Goal: Task Accomplishment & Management: Manage account settings

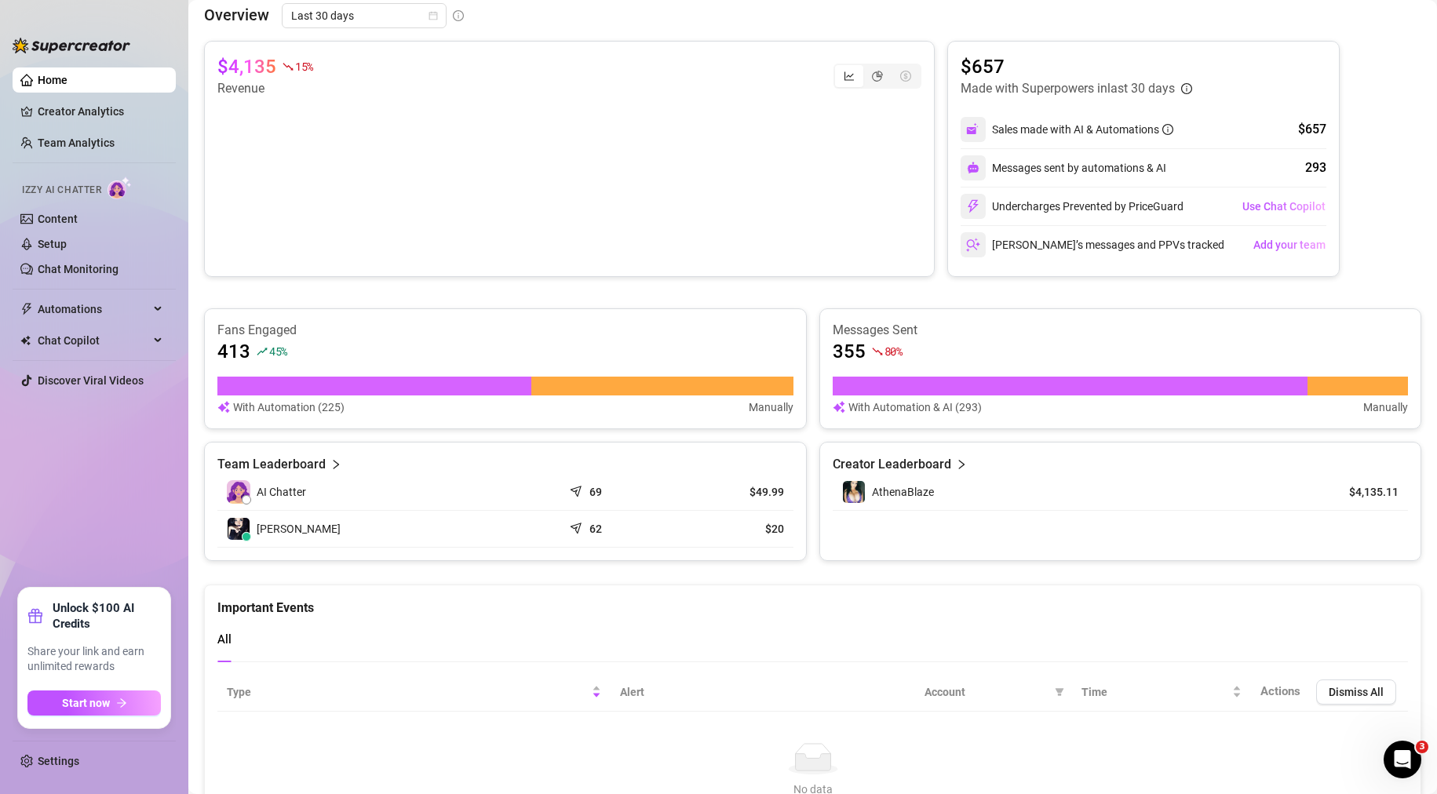
scroll to position [706, 0]
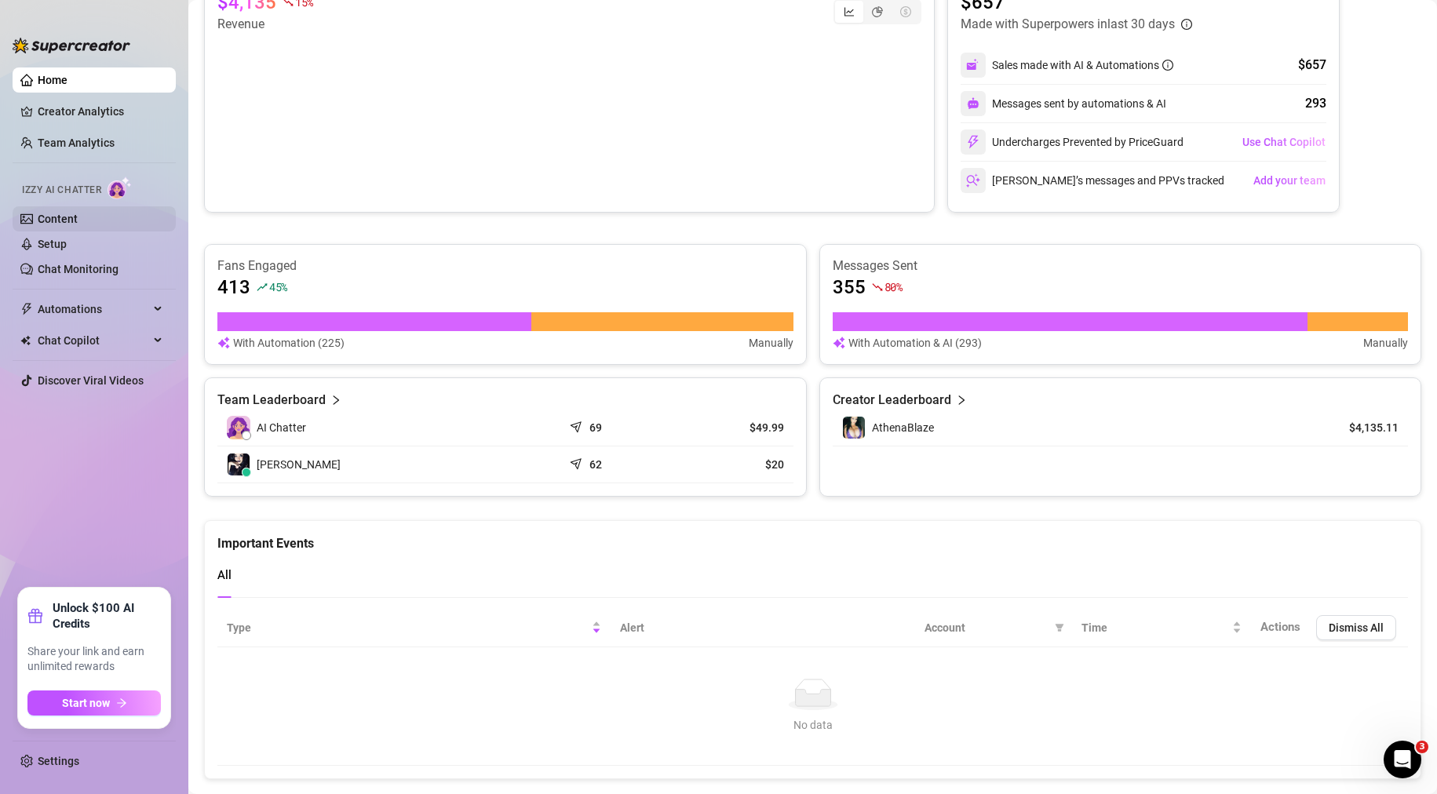
click at [60, 223] on link "Content" at bounding box center [58, 219] width 40 height 13
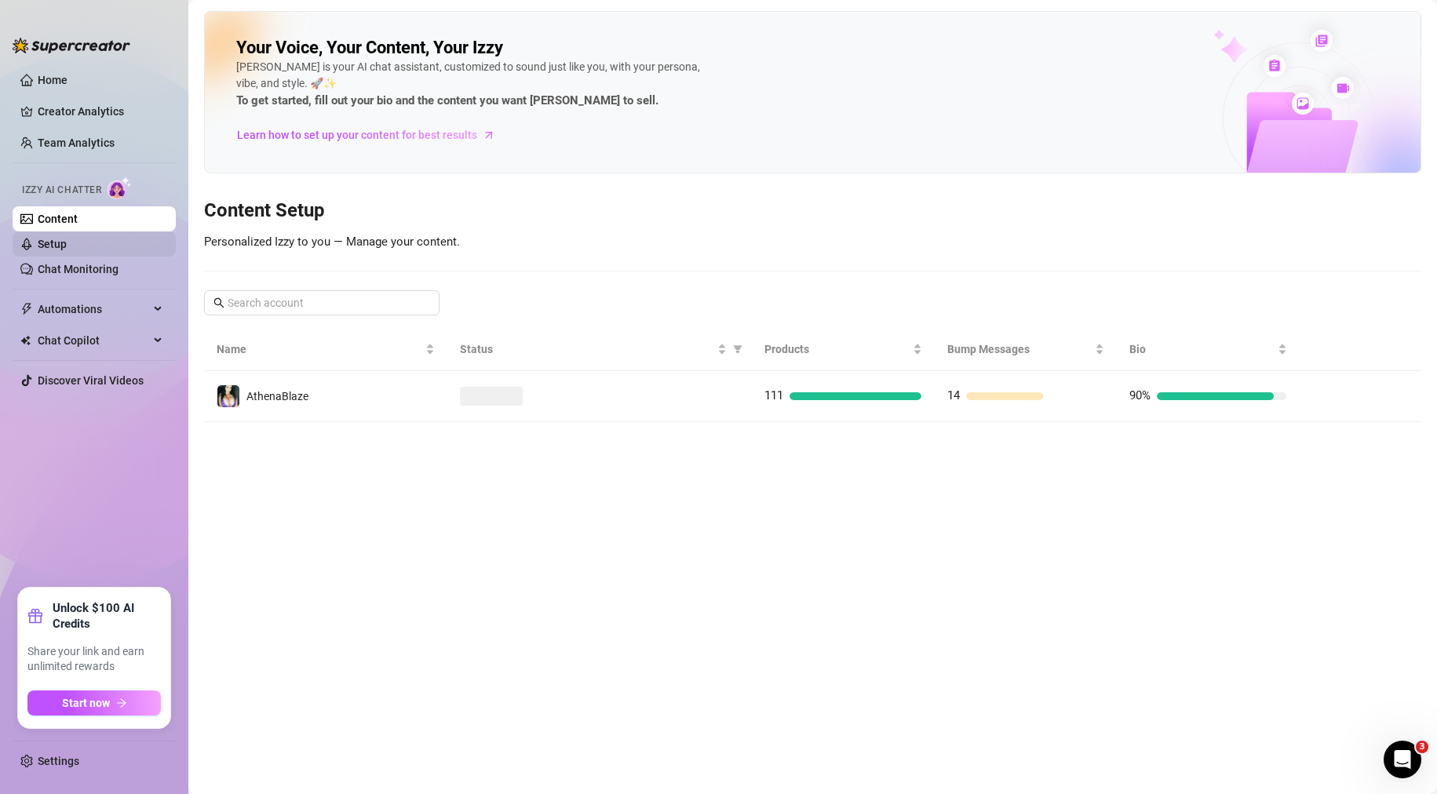
click at [64, 246] on link "Setup" at bounding box center [52, 244] width 29 height 13
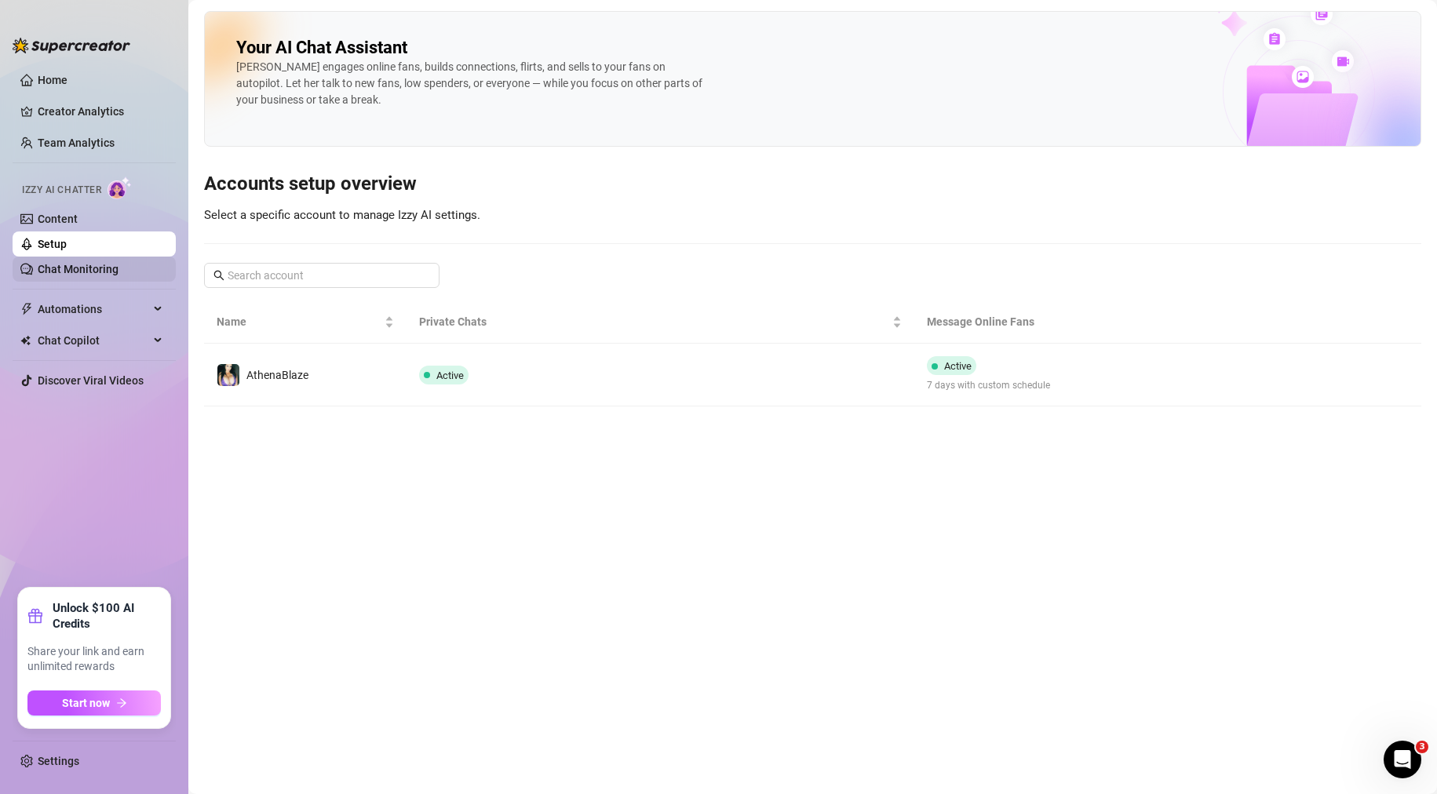
click at [72, 267] on link "Chat Monitoring" at bounding box center [78, 269] width 81 height 13
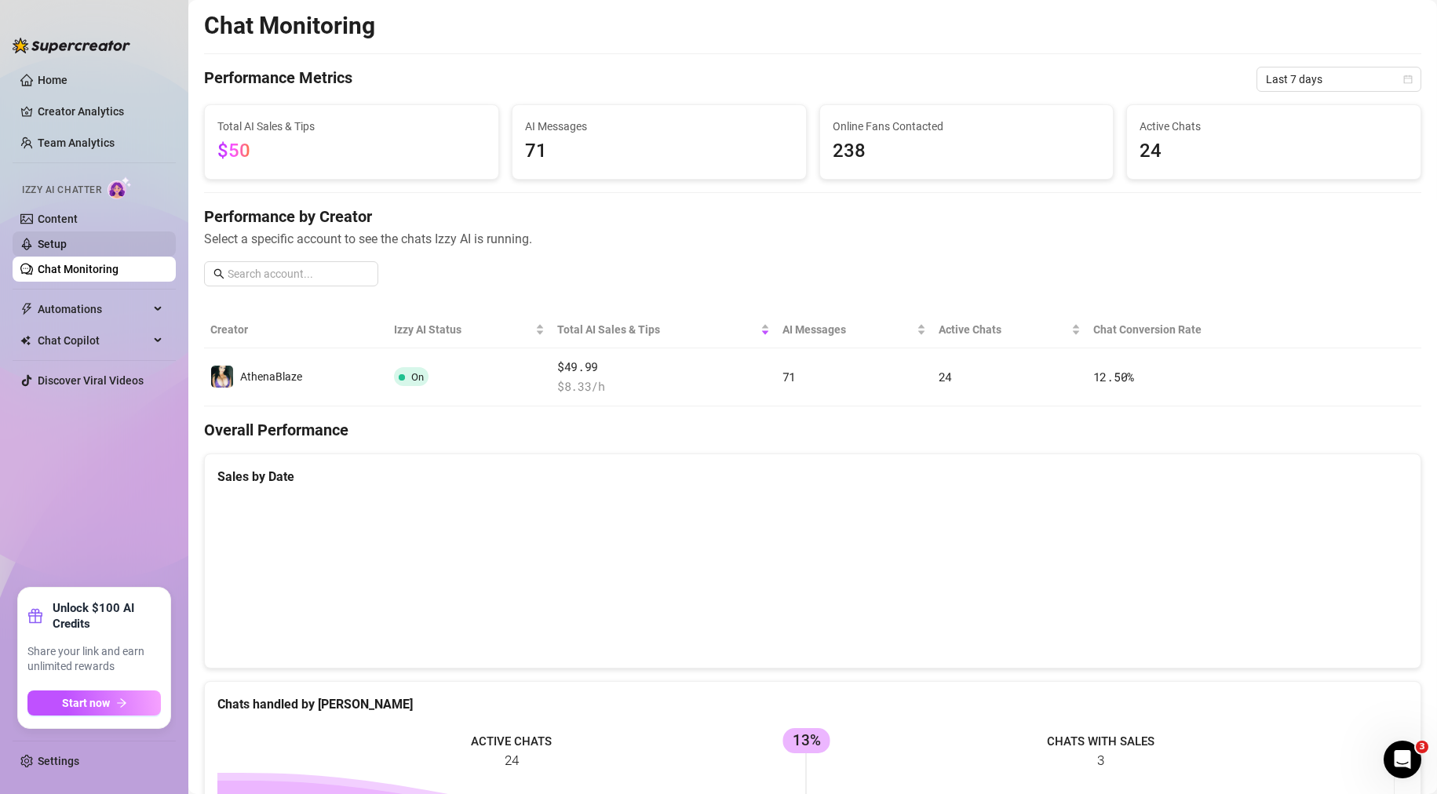
click at [67, 244] on link "Setup" at bounding box center [52, 244] width 29 height 13
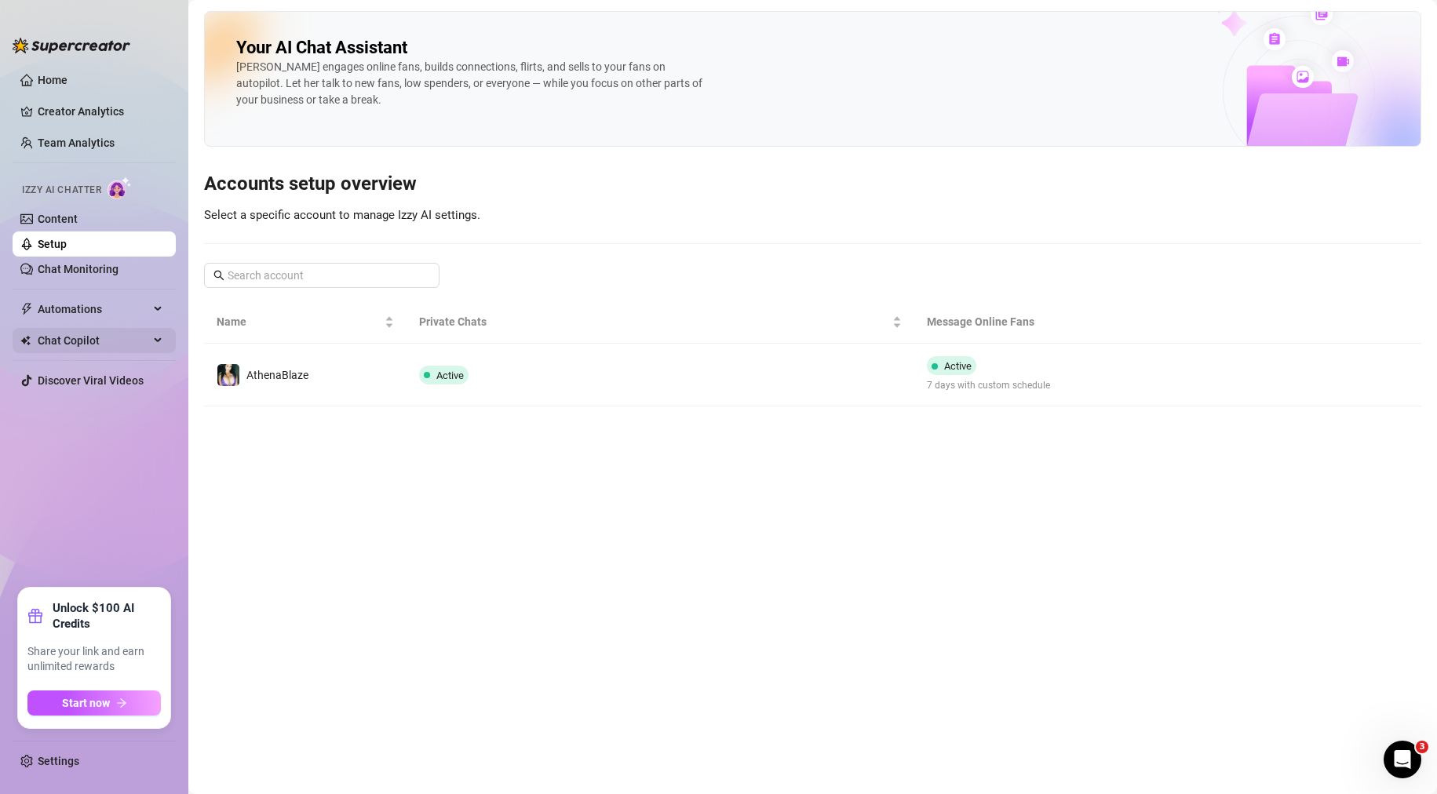
click at [93, 342] on span "Chat Copilot" at bounding box center [93, 340] width 111 height 25
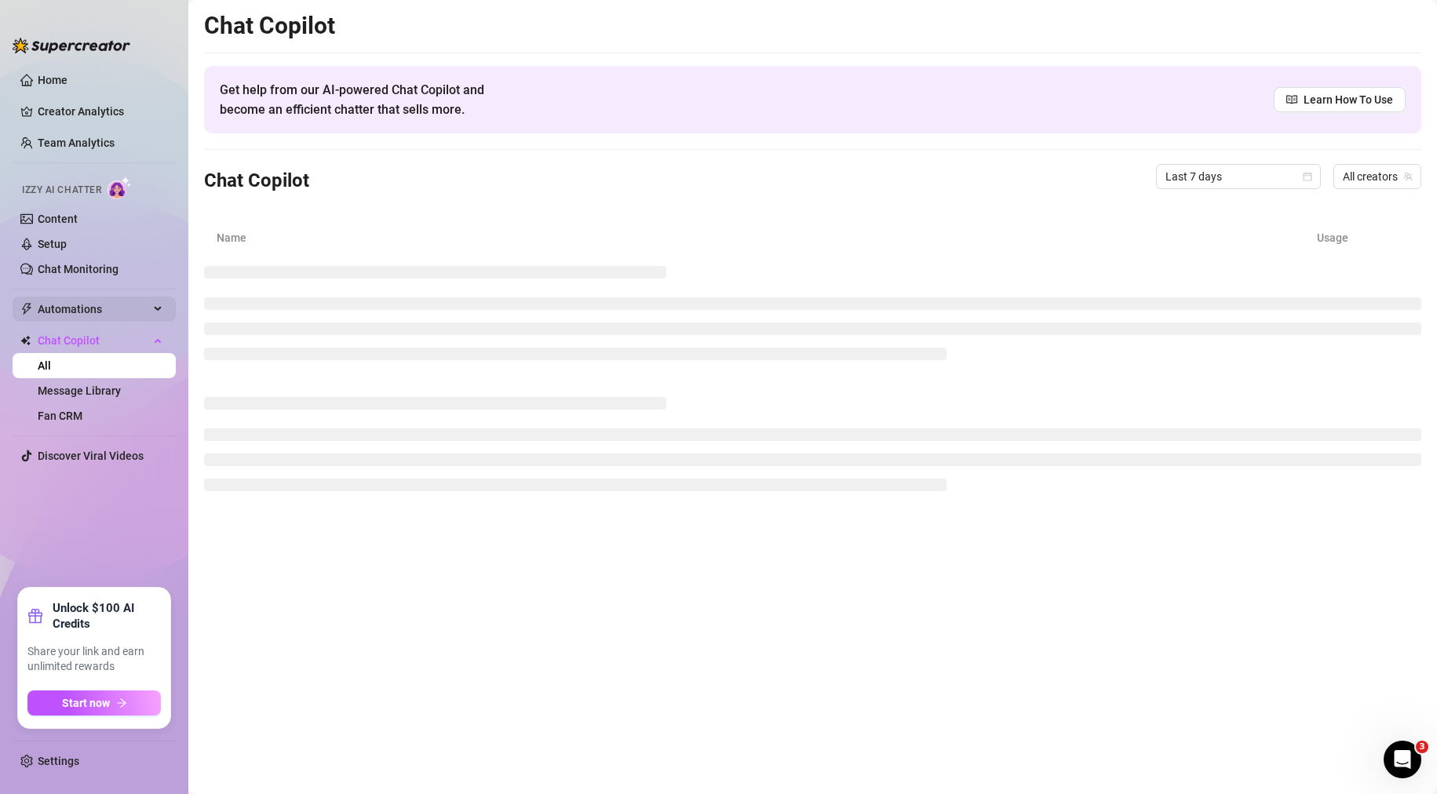
click at [72, 306] on span "Automations" at bounding box center [93, 309] width 111 height 25
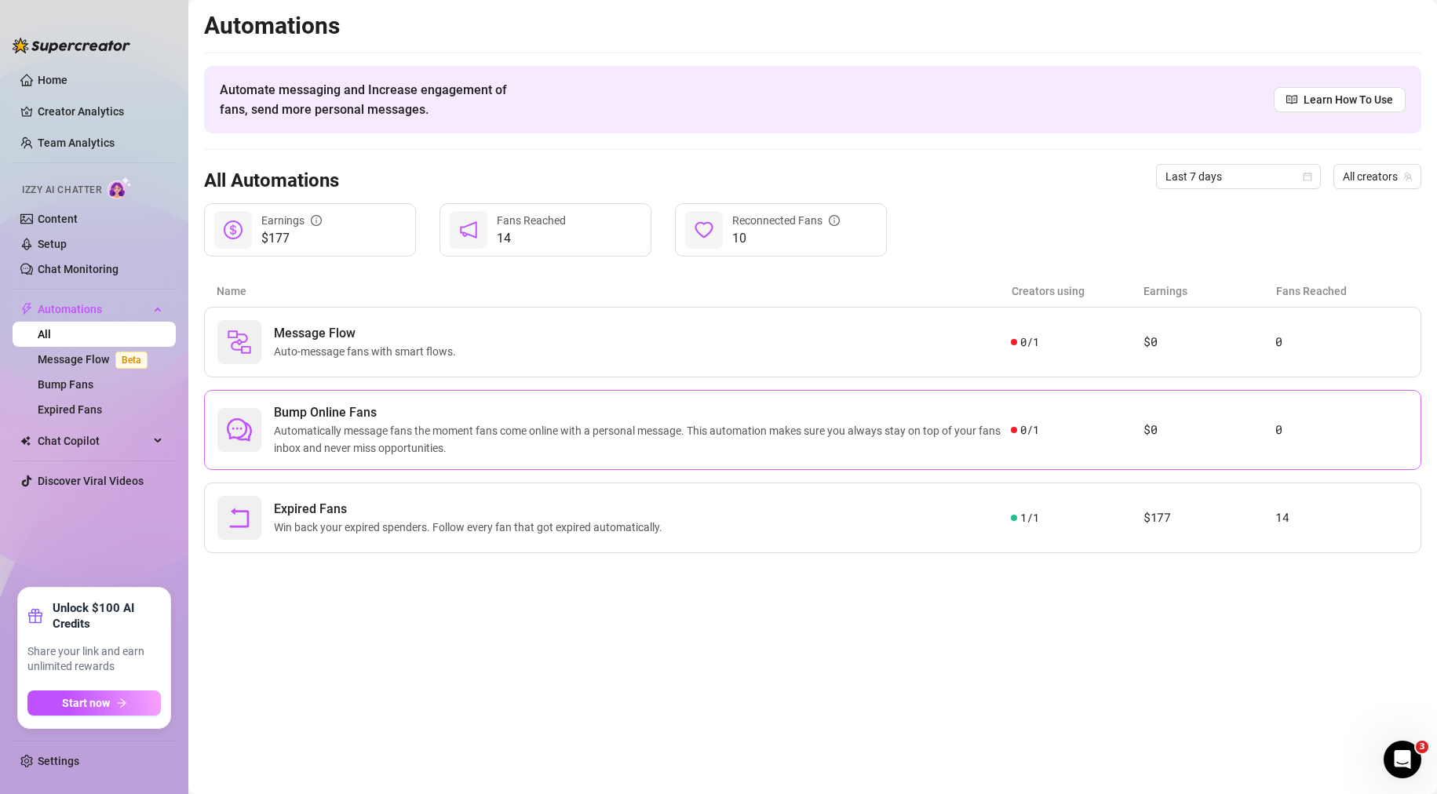
click at [339, 448] on span "Automatically message fans the moment fans come online with a personal message.…" at bounding box center [642, 439] width 737 height 35
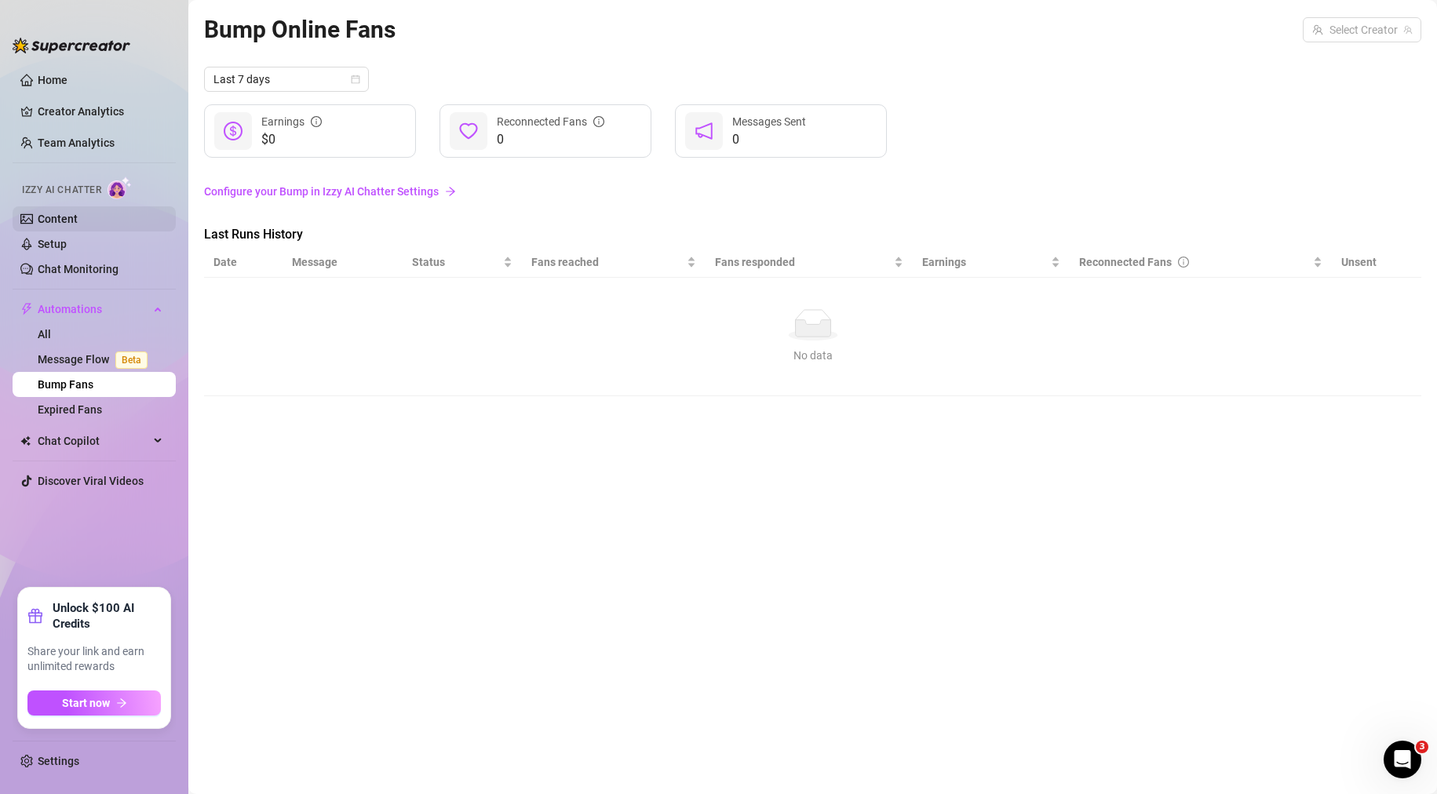
click at [60, 217] on link "Content" at bounding box center [58, 219] width 40 height 13
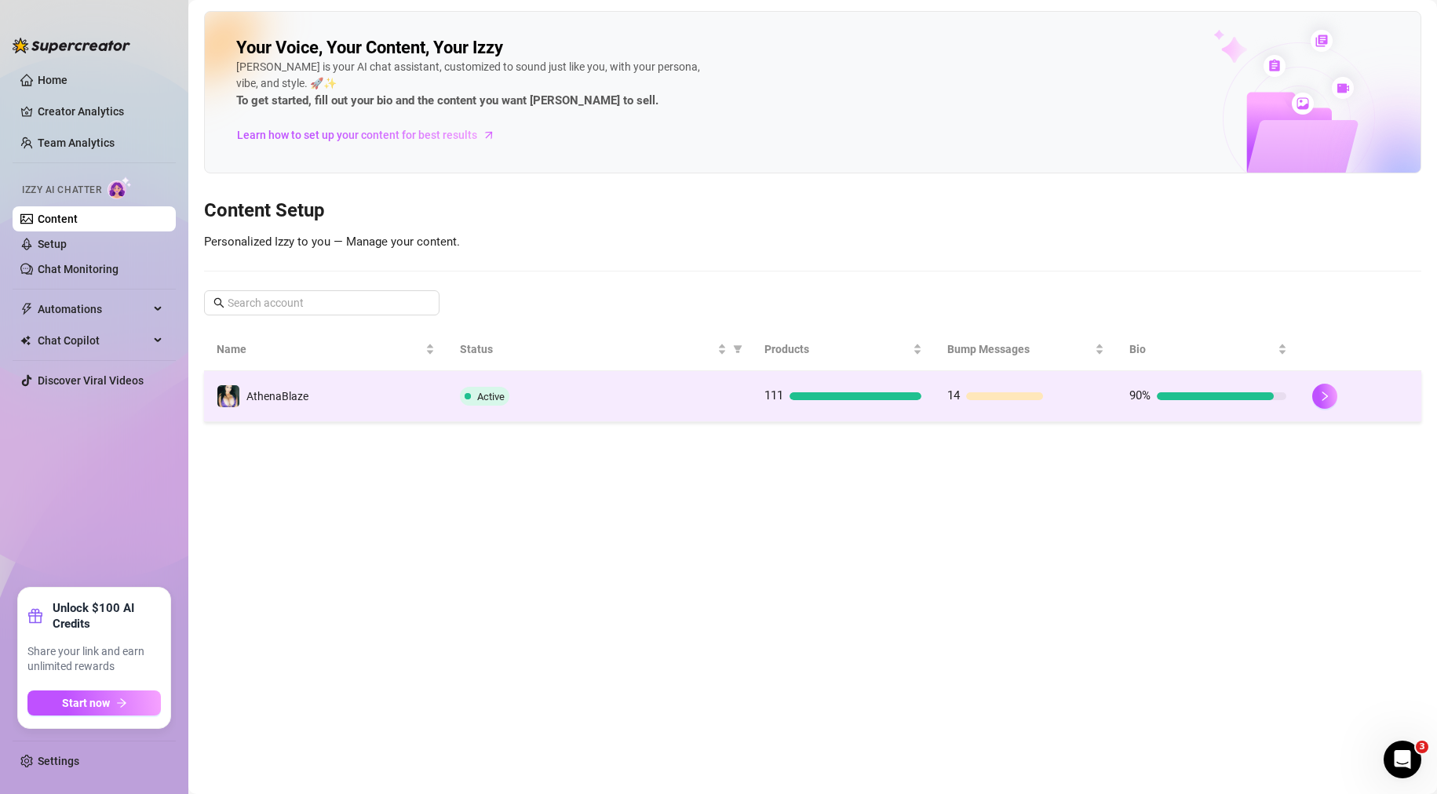
click at [548, 388] on div "Active" at bounding box center [599, 396] width 279 height 19
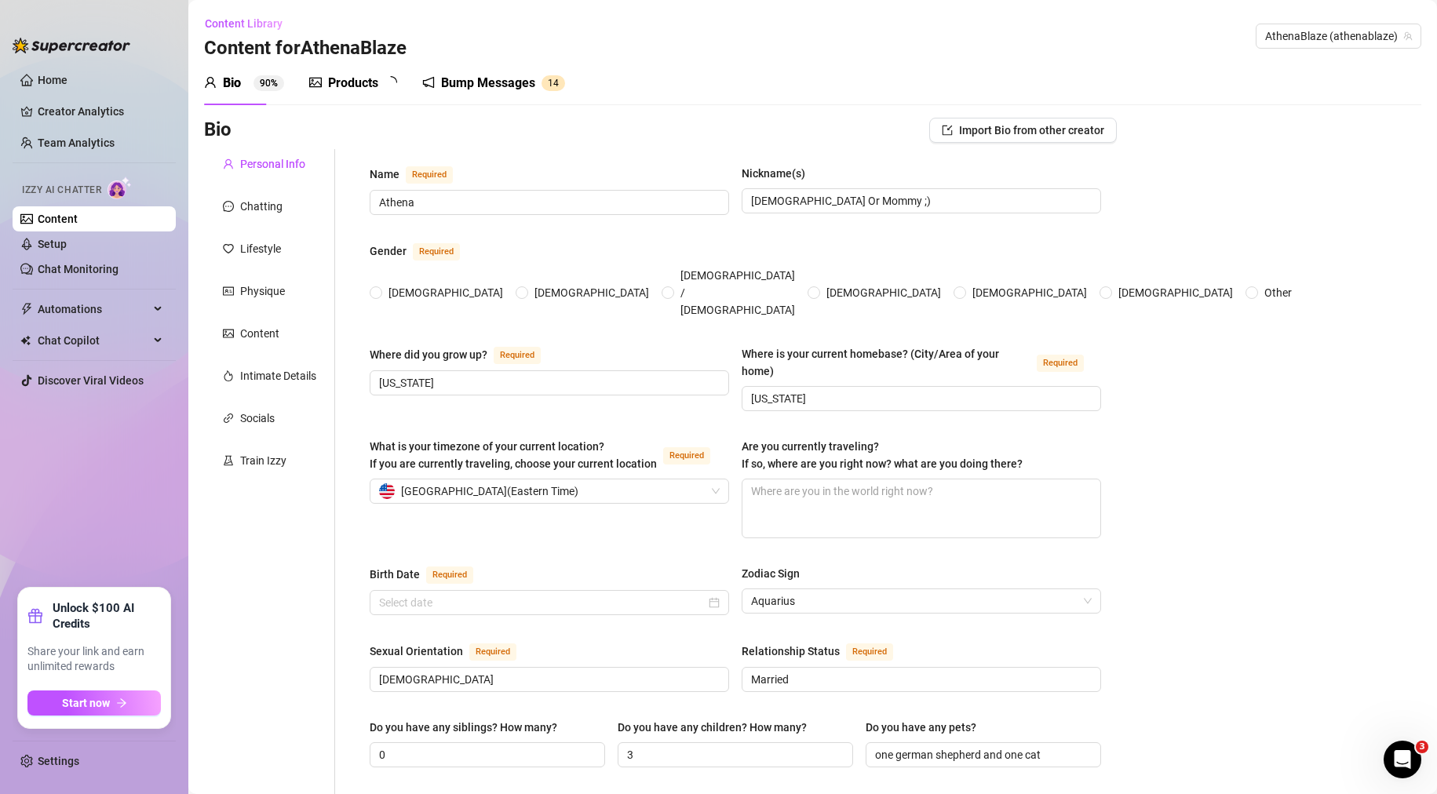
radio input "true"
type input "[DATE]"
click at [82, 532] on ul "Home Creator Analytics Team Analytics Izzy AI Chatter Content Setup Chat Monito…" at bounding box center [94, 321] width 163 height 520
click at [47, 241] on link "Setup" at bounding box center [52, 244] width 29 height 13
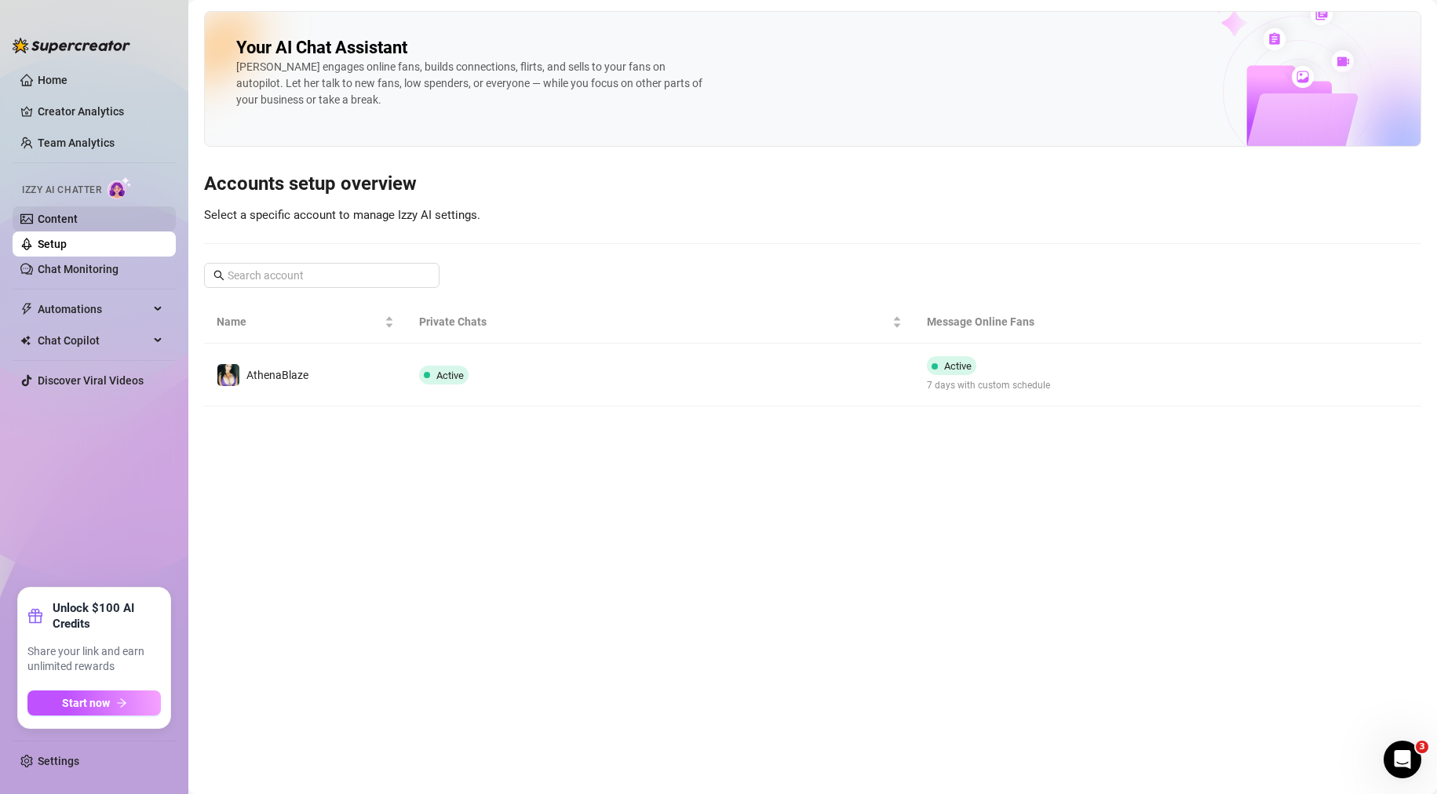
click at [78, 221] on link "Content" at bounding box center [58, 219] width 40 height 13
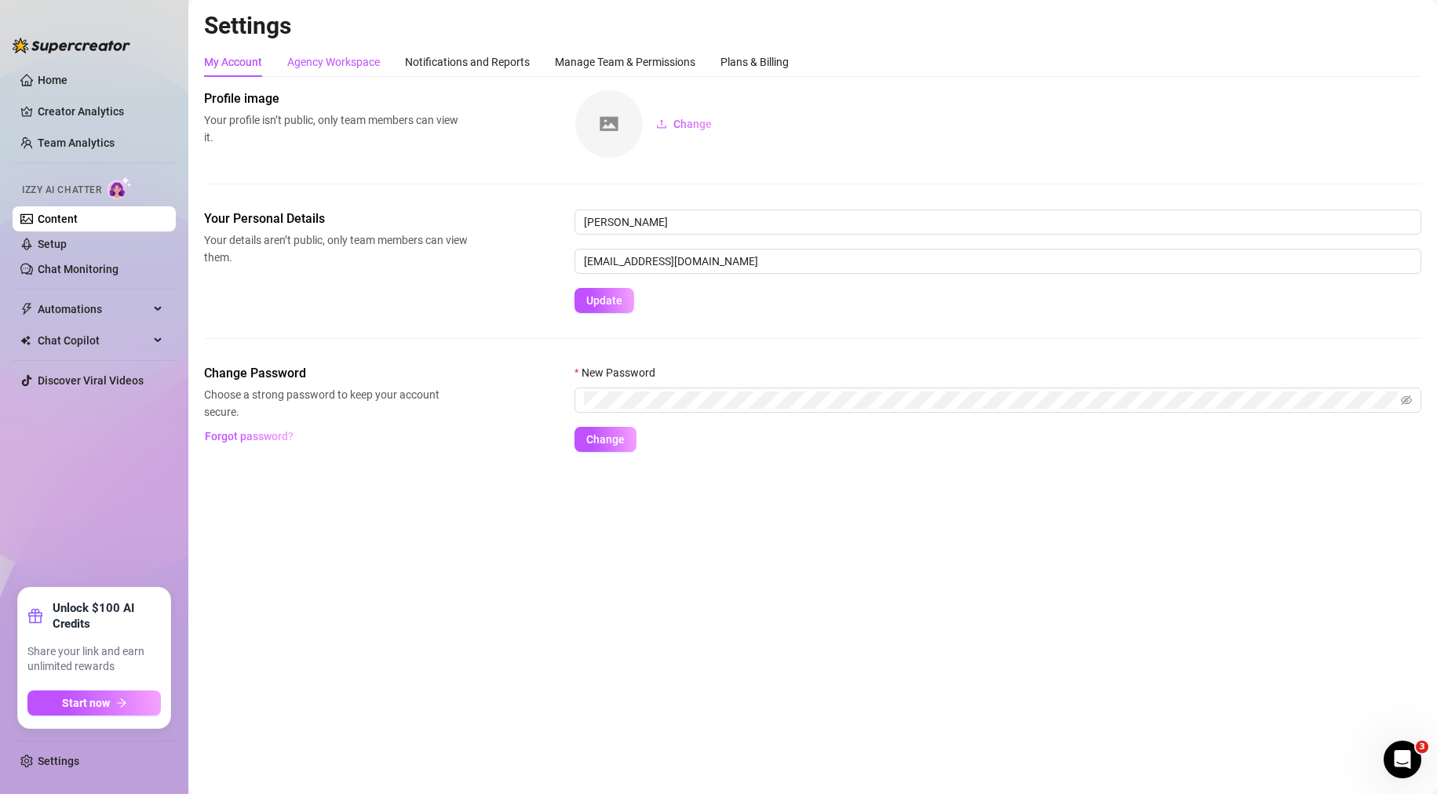
click at [316, 57] on div "Agency Workspace" at bounding box center [333, 61] width 93 height 17
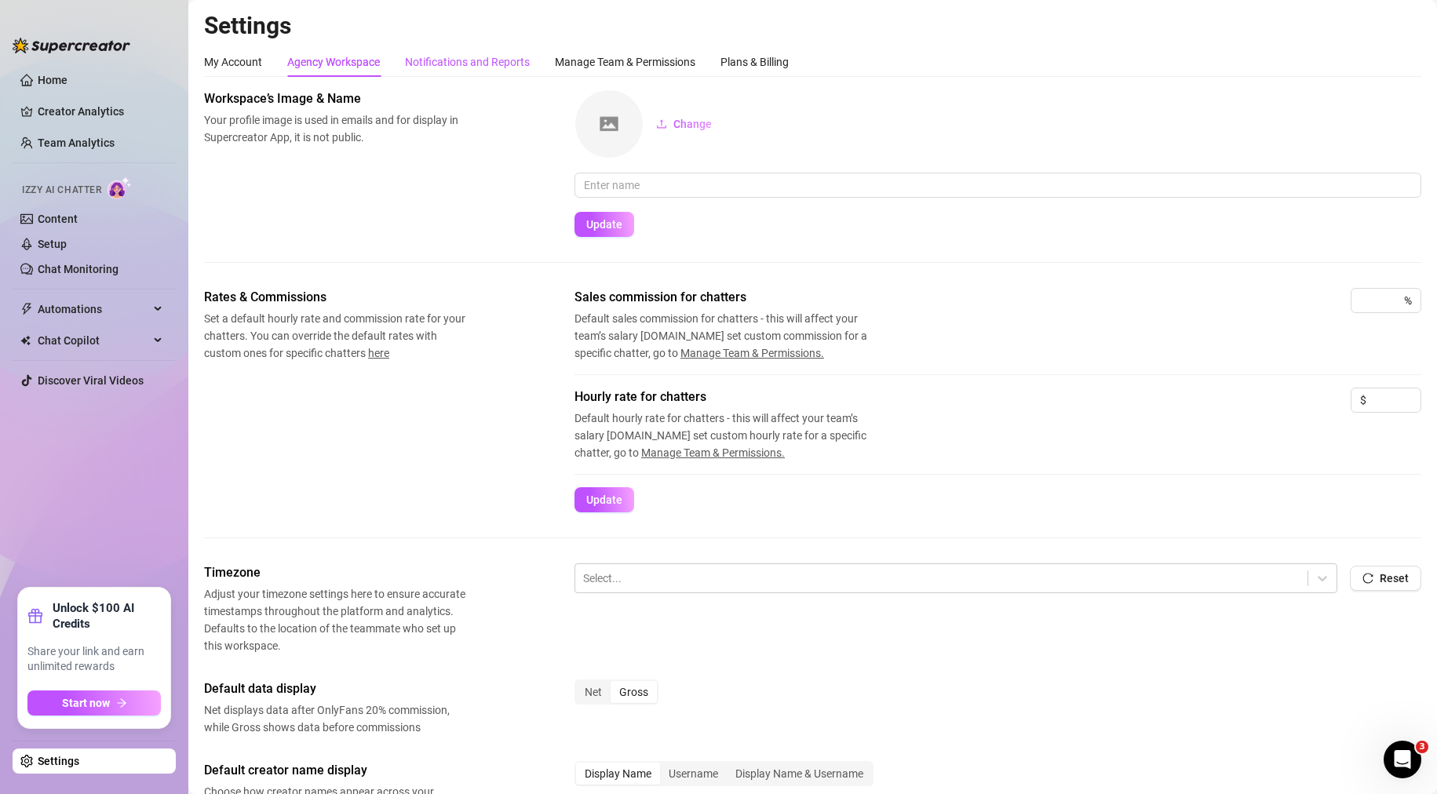
click at [472, 57] on div "Notifications and Reports" at bounding box center [467, 61] width 125 height 17
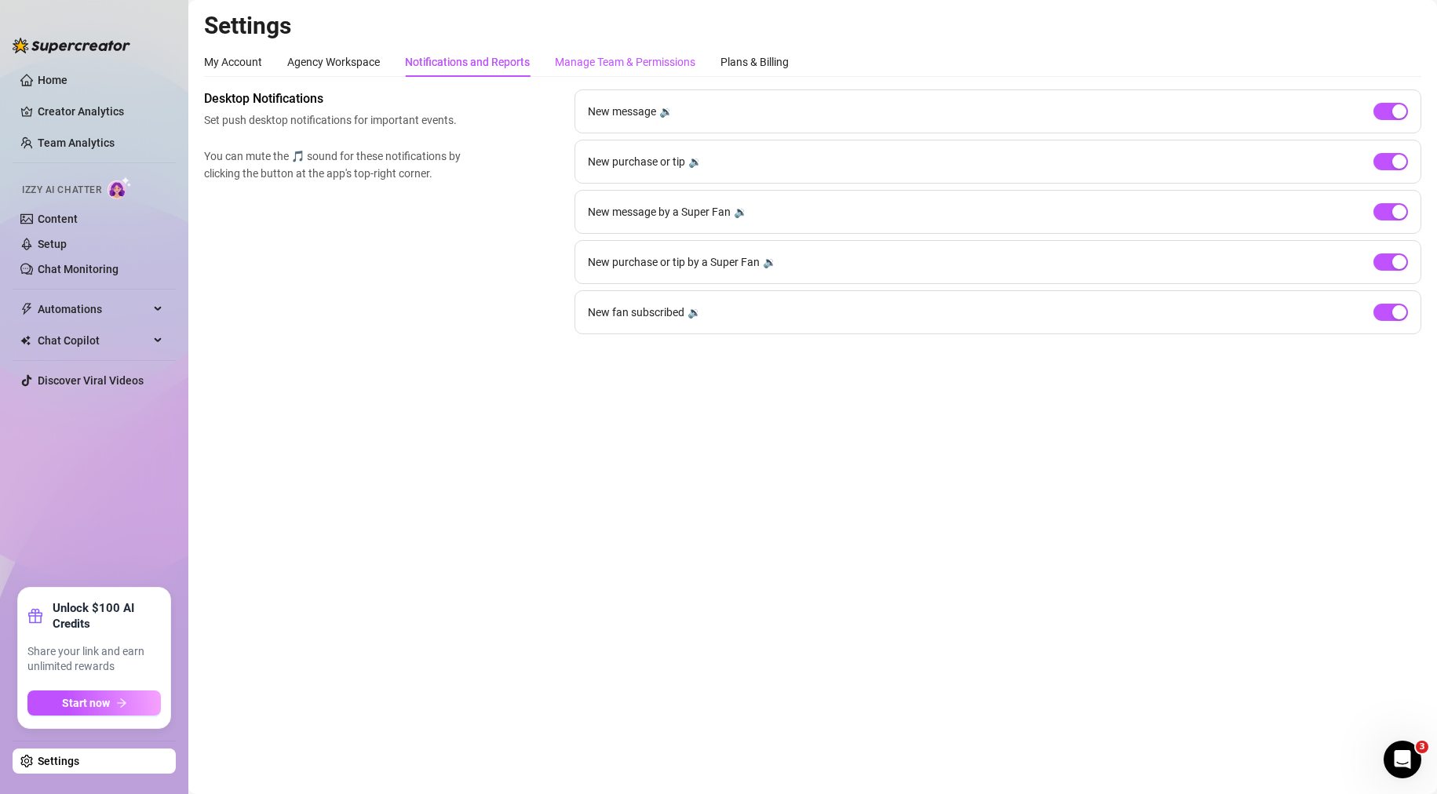
click at [623, 66] on div "Manage Team & Permissions" at bounding box center [625, 61] width 140 height 17
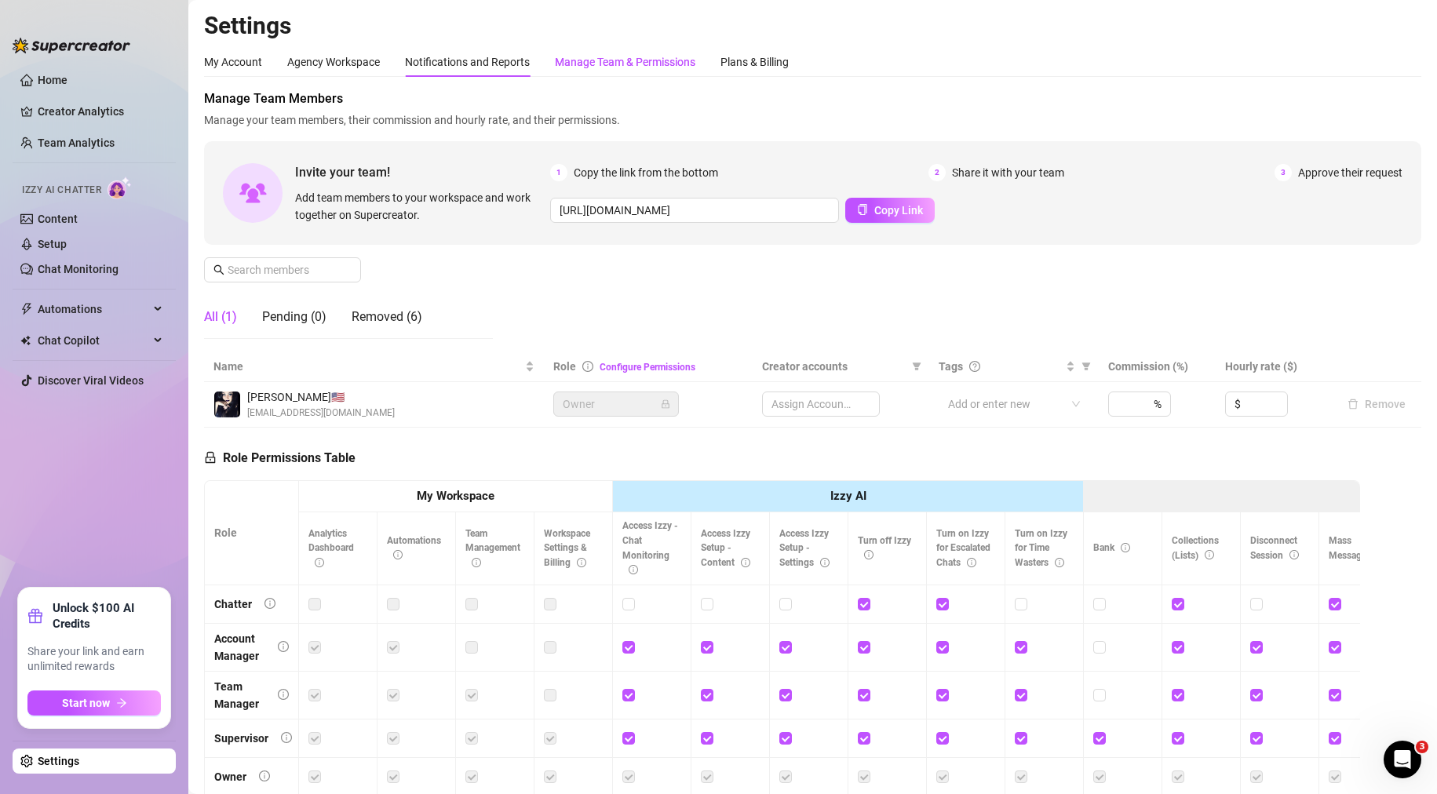
click at [632, 64] on div "Manage Team & Permissions" at bounding box center [625, 61] width 140 height 17
click at [501, 60] on div "Notifications and Reports" at bounding box center [467, 61] width 125 height 17
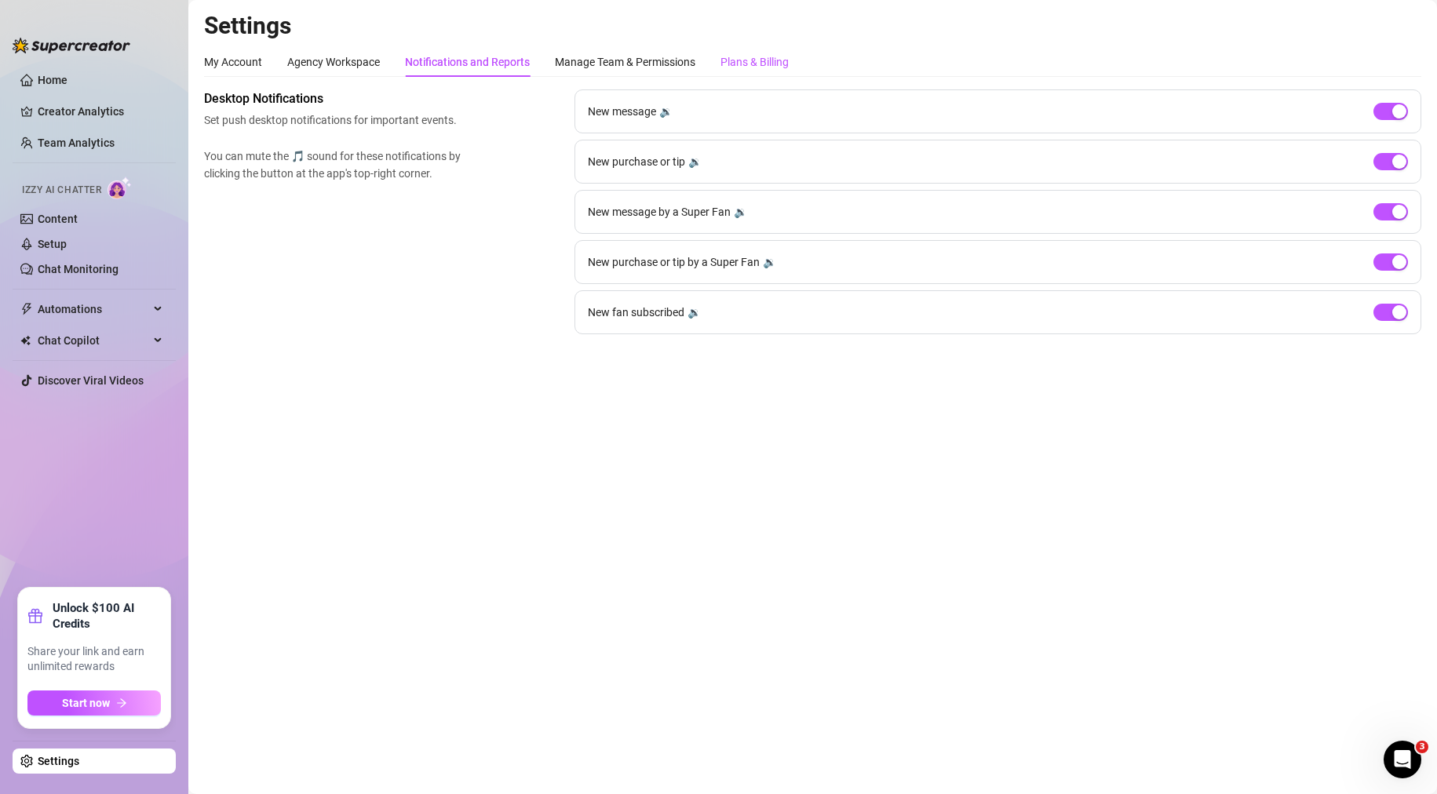
click at [724, 60] on div "Plans & Billing" at bounding box center [754, 61] width 68 height 17
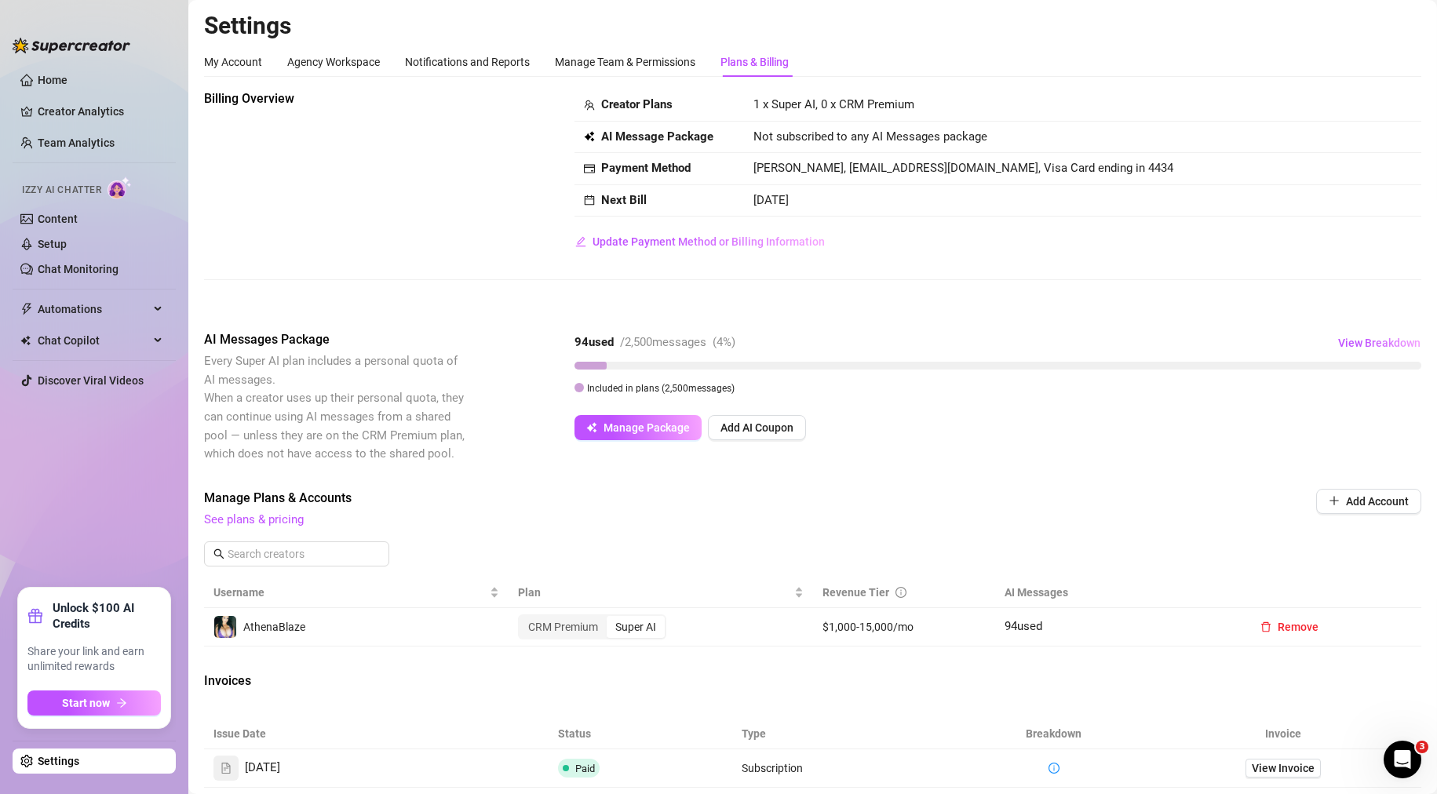
click at [457, 208] on div "Billing Overview Creator Plans 1 x Super AI, 0 x CRM Premium AI Message Package…" at bounding box center [812, 171] width 1217 height 165
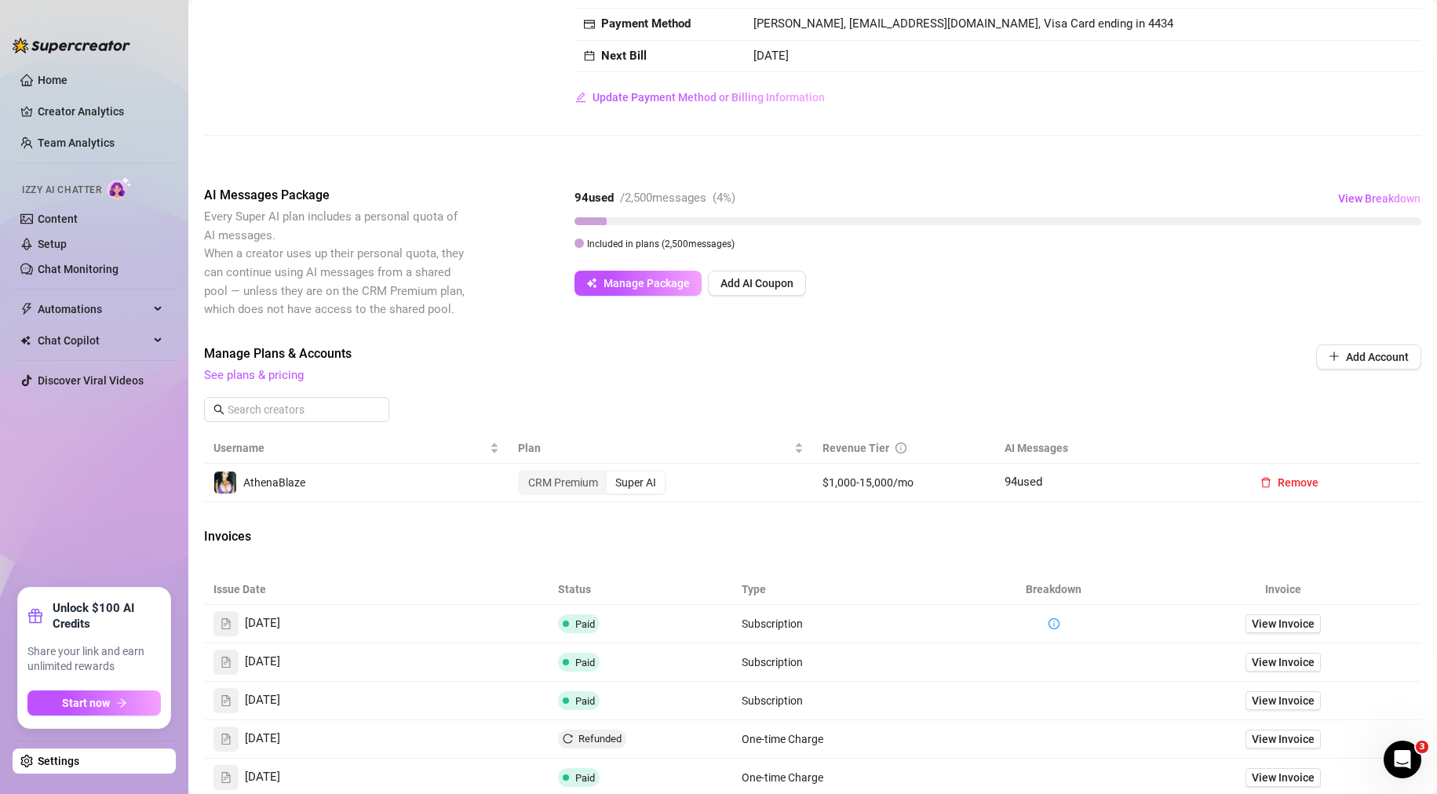
scroll to position [157, 0]
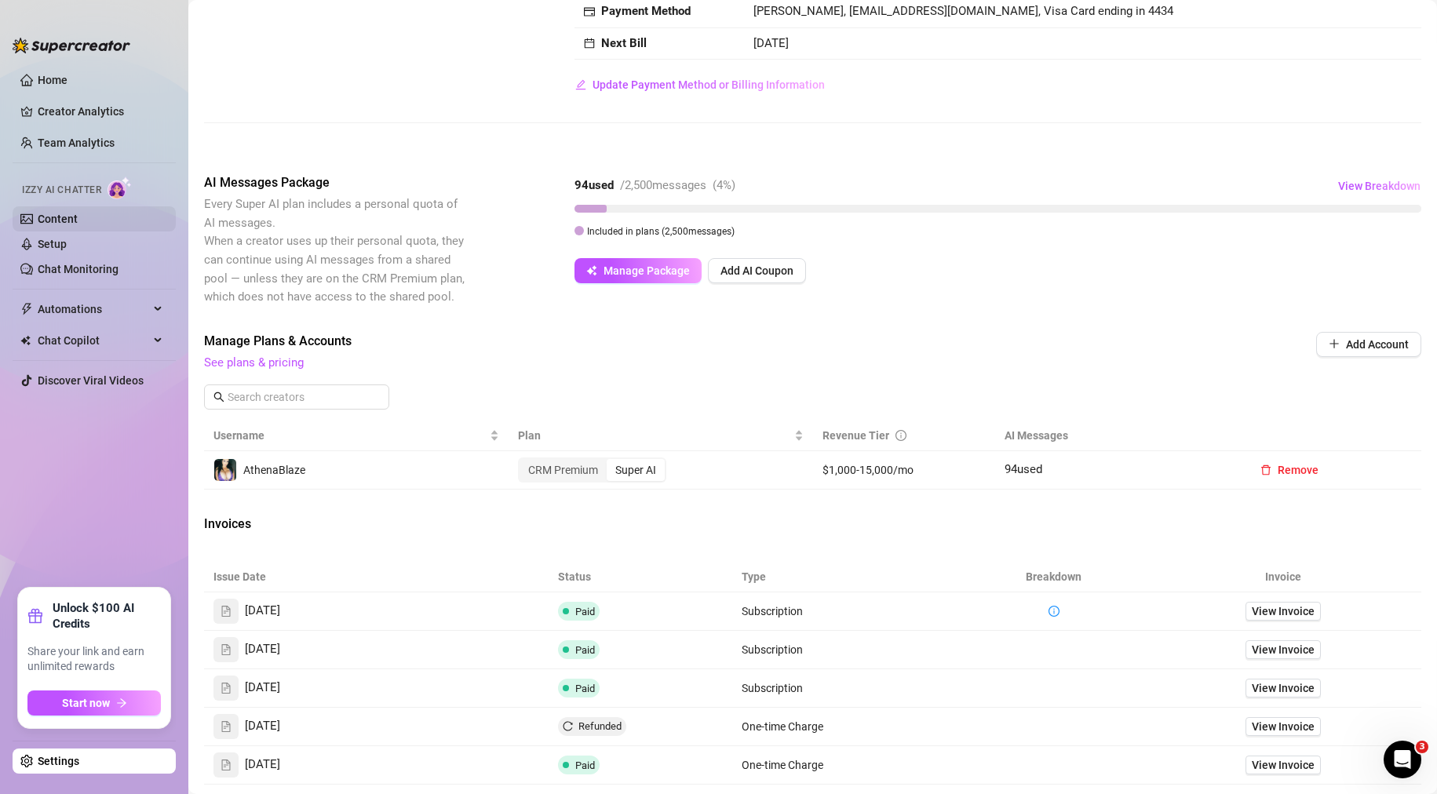
click at [78, 220] on link "Content" at bounding box center [58, 219] width 40 height 13
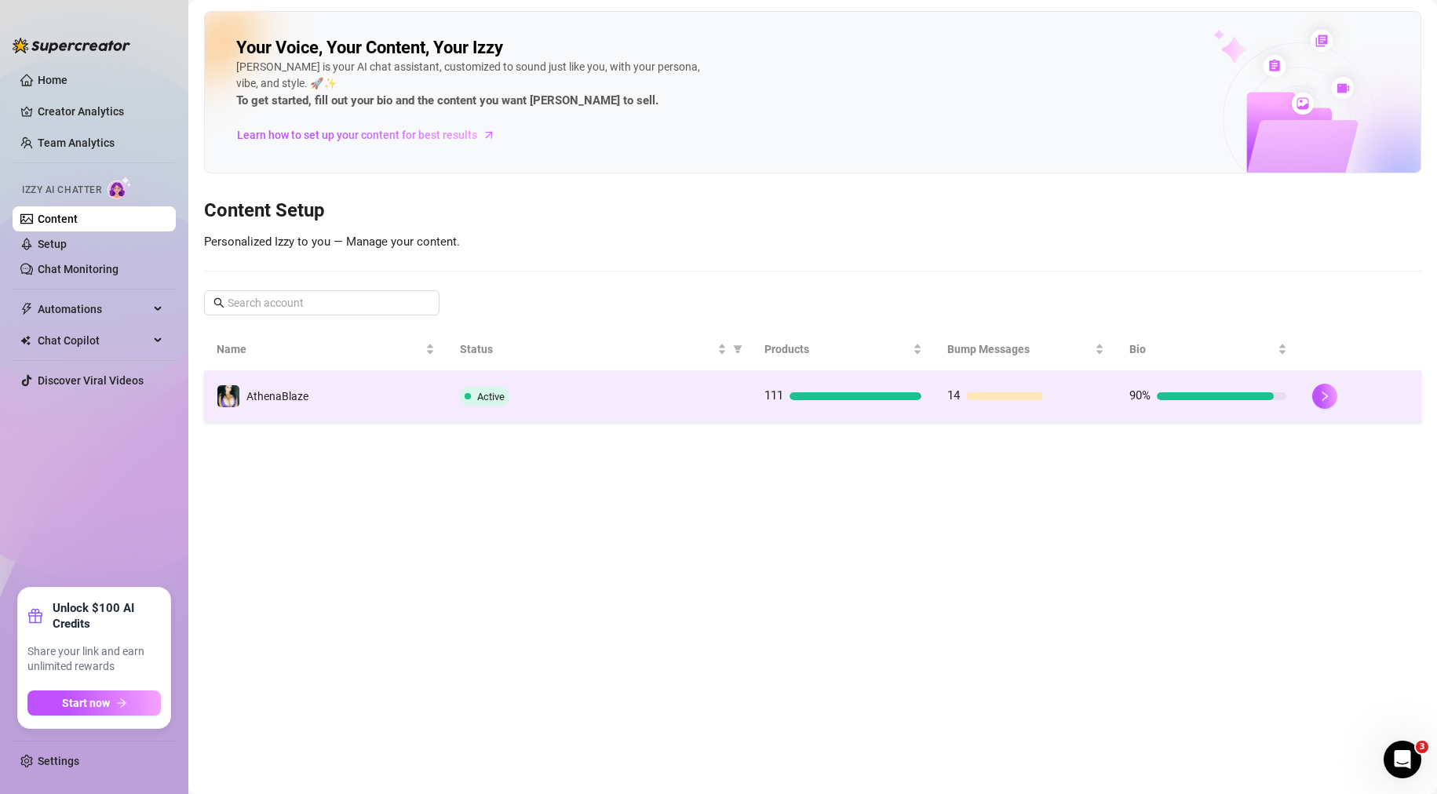
click at [671, 411] on td "Active" at bounding box center [599, 396] width 304 height 51
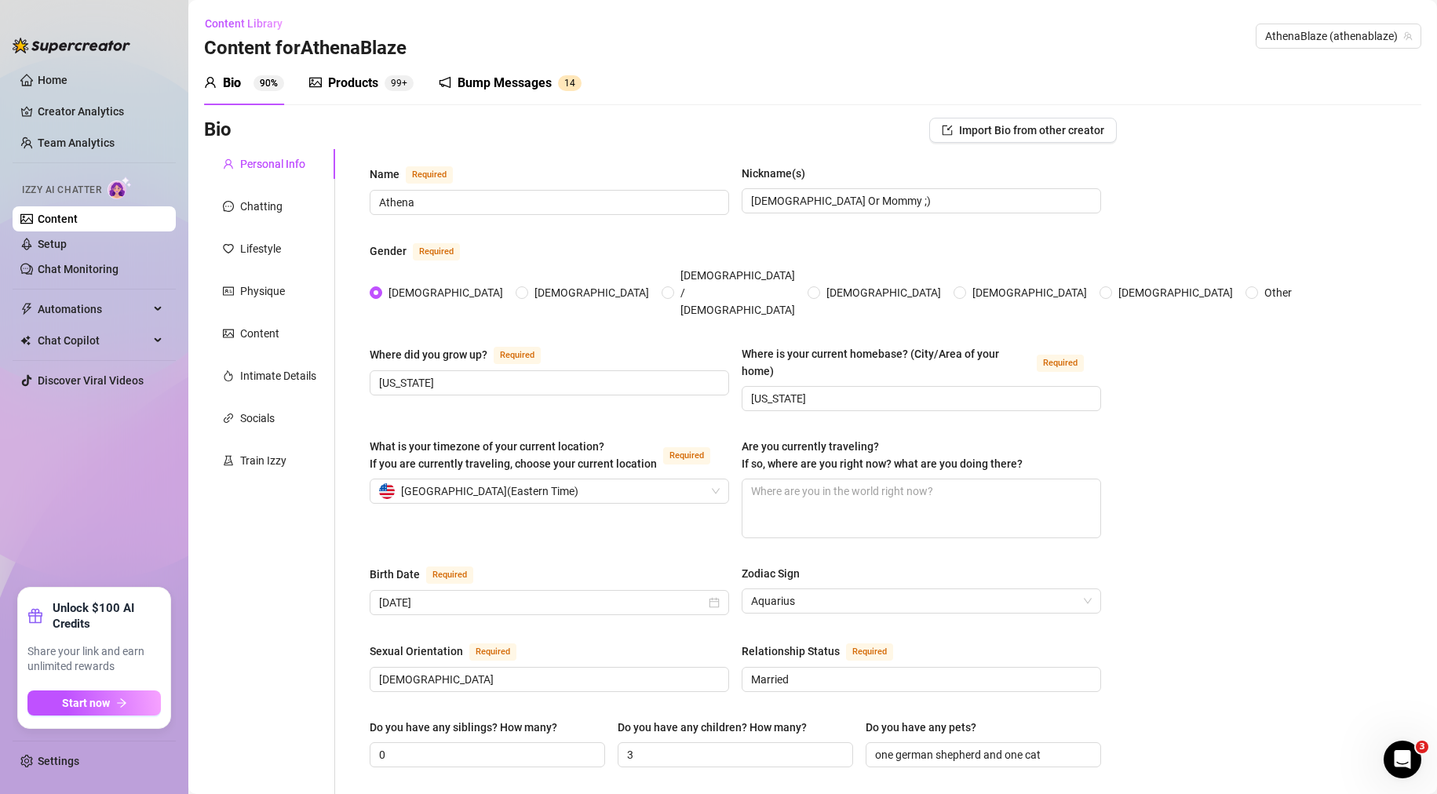
click at [56, 217] on link "Content" at bounding box center [58, 219] width 40 height 13
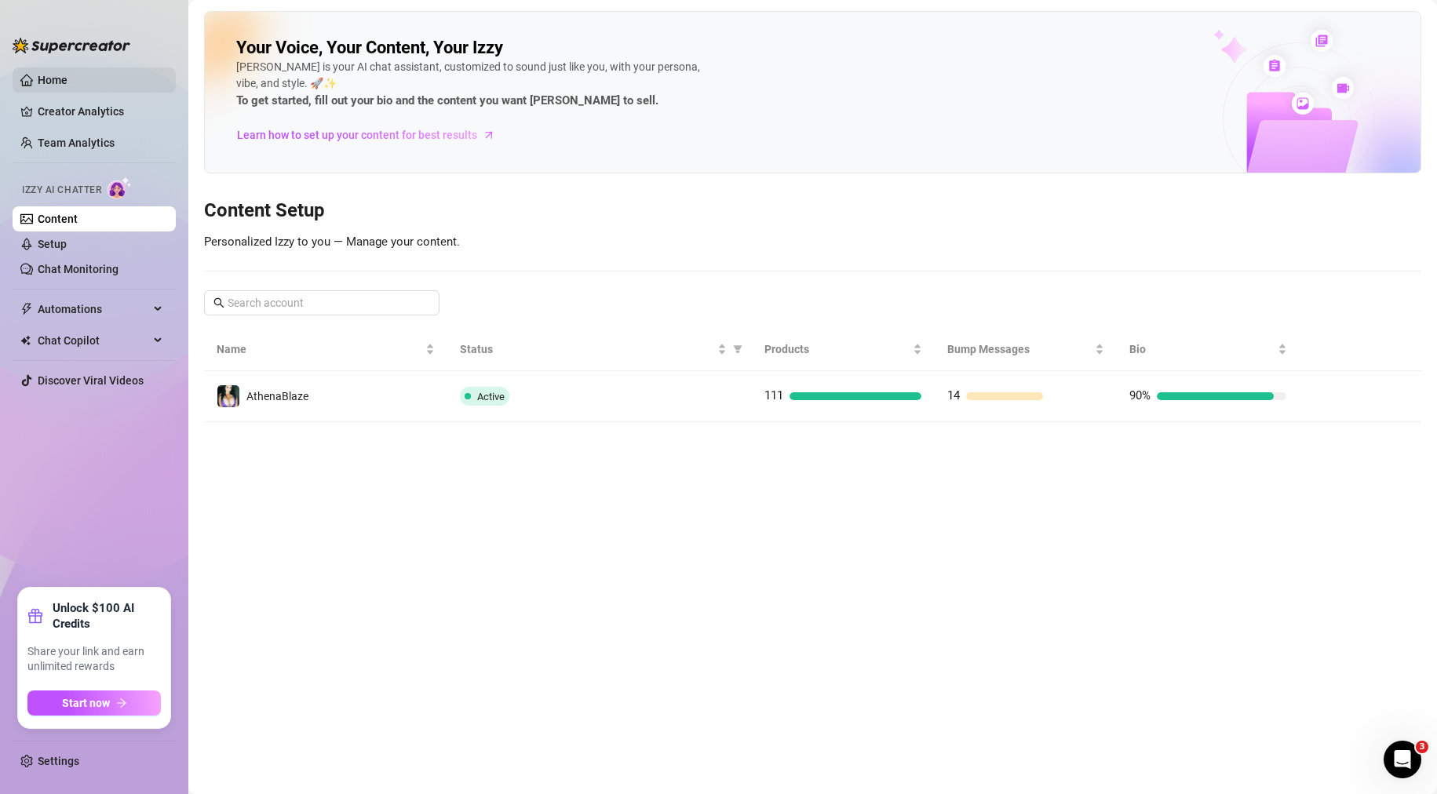
click at [50, 86] on link "Home" at bounding box center [53, 80] width 30 height 13
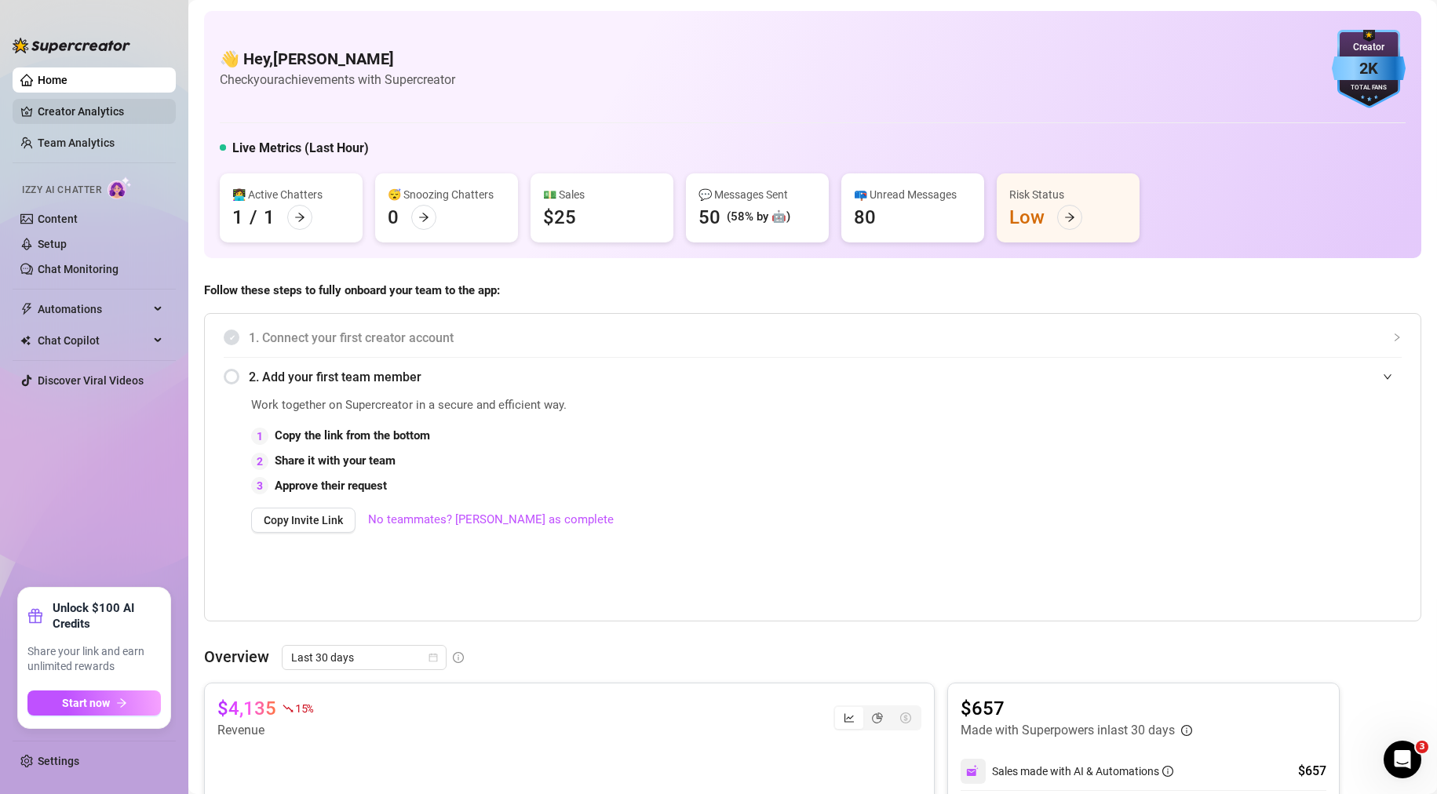
click at [75, 119] on link "Creator Analytics" at bounding box center [101, 111] width 126 height 25
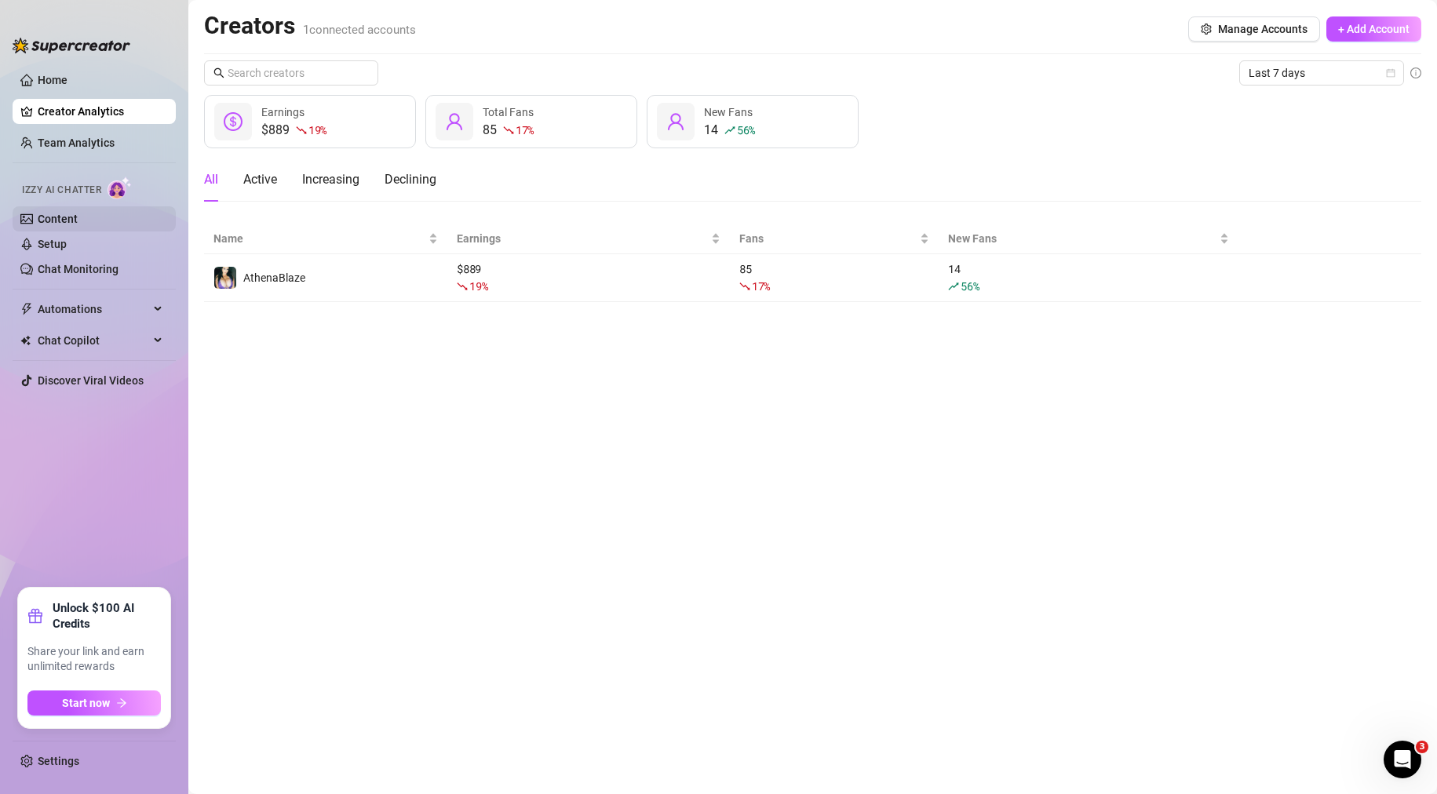
click at [42, 218] on link "Content" at bounding box center [58, 219] width 40 height 13
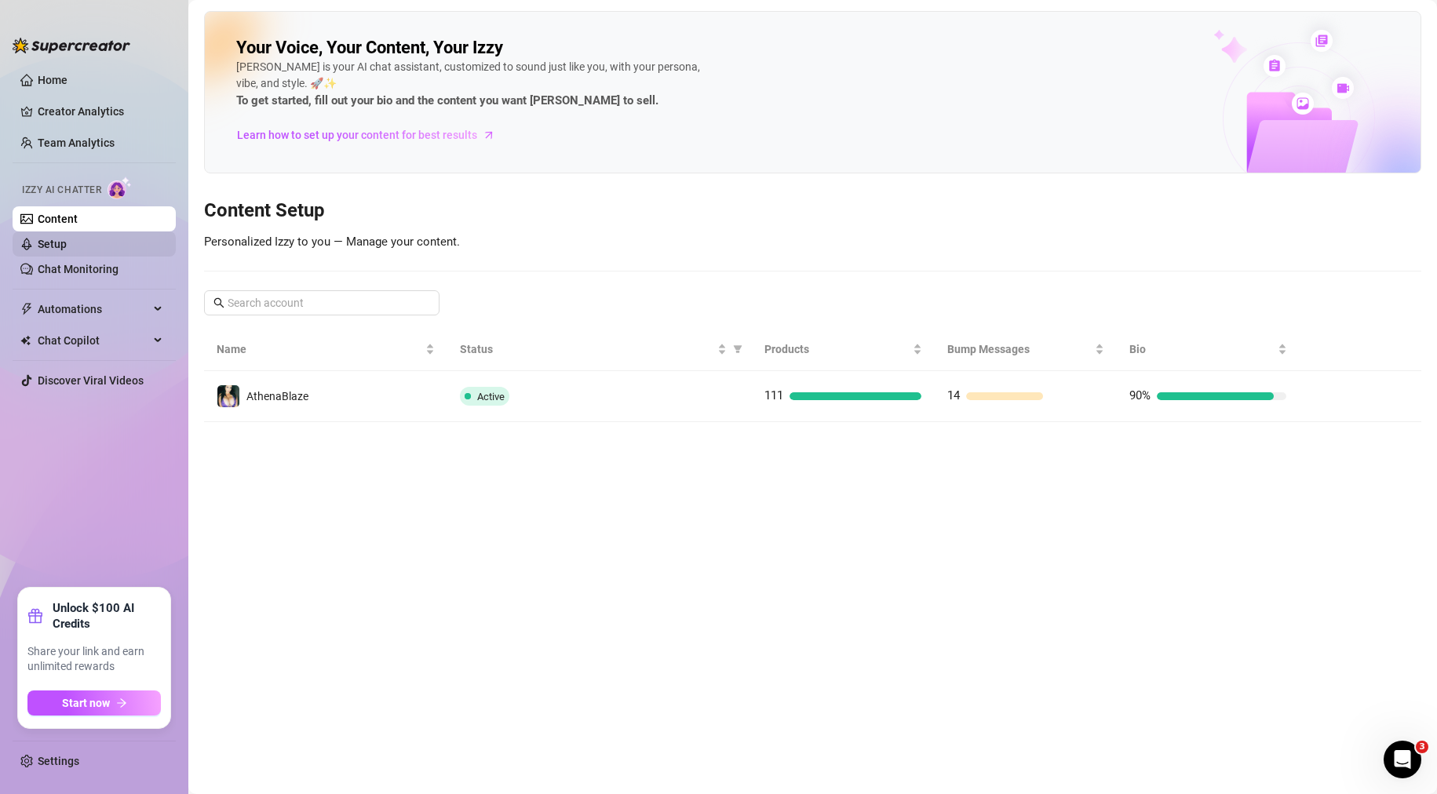
click at [67, 238] on link "Setup" at bounding box center [52, 244] width 29 height 13
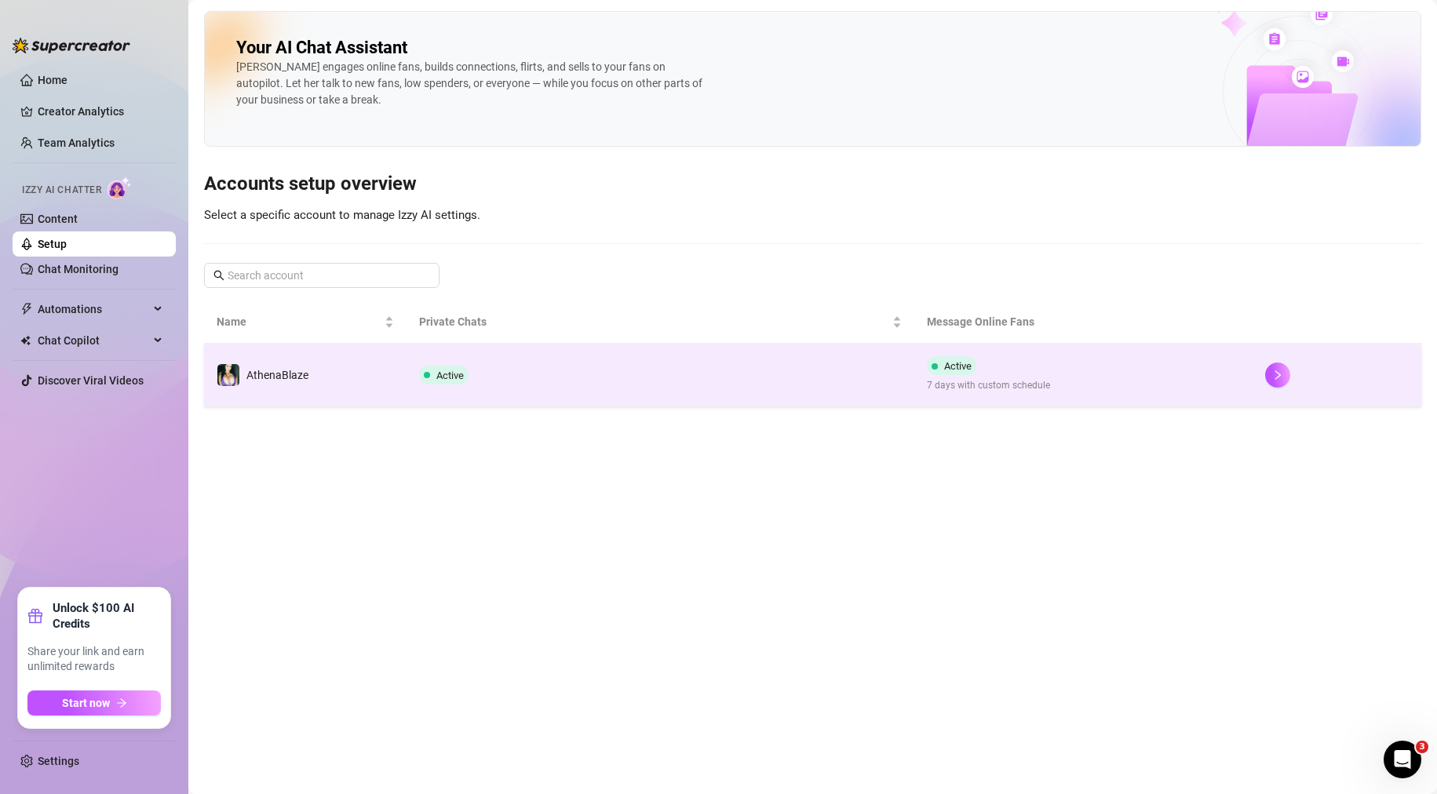
click at [673, 385] on td "Active" at bounding box center [659, 375] width 507 height 63
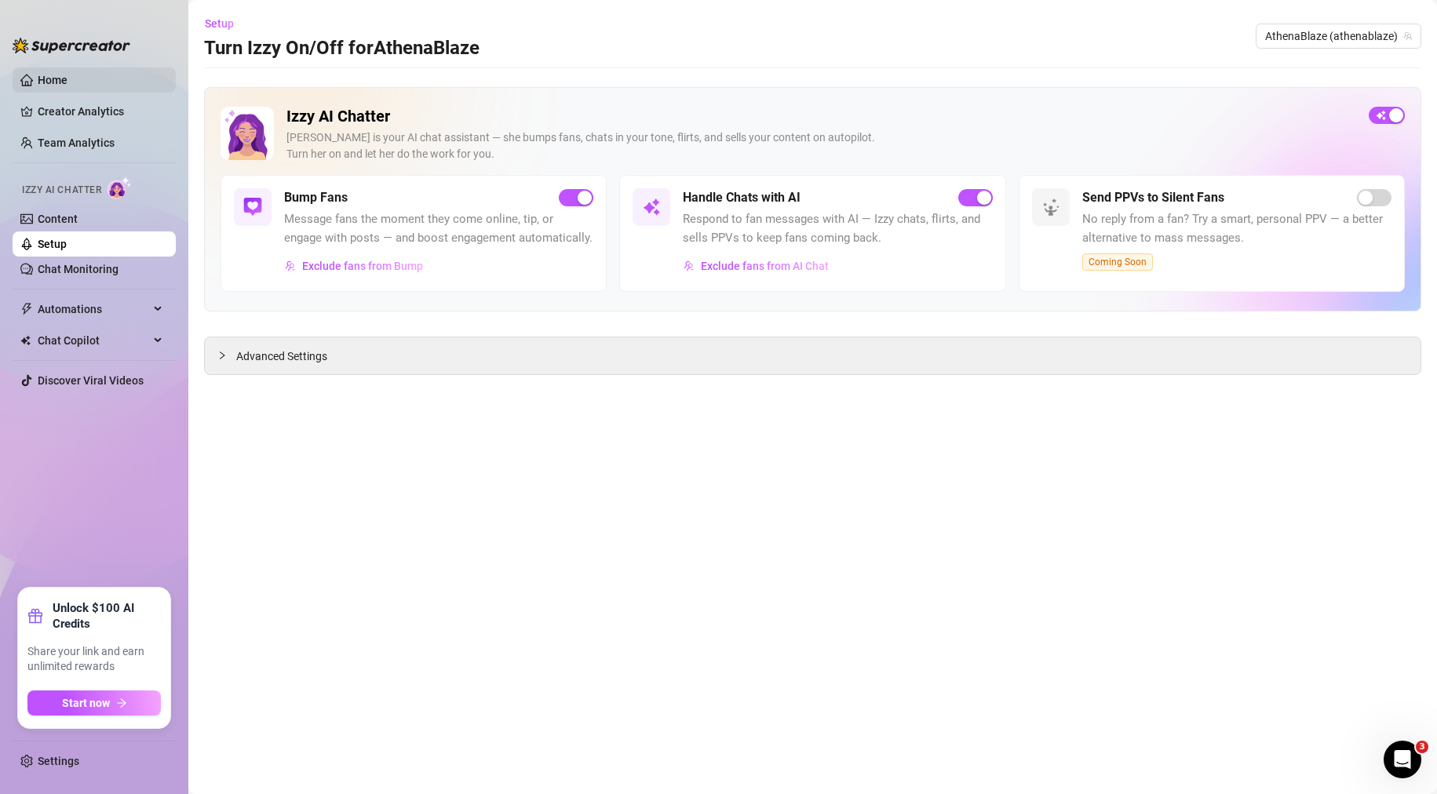
click at [58, 80] on link "Home" at bounding box center [53, 80] width 30 height 13
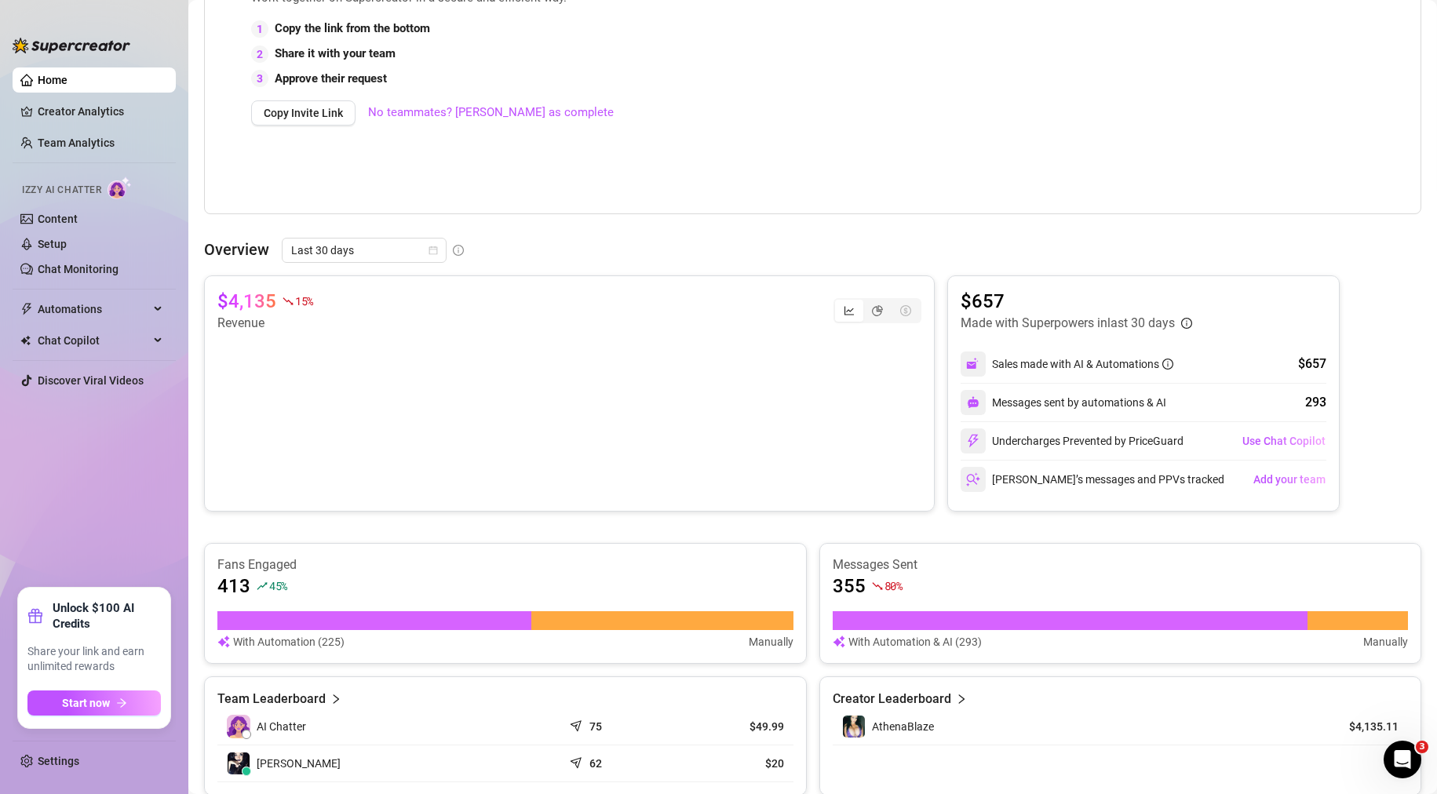
scroll to position [392, 0]
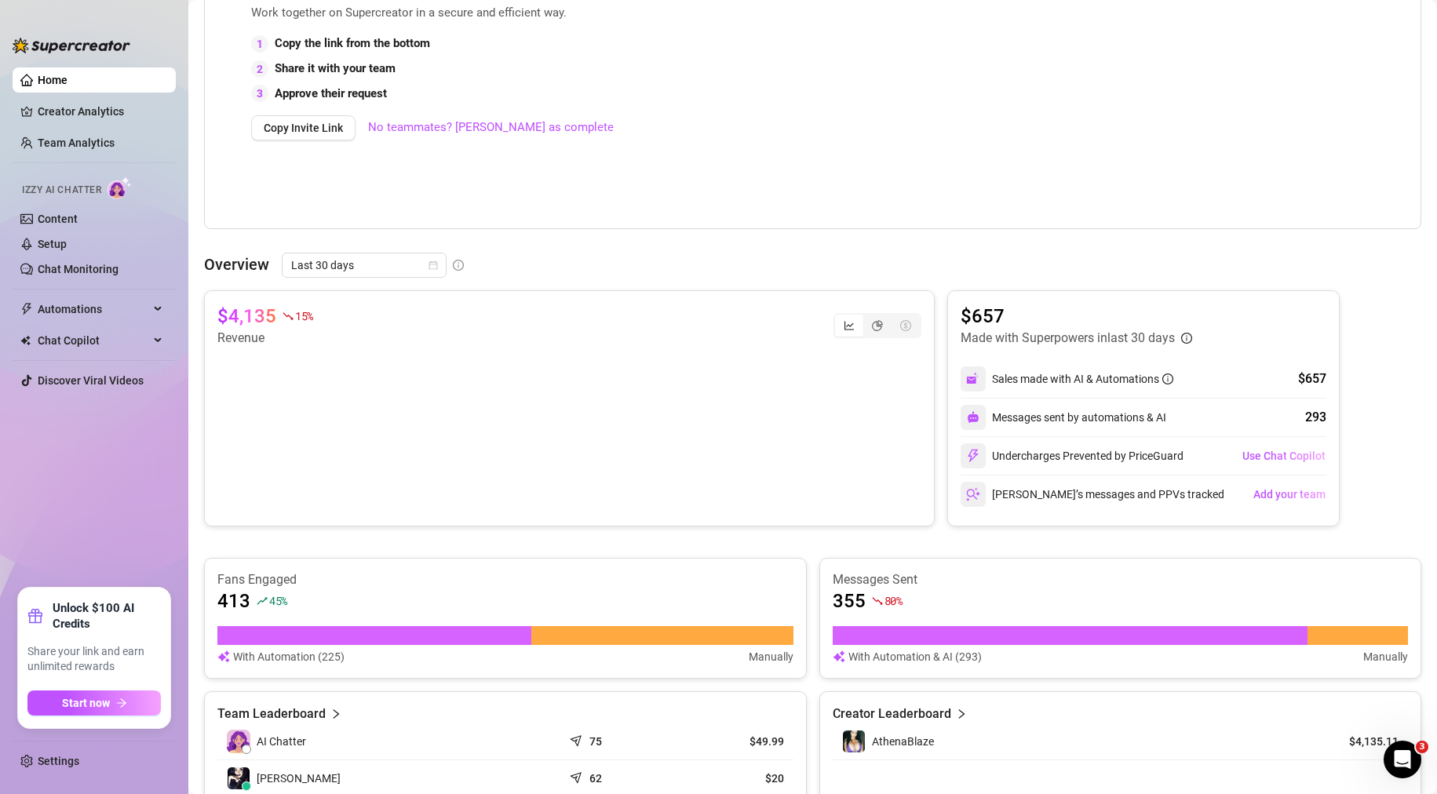
click at [1102, 596] on div "355 80 %" at bounding box center [1121, 601] width 576 height 25
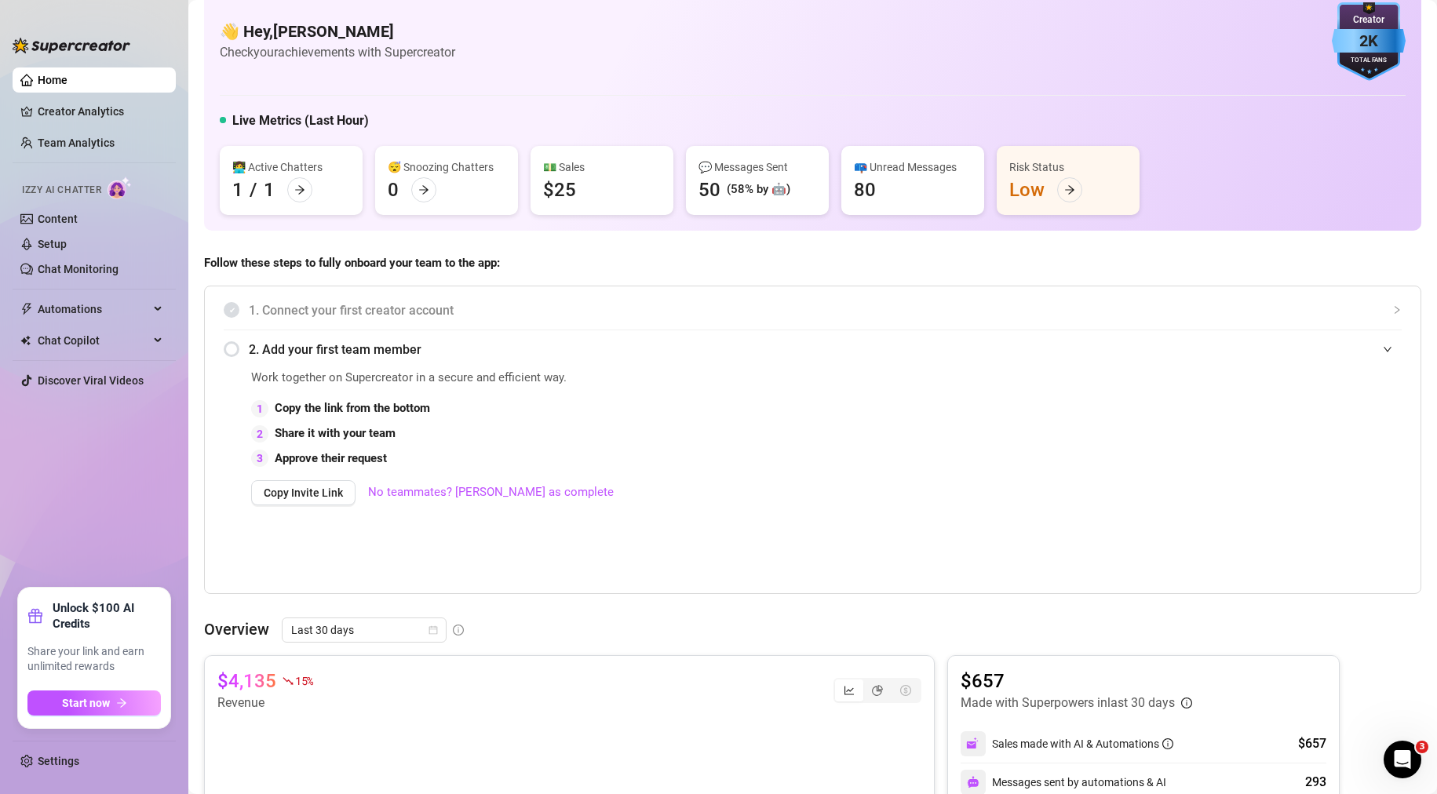
scroll to position [0, 0]
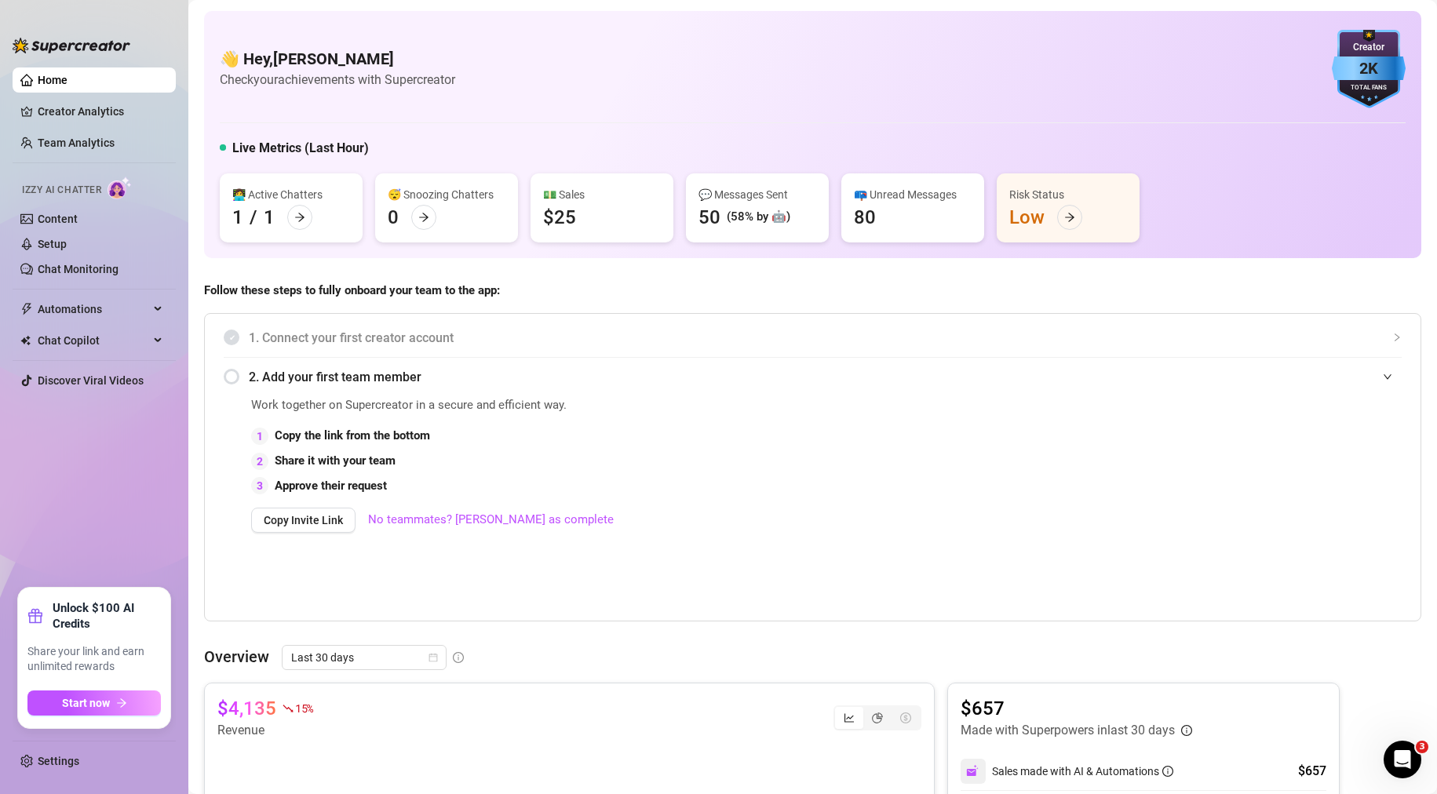
click at [312, 224] on div "👩‍💻 Active Chatters 1 / 1" at bounding box center [291, 207] width 143 height 69
click at [297, 214] on icon "arrow-right" at bounding box center [299, 217] width 11 height 11
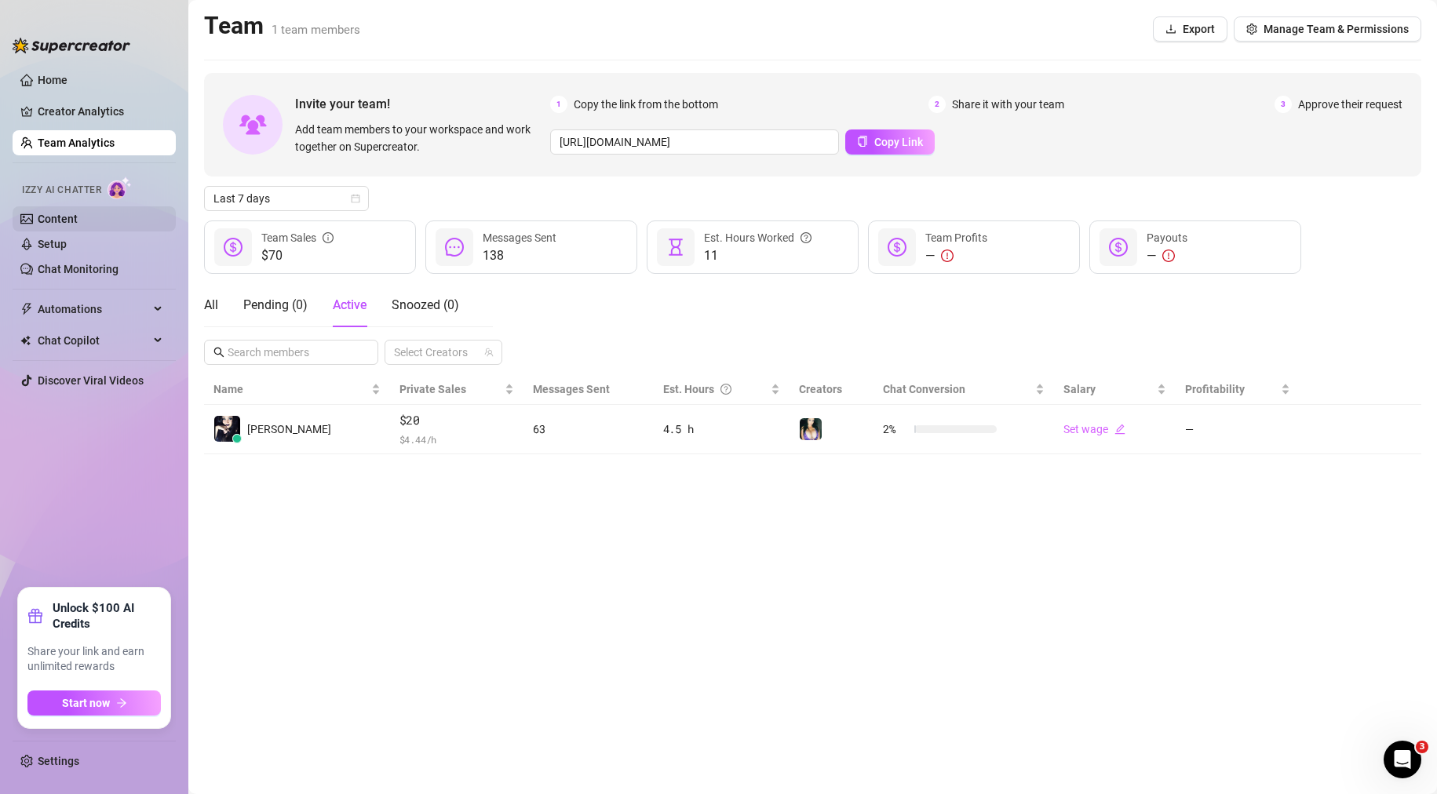
click at [49, 217] on link "Content" at bounding box center [58, 219] width 40 height 13
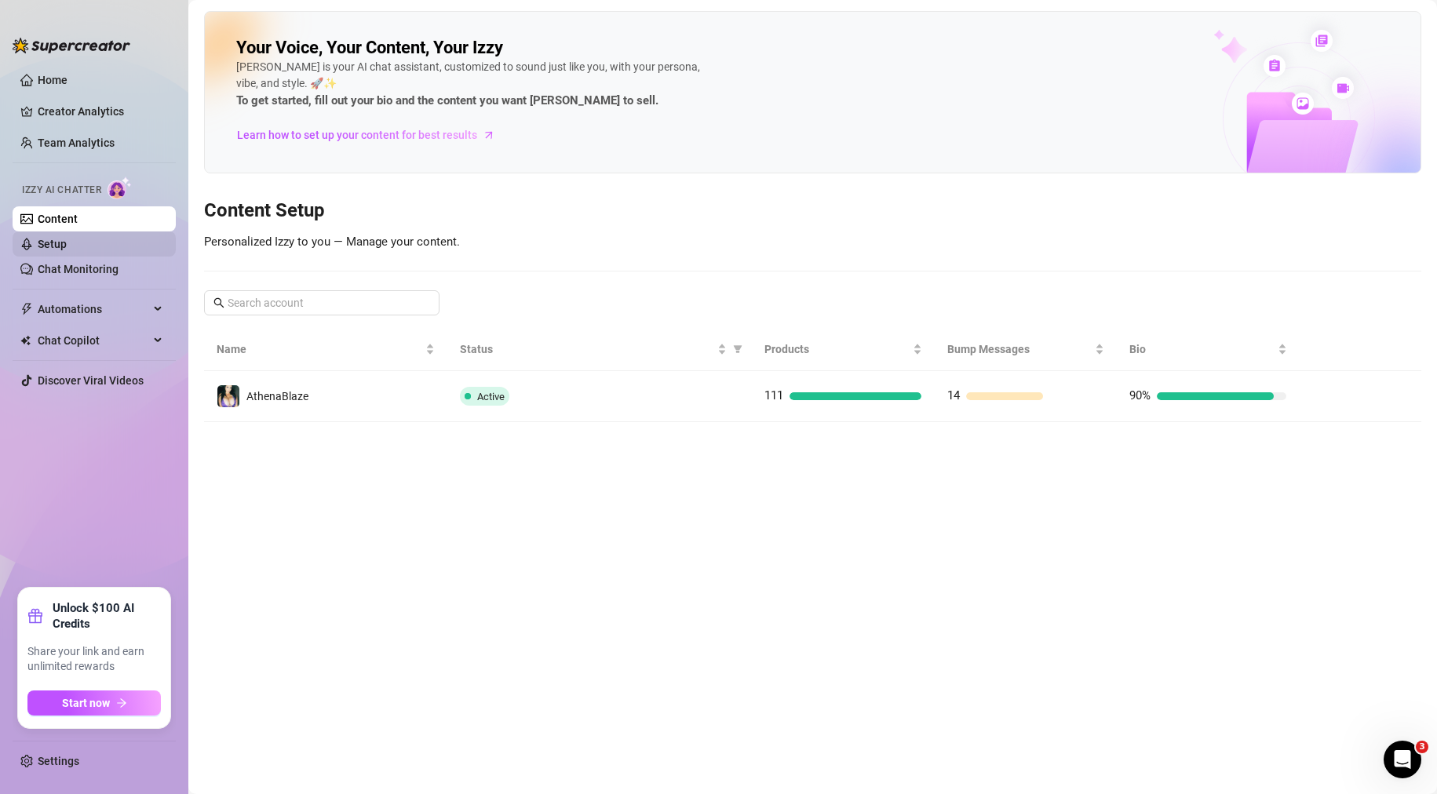
click at [47, 241] on link "Setup" at bounding box center [52, 244] width 29 height 13
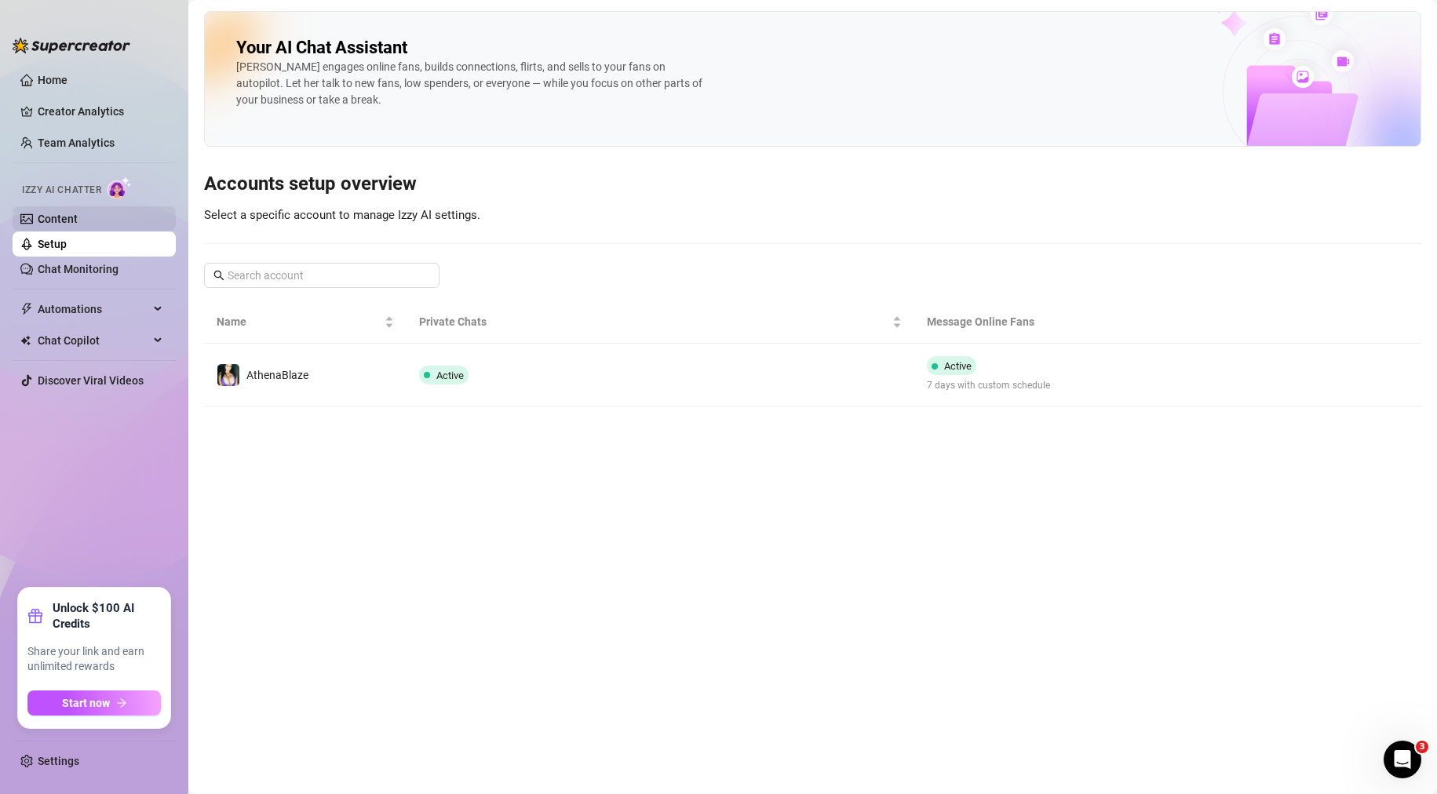
click at [53, 215] on link "Content" at bounding box center [58, 219] width 40 height 13
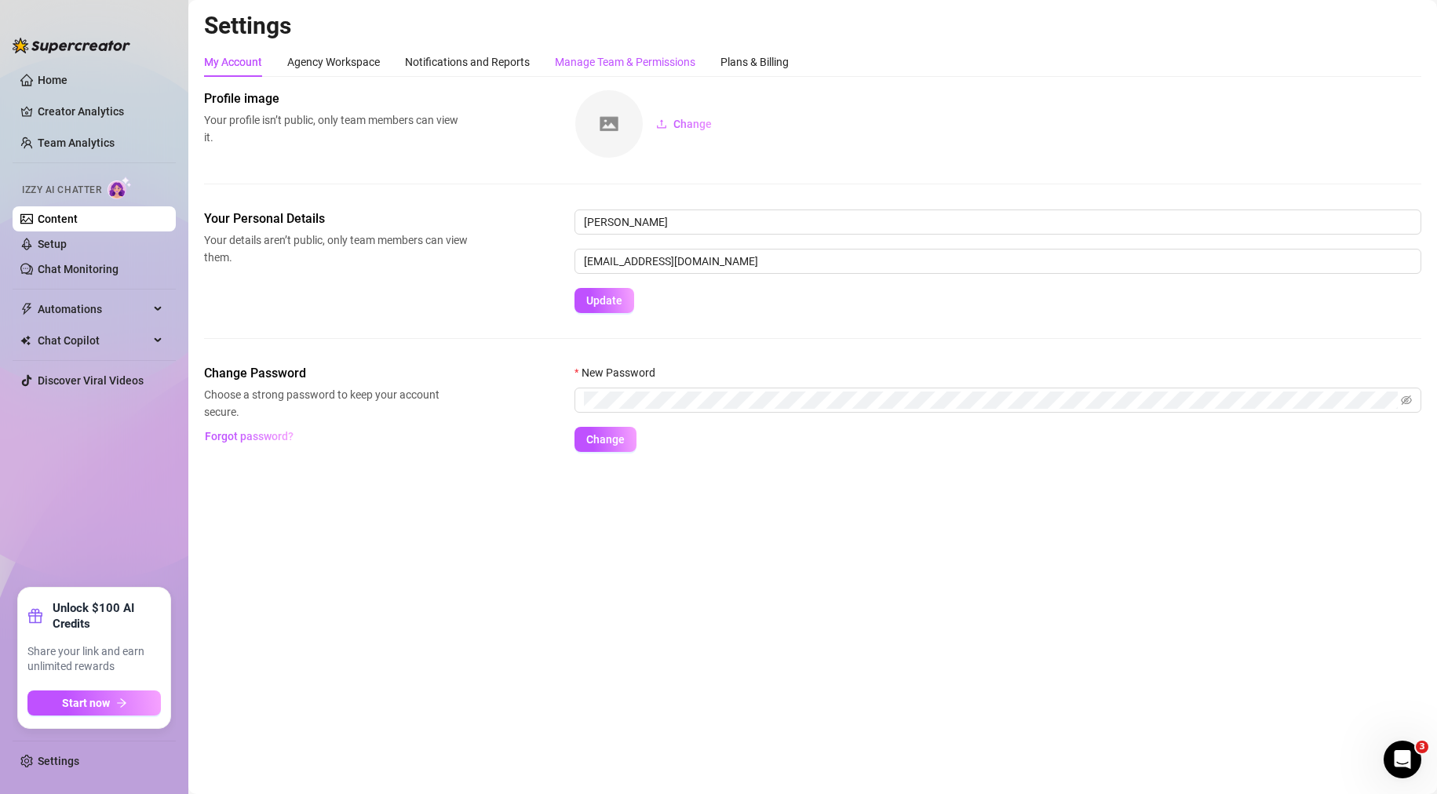
click at [612, 63] on div "Manage Team & Permissions" at bounding box center [625, 61] width 140 height 17
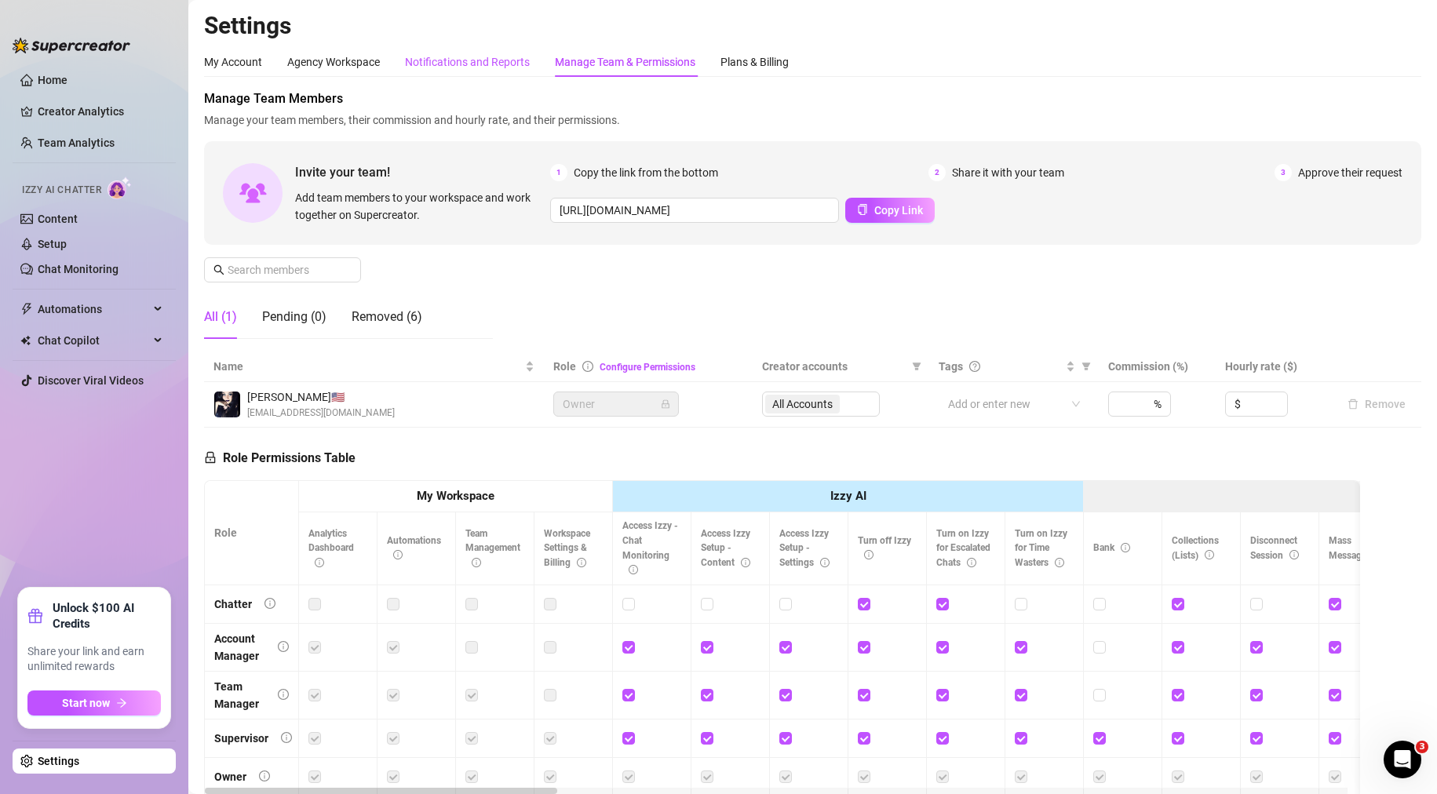
click at [450, 64] on div "Notifications and Reports" at bounding box center [467, 61] width 125 height 17
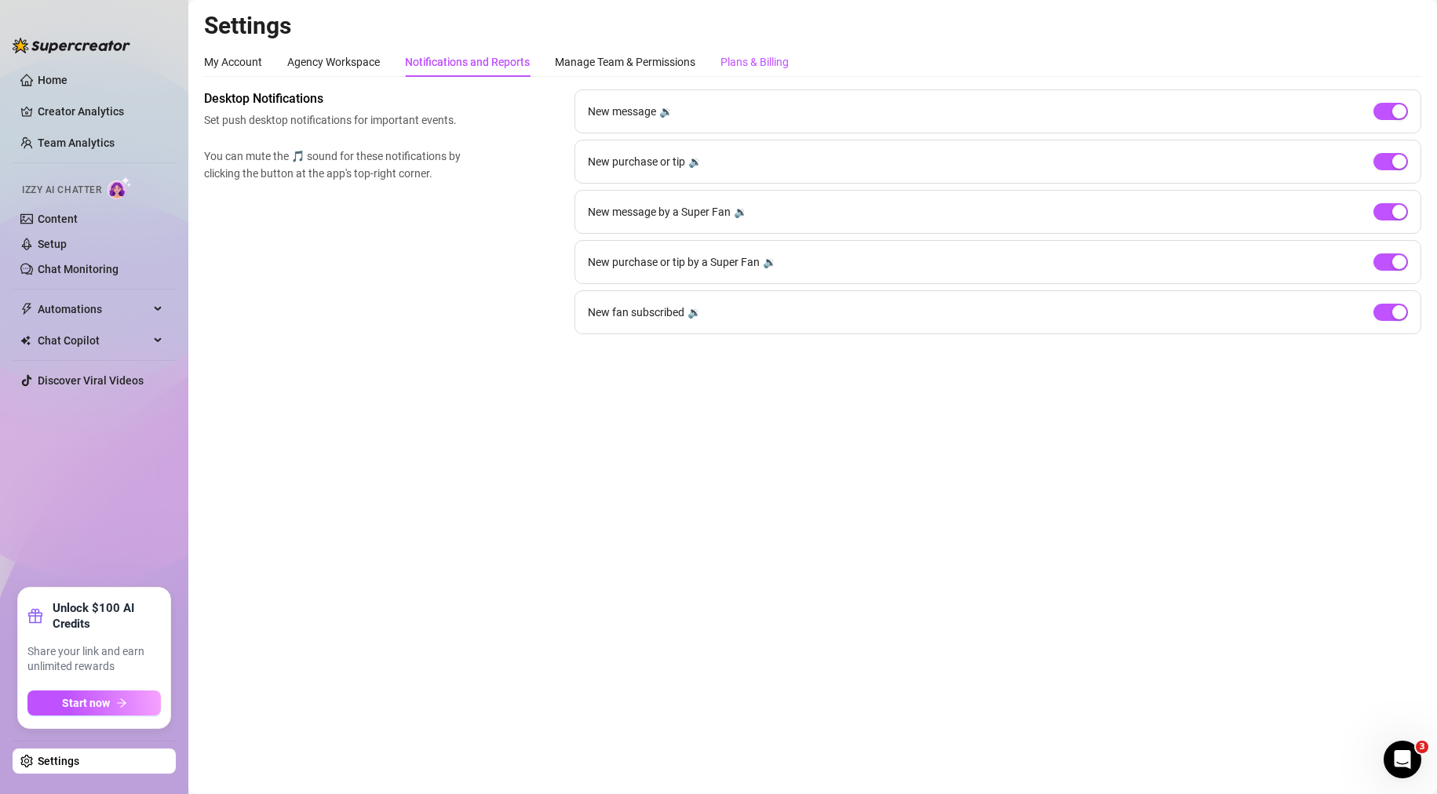
click at [767, 58] on div "Plans & Billing" at bounding box center [754, 61] width 68 height 17
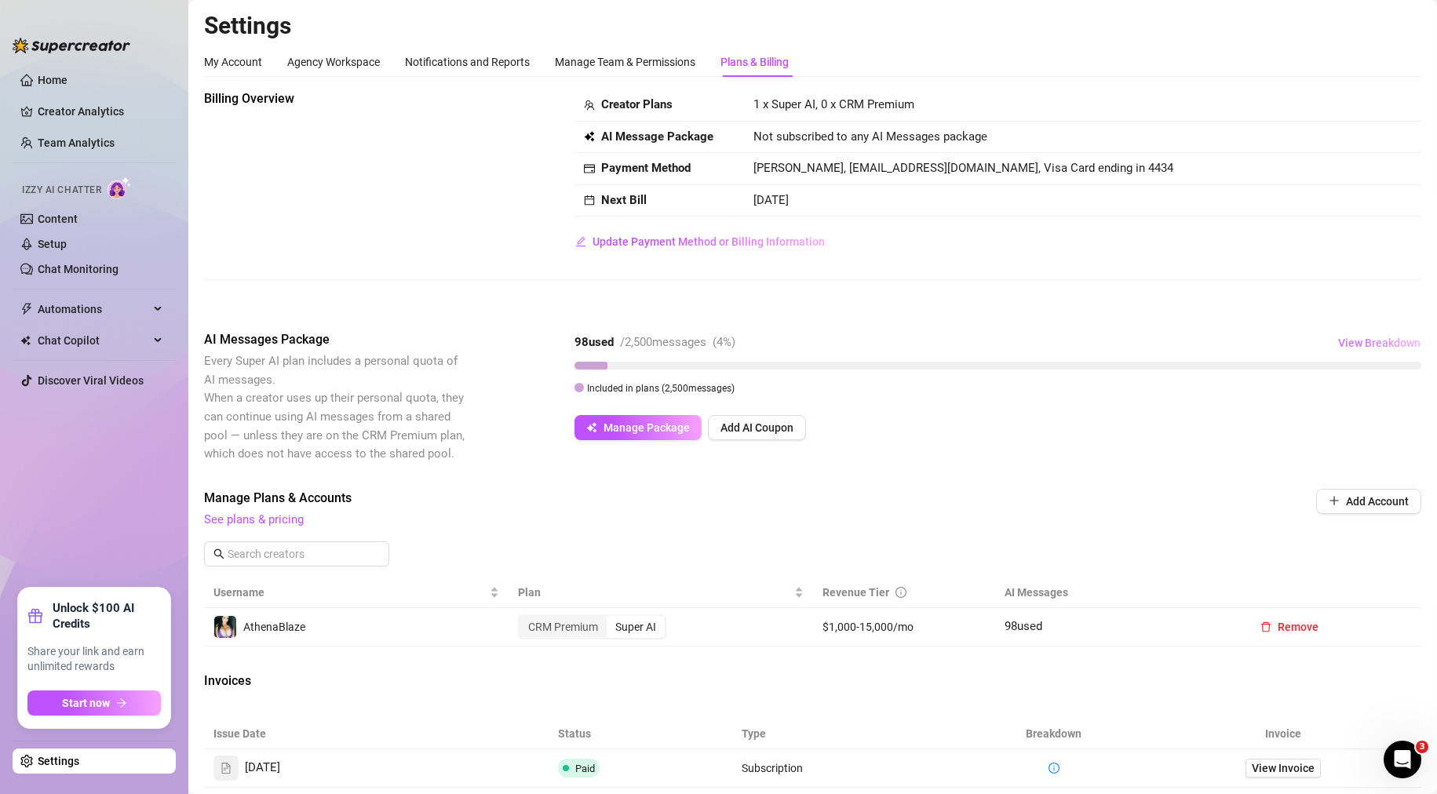
click at [1390, 337] on span "View Breakdown" at bounding box center [1379, 343] width 82 height 13
click at [681, 527] on span "See plans & pricing" at bounding box center [706, 520] width 1005 height 19
click at [651, 432] on span "Manage Package" at bounding box center [646, 427] width 86 height 13
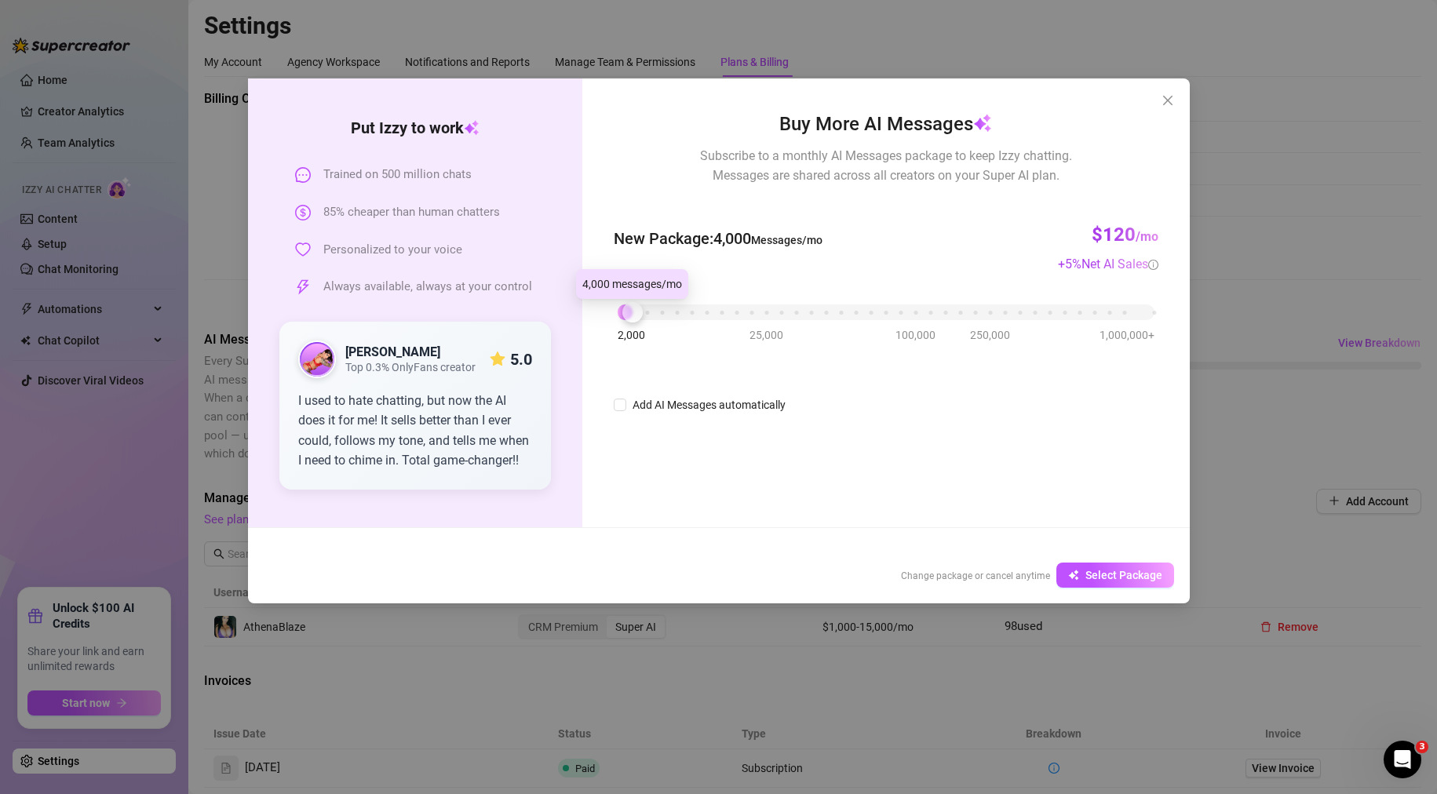
drag, startPoint x: 615, startPoint y: 314, endPoint x: 632, endPoint y: 314, distance: 16.5
click at [632, 314] on div at bounding box center [632, 312] width 20 height 20
drag, startPoint x: 632, startPoint y: 314, endPoint x: 650, endPoint y: 312, distance: 18.2
click at [650, 312] on div at bounding box center [647, 312] width 20 height 20
drag, startPoint x: 650, startPoint y: 312, endPoint x: 571, endPoint y: 315, distance: 78.5
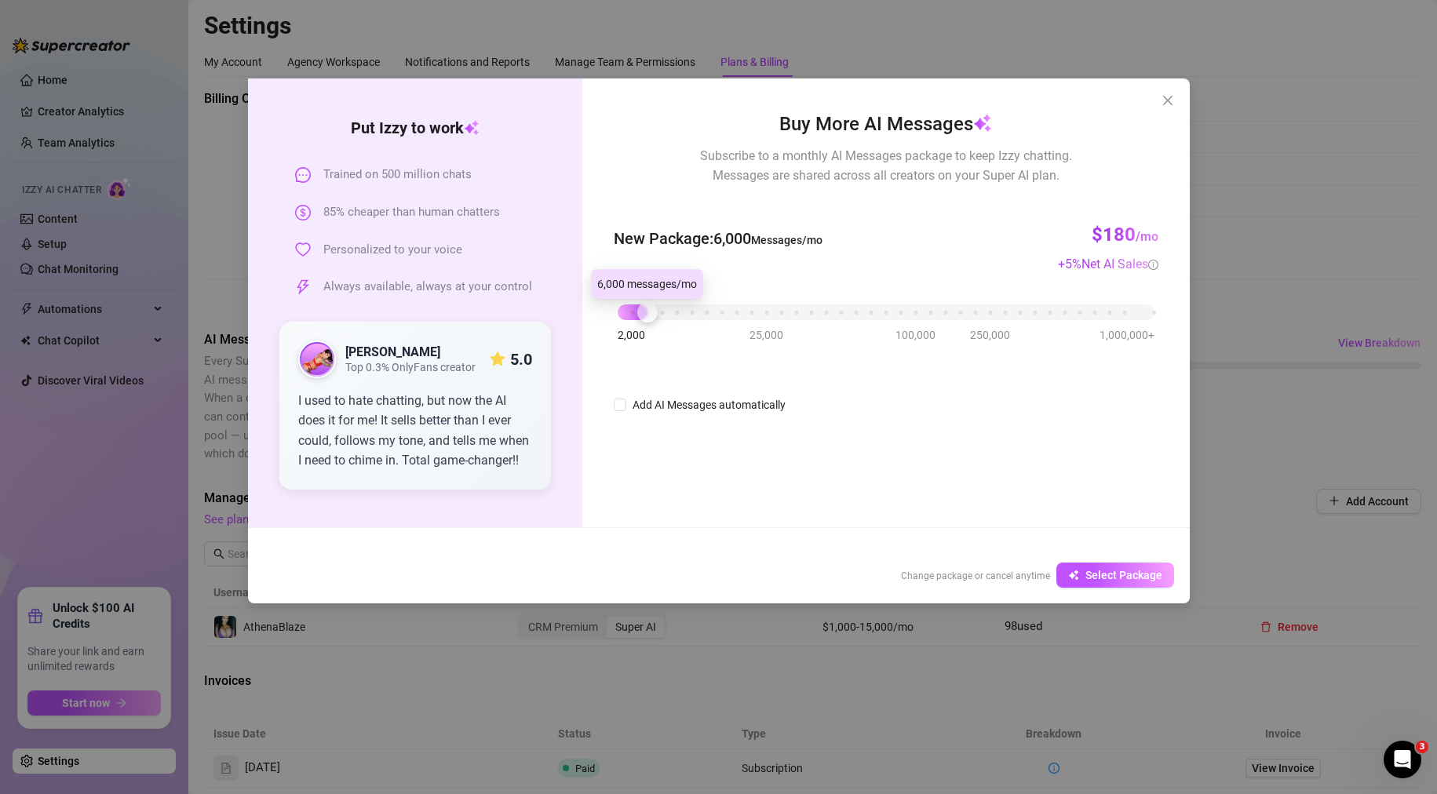
click at [571, 315] on div "Put [PERSON_NAME] to work Trained on 500 million chats 85% cheaper than human c…" at bounding box center [719, 302] width 942 height 449
click at [1166, 93] on button "Close" at bounding box center [1167, 100] width 25 height 25
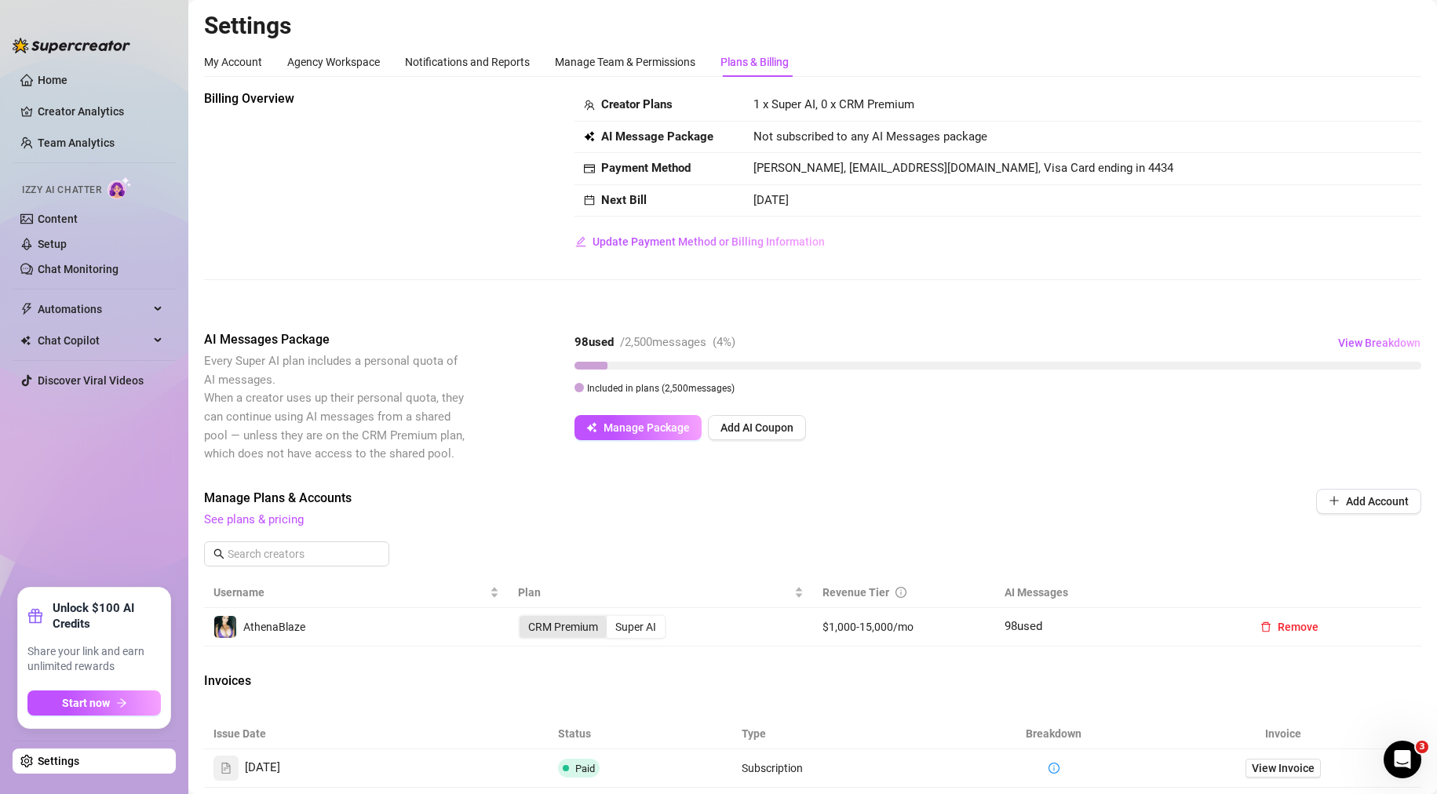
click at [534, 626] on div "CRM Premium" at bounding box center [562, 627] width 87 height 22
click at [523, 618] on input "CRM Premium" at bounding box center [523, 618] width 0 height 0
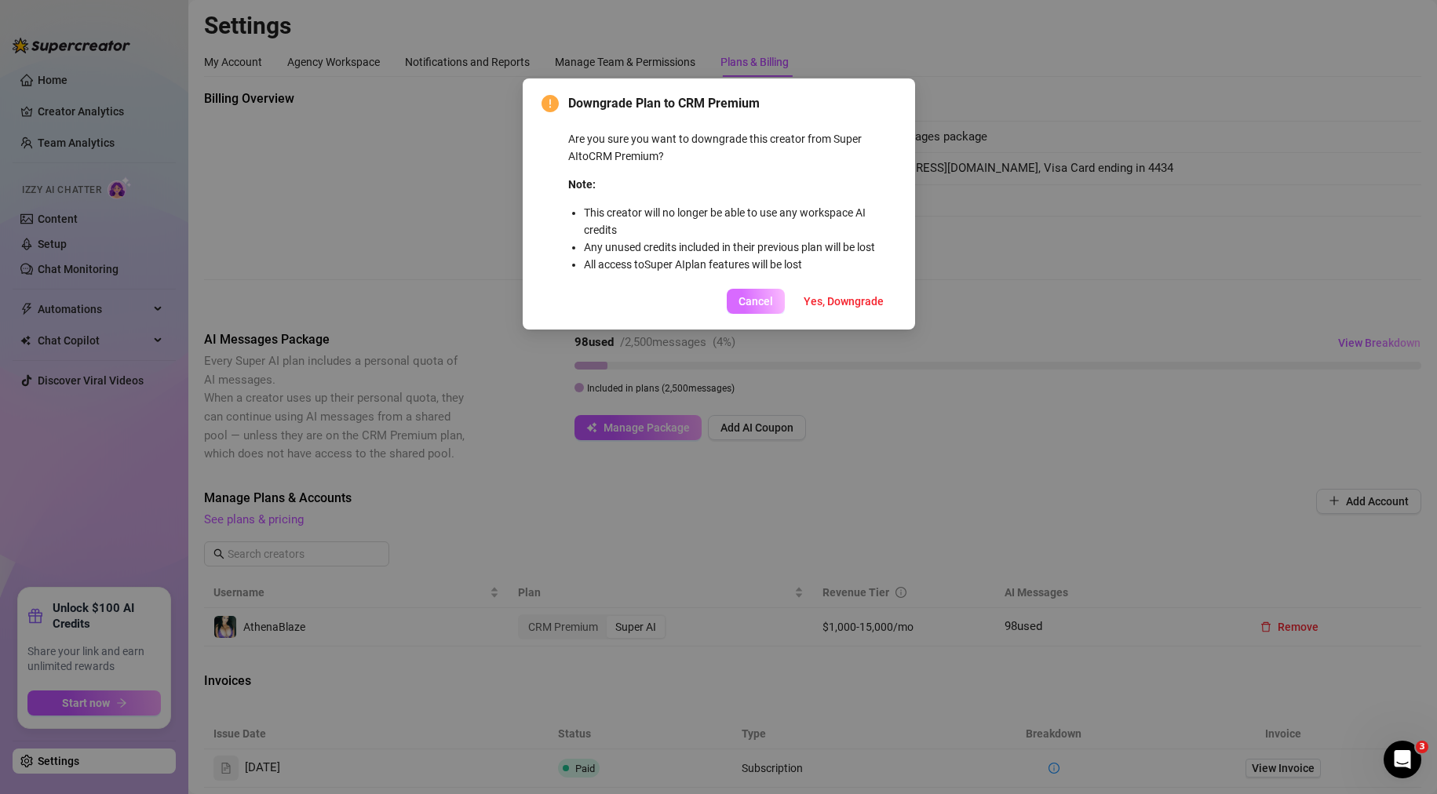
click at [742, 304] on span "Cancel" at bounding box center [755, 301] width 35 height 13
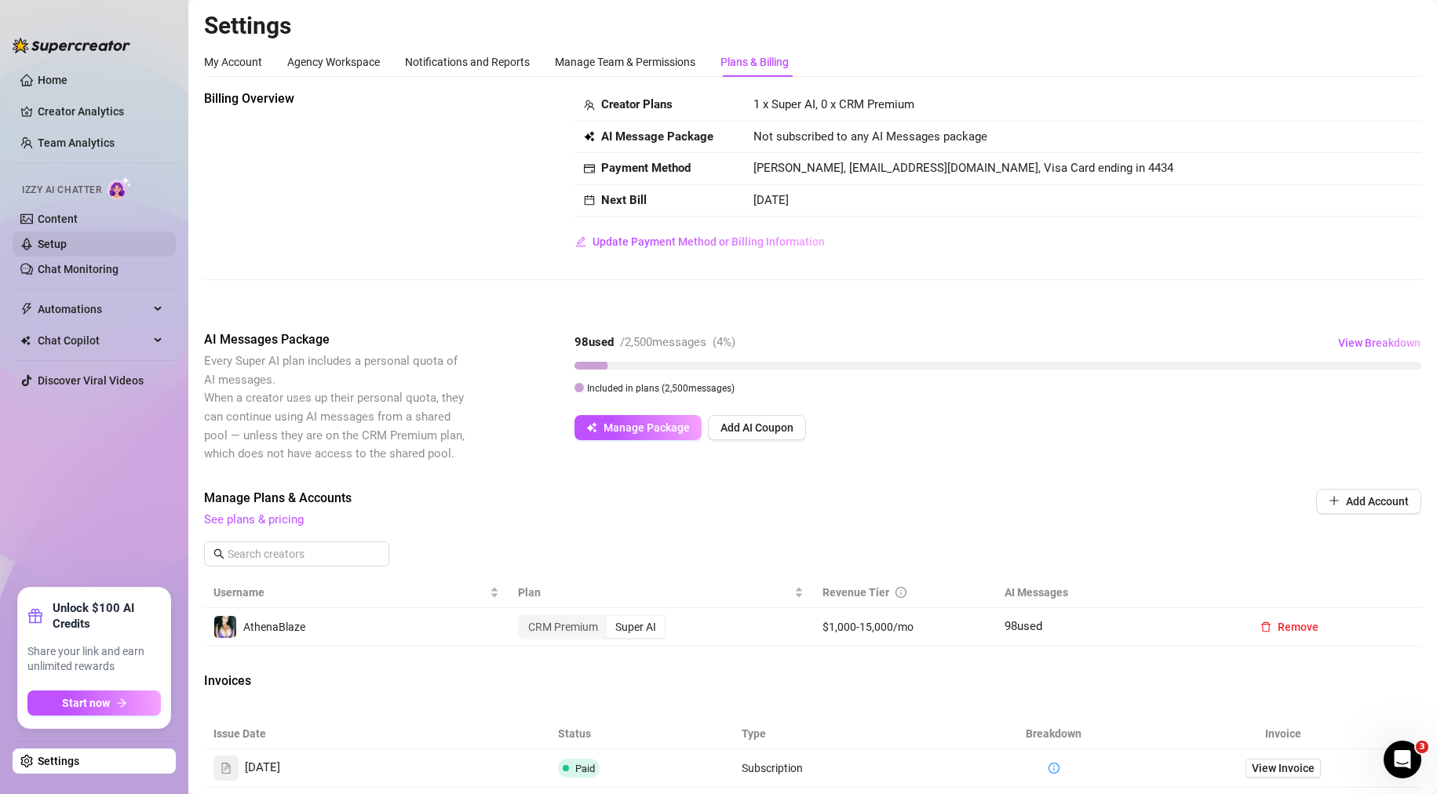
click at [64, 241] on link "Setup" at bounding box center [52, 244] width 29 height 13
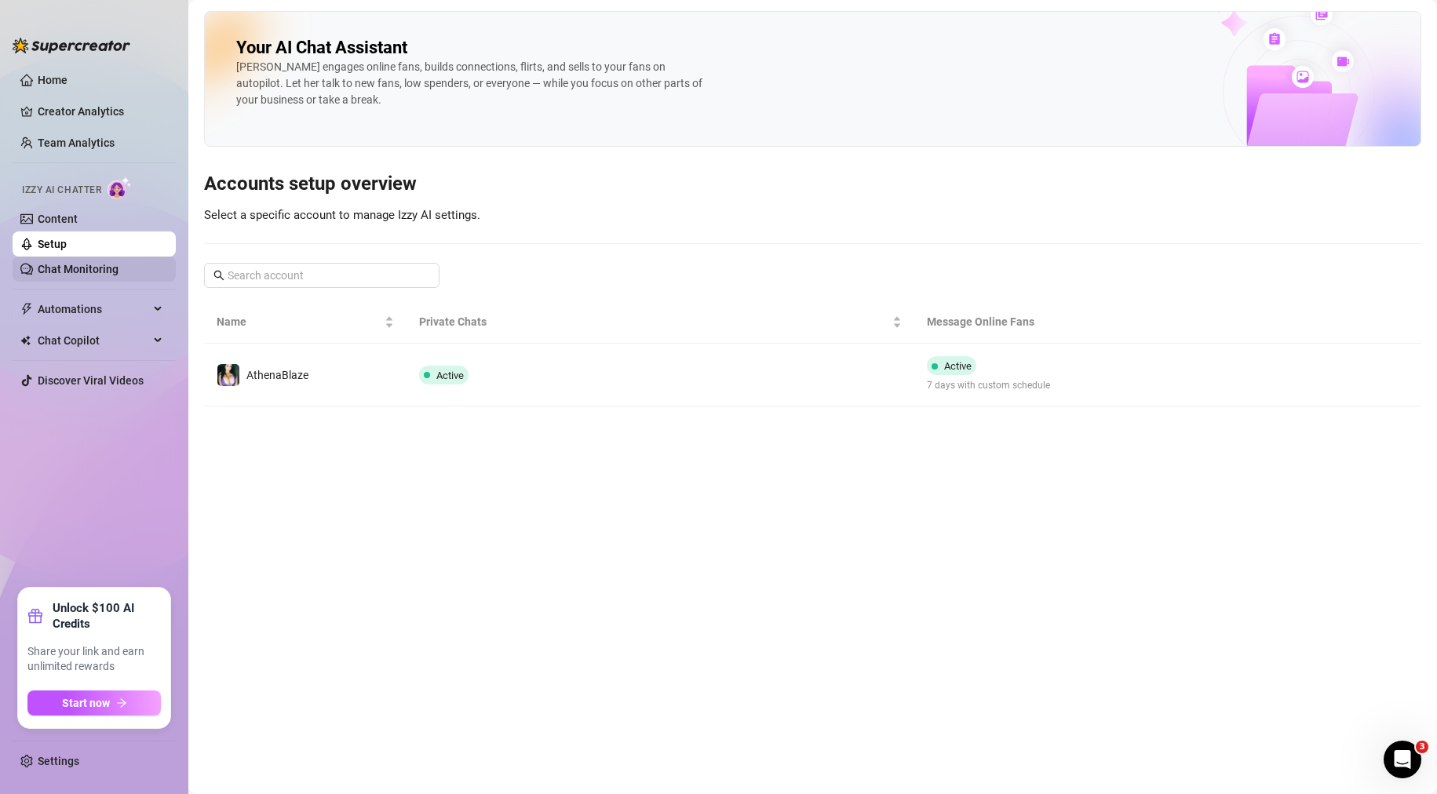
click at [78, 267] on link "Chat Monitoring" at bounding box center [78, 269] width 81 height 13
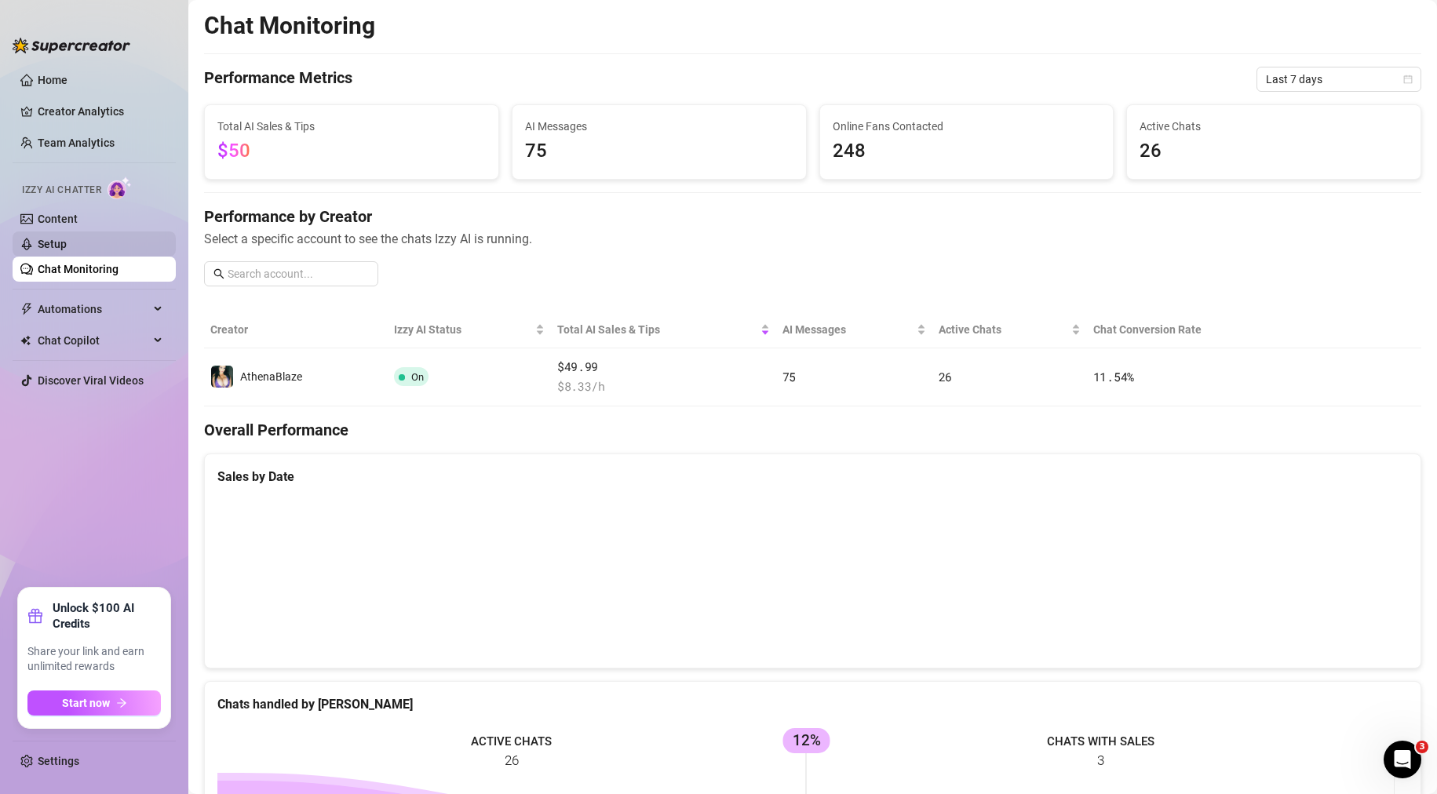
click at [63, 239] on link "Setup" at bounding box center [52, 244] width 29 height 13
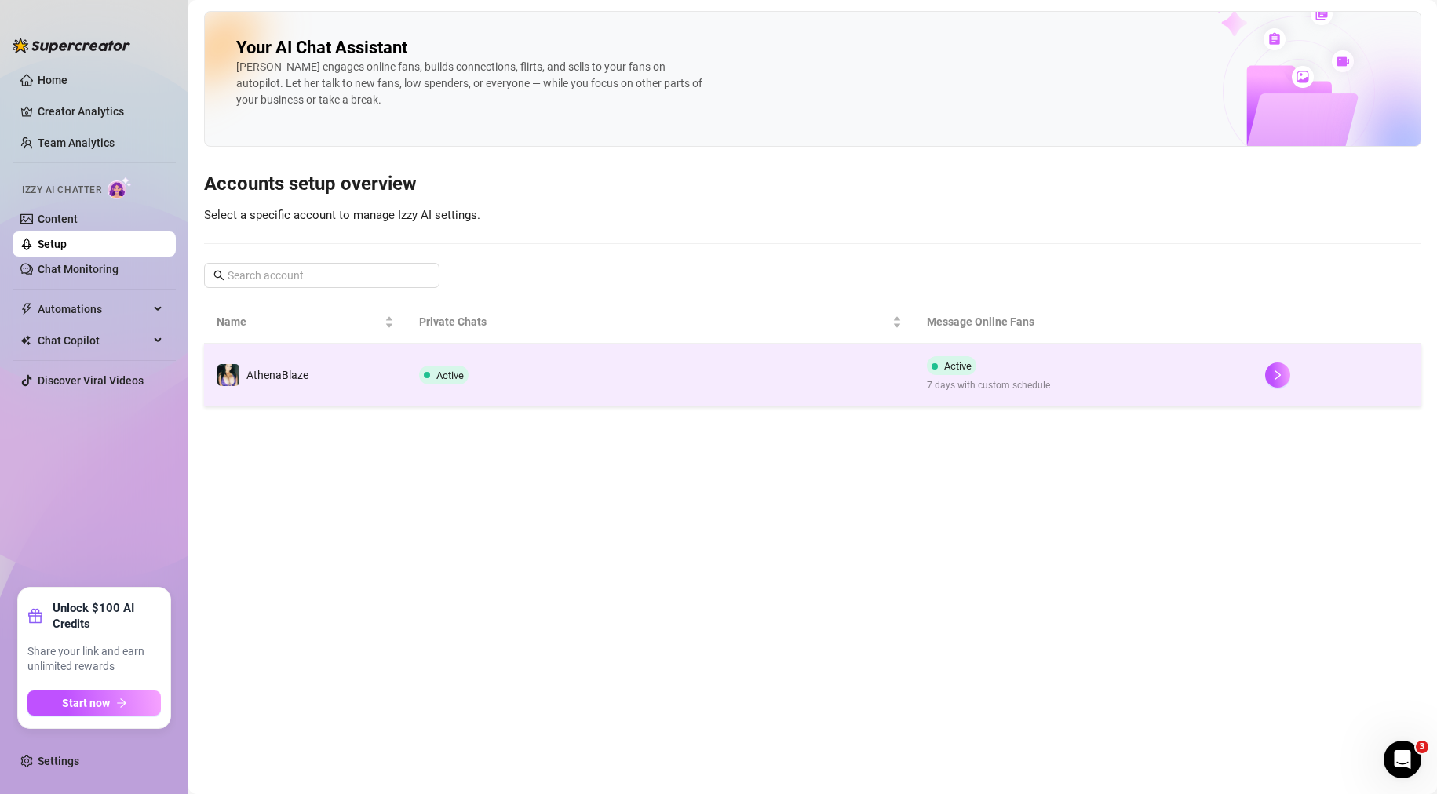
click at [609, 392] on td "Active" at bounding box center [659, 375] width 507 height 63
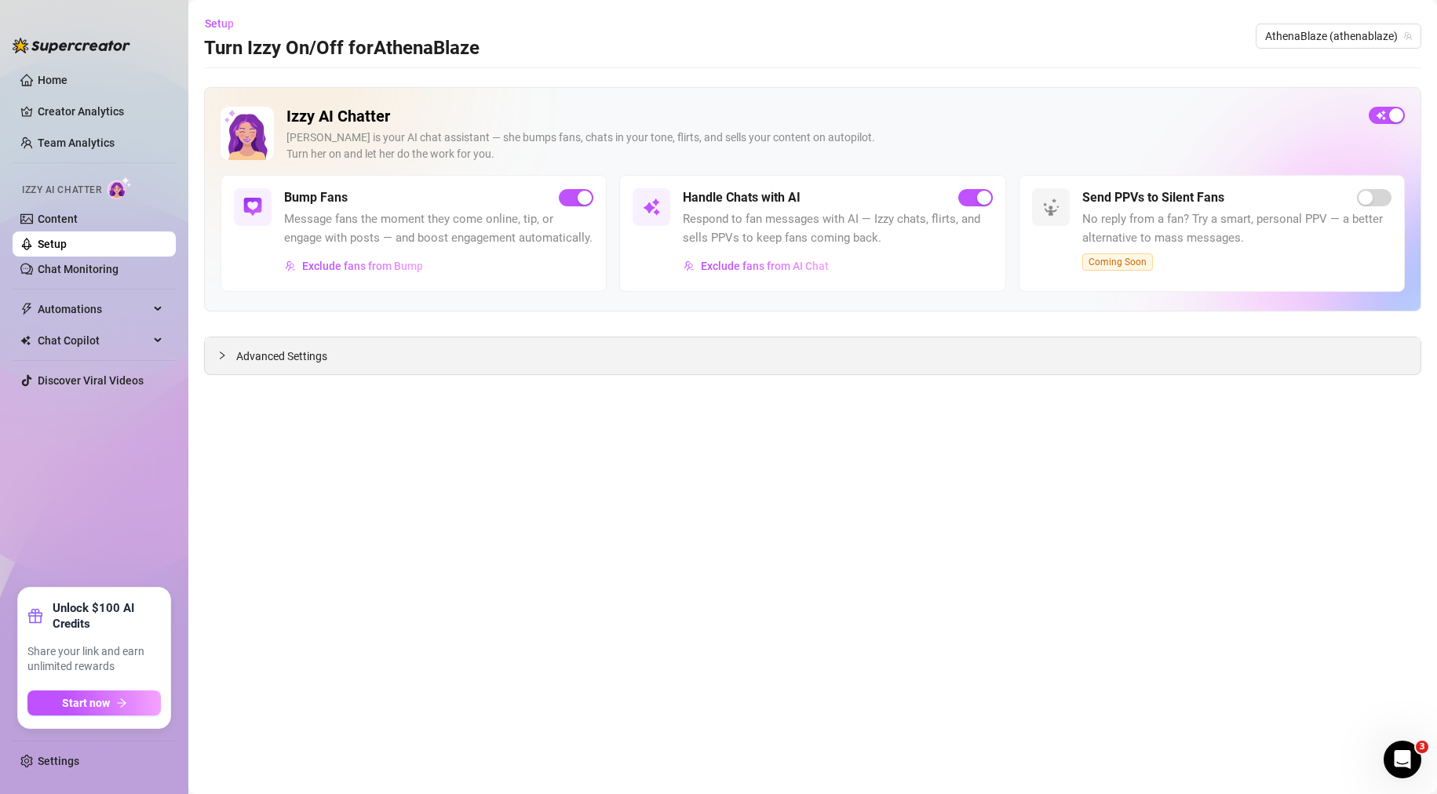
click at [388, 370] on div "Advanced Settings" at bounding box center [813, 355] width 1216 height 37
click at [296, 355] on span "Advanced Settings" at bounding box center [281, 356] width 91 height 17
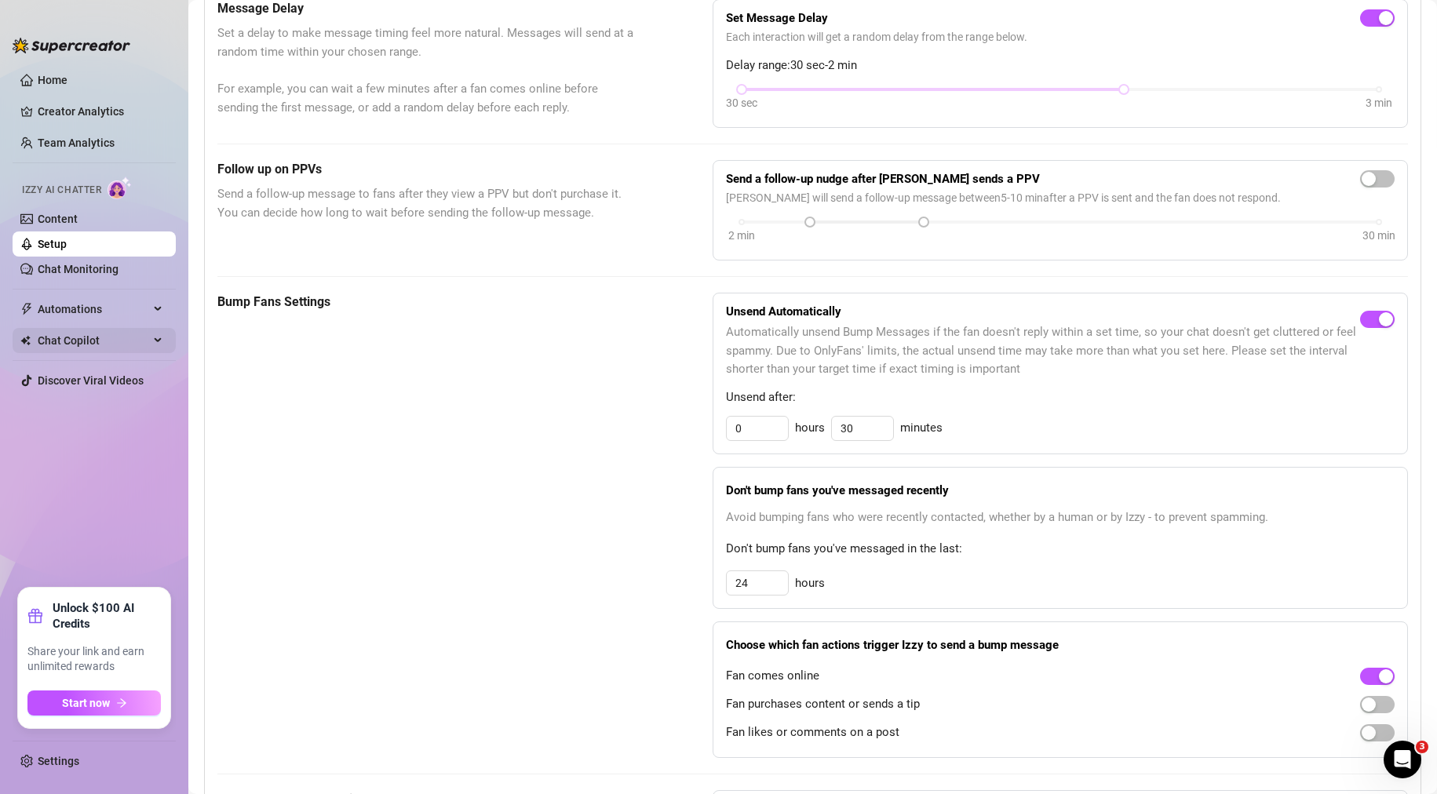
scroll to position [471, 0]
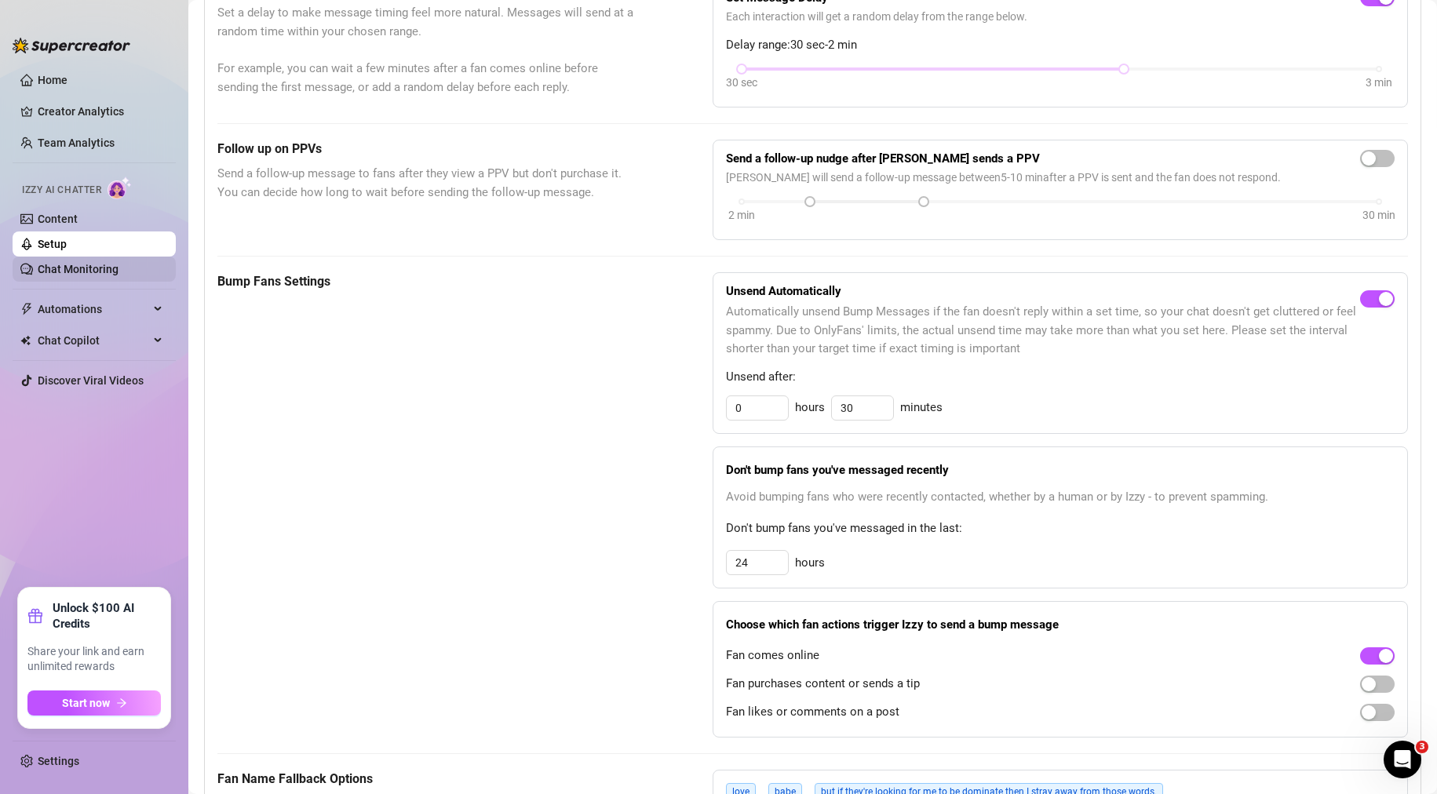
click at [46, 270] on link "Chat Monitoring" at bounding box center [78, 269] width 81 height 13
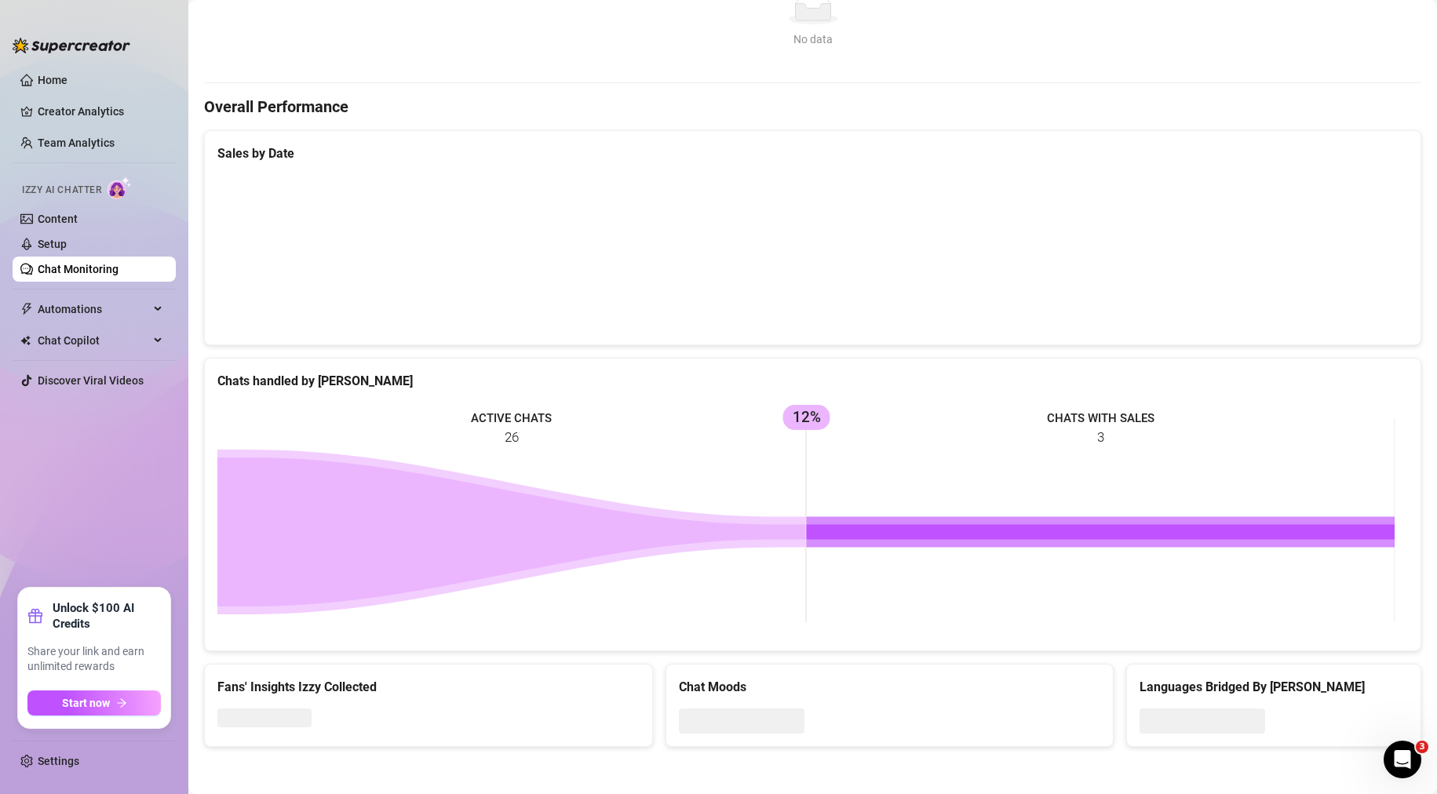
scroll to position [323, 0]
click at [67, 245] on link "Setup" at bounding box center [52, 244] width 29 height 13
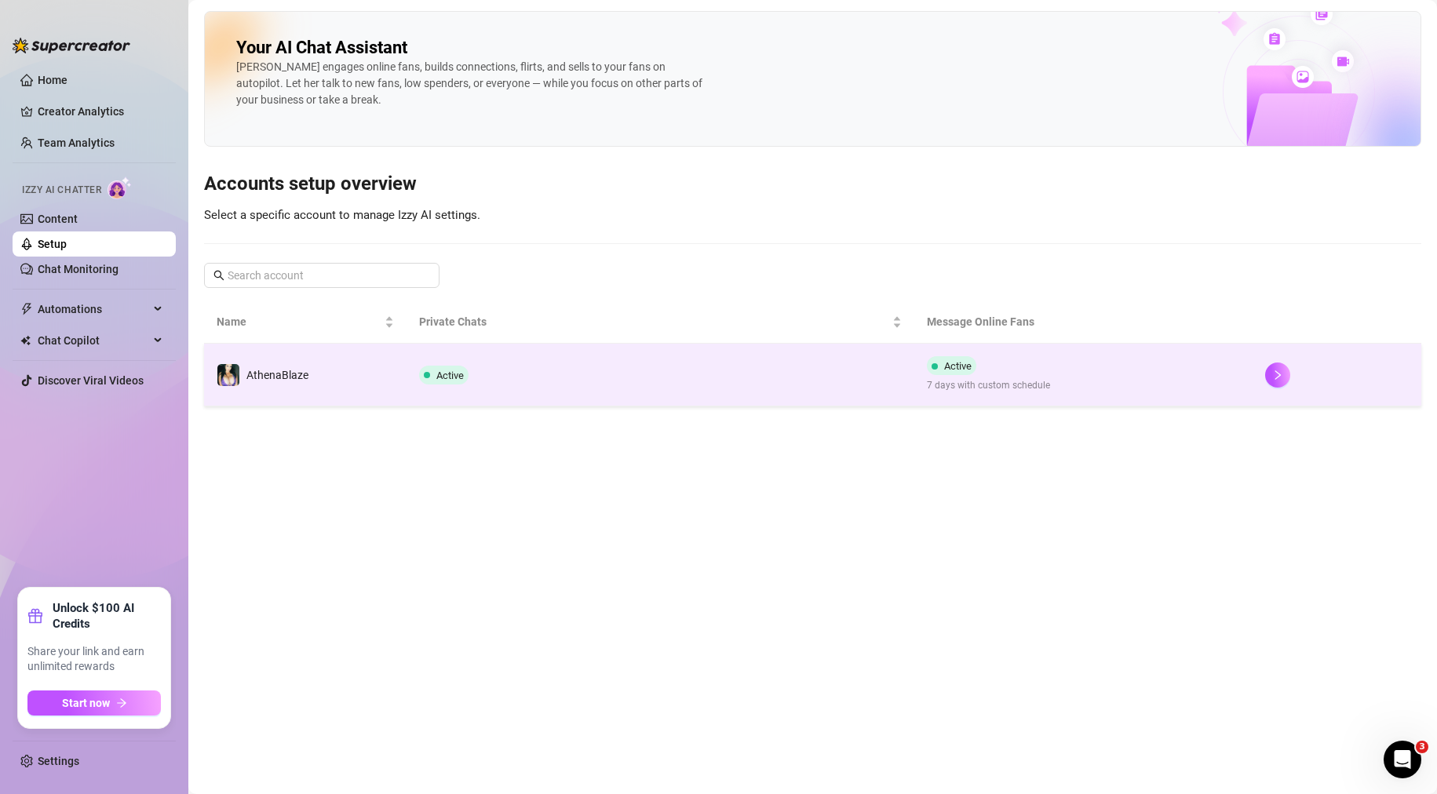
click at [493, 375] on td "Active" at bounding box center [659, 375] width 507 height 63
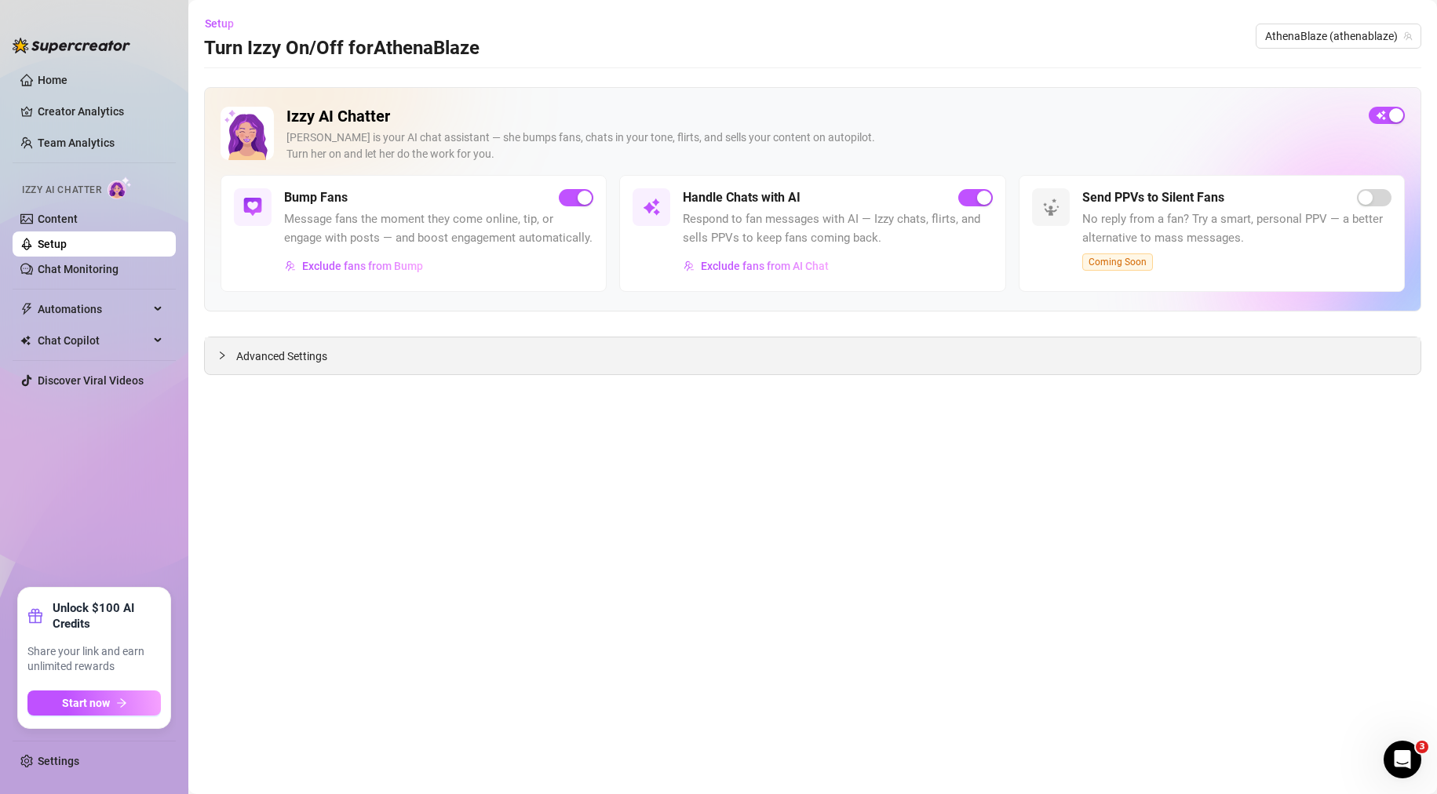
click at [290, 357] on span "Advanced Settings" at bounding box center [281, 356] width 91 height 17
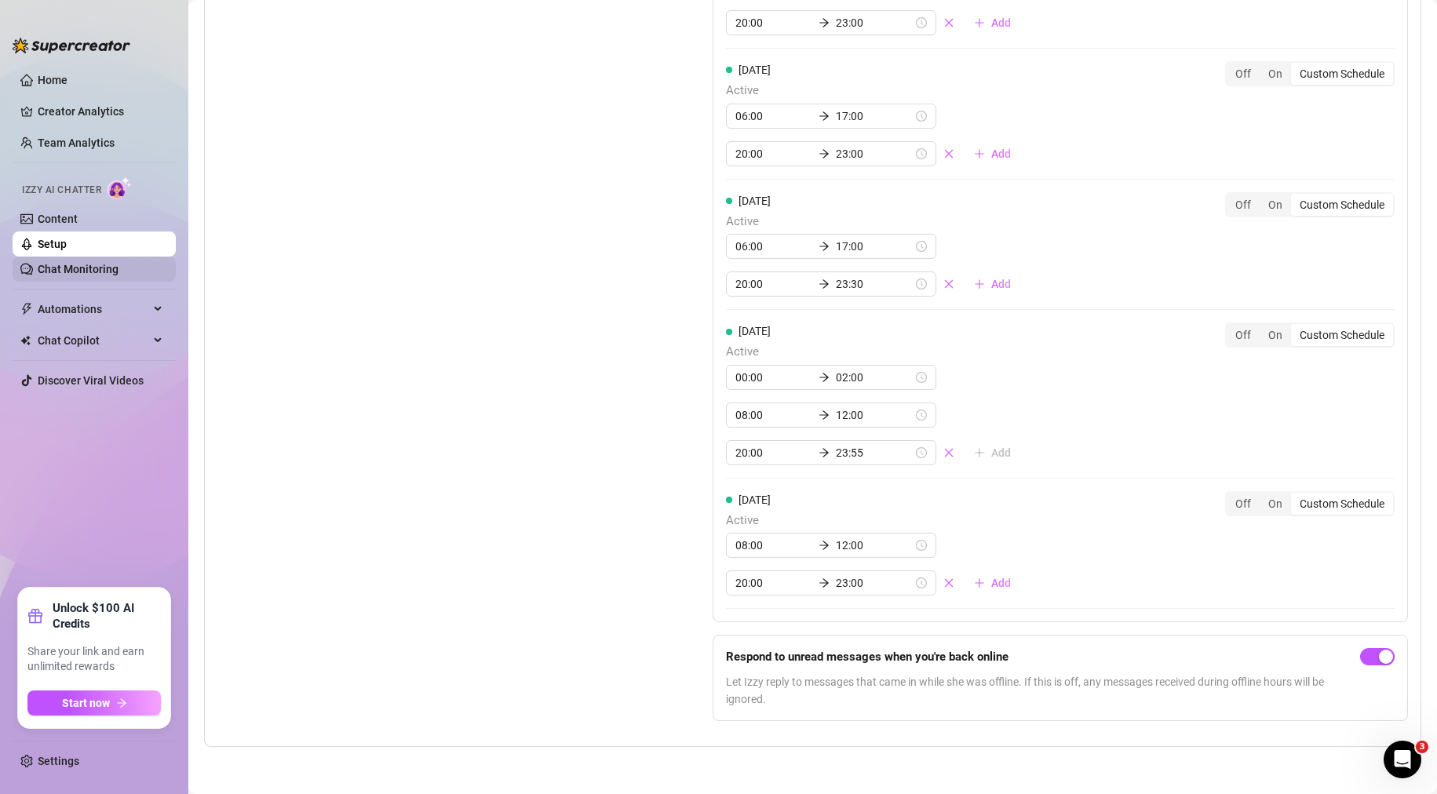
click at [68, 264] on link "Chat Monitoring" at bounding box center [78, 269] width 81 height 13
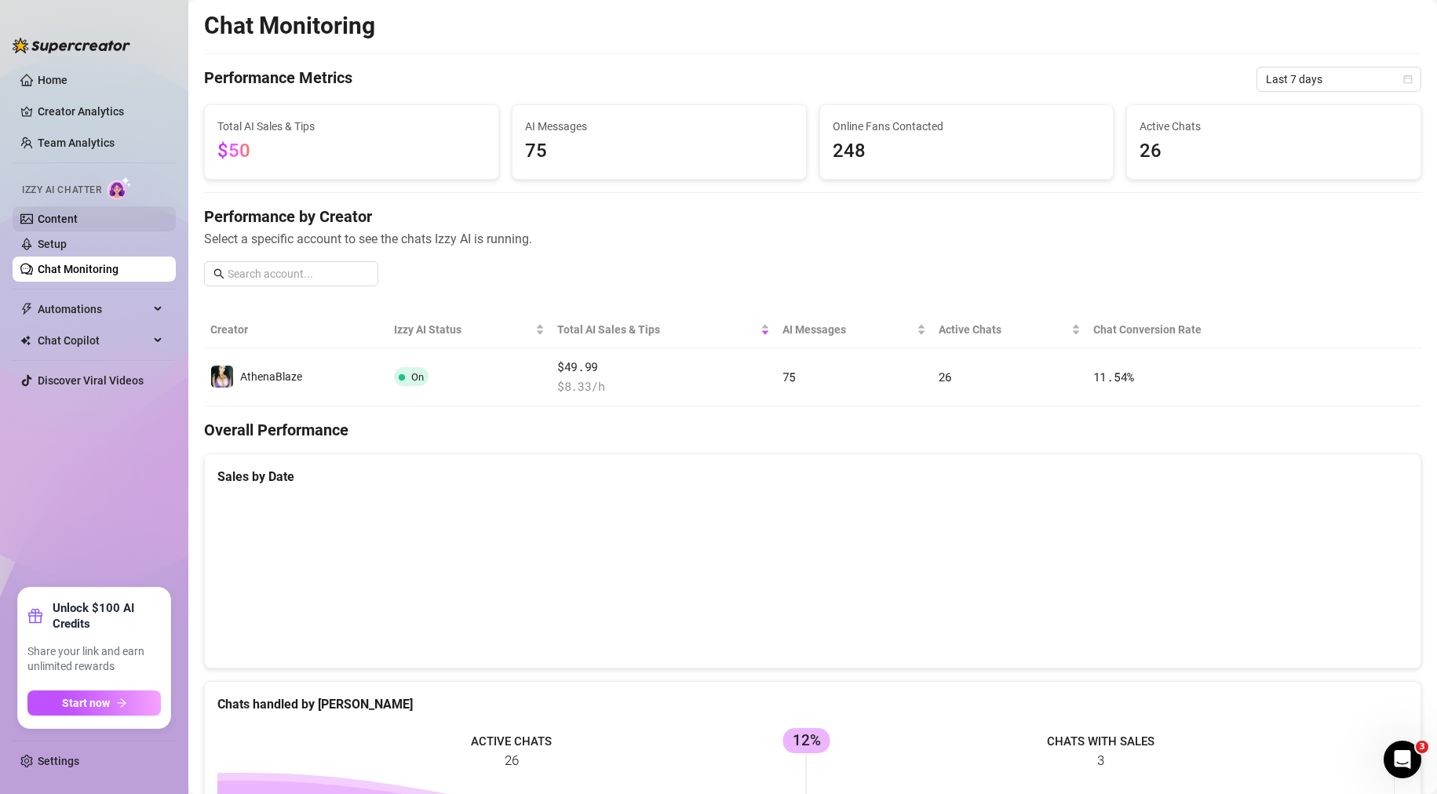
click at [68, 224] on link "Content" at bounding box center [58, 219] width 40 height 13
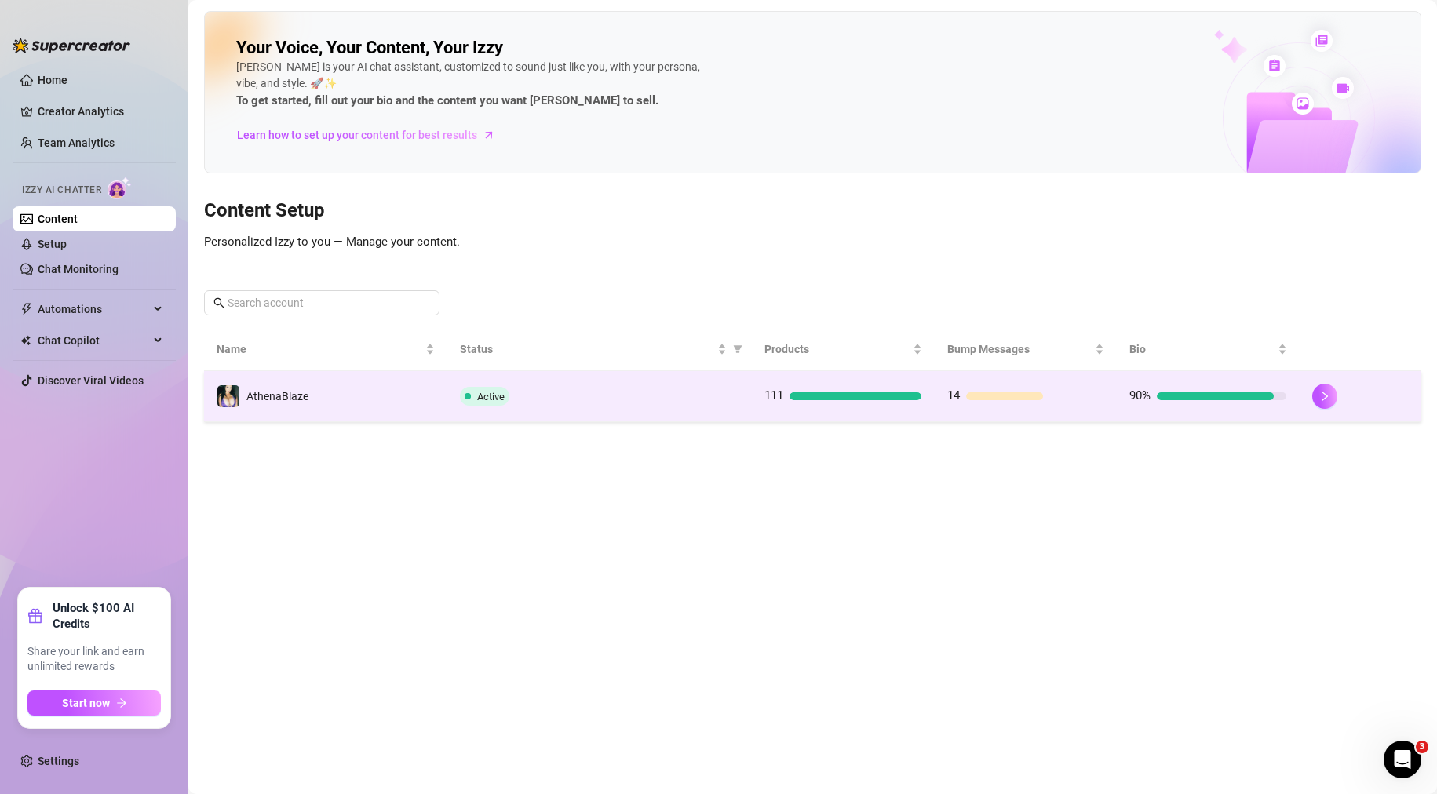
click at [366, 421] on td "AthenaBlaze" at bounding box center [325, 396] width 243 height 51
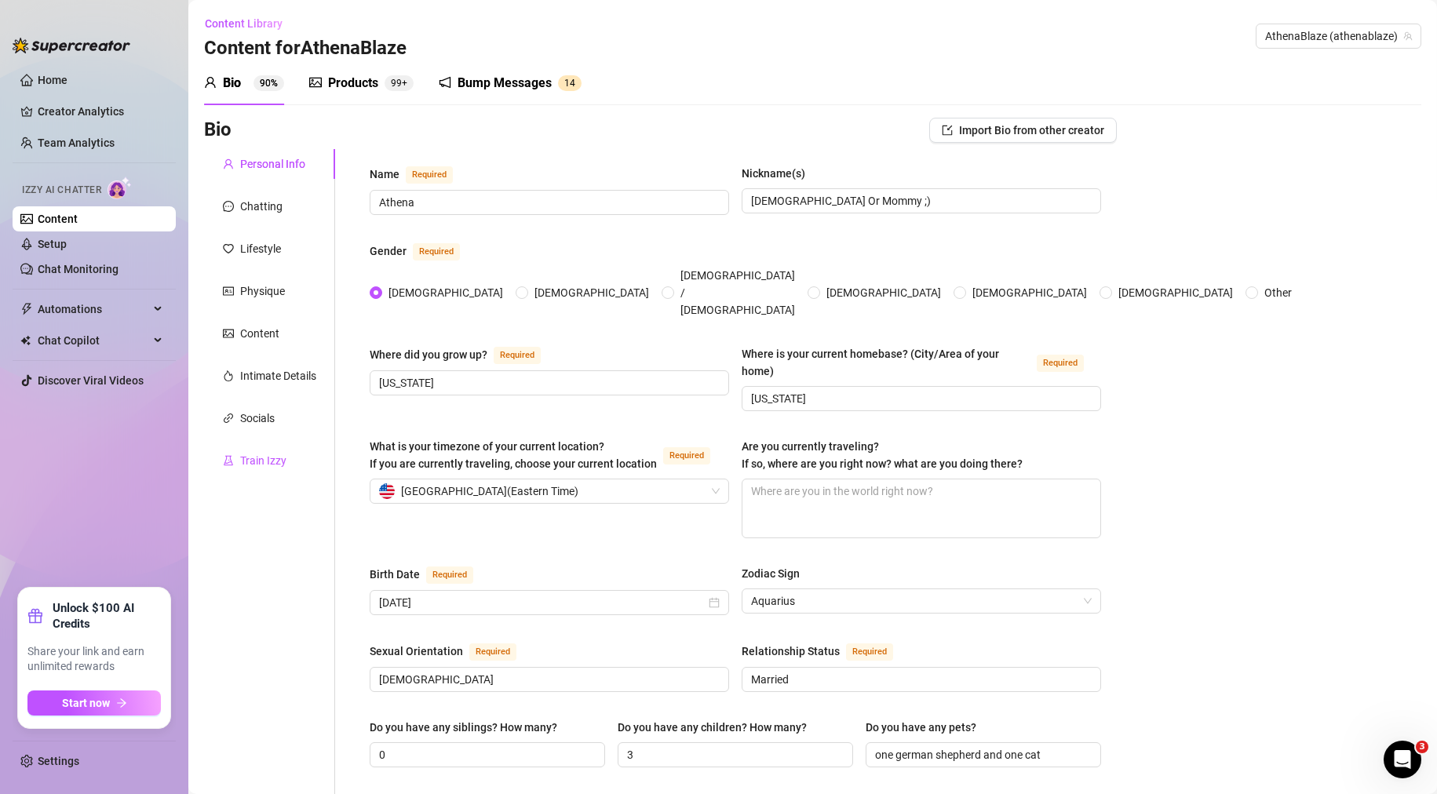
click at [263, 454] on div "Train Izzy" at bounding box center [263, 460] width 46 height 17
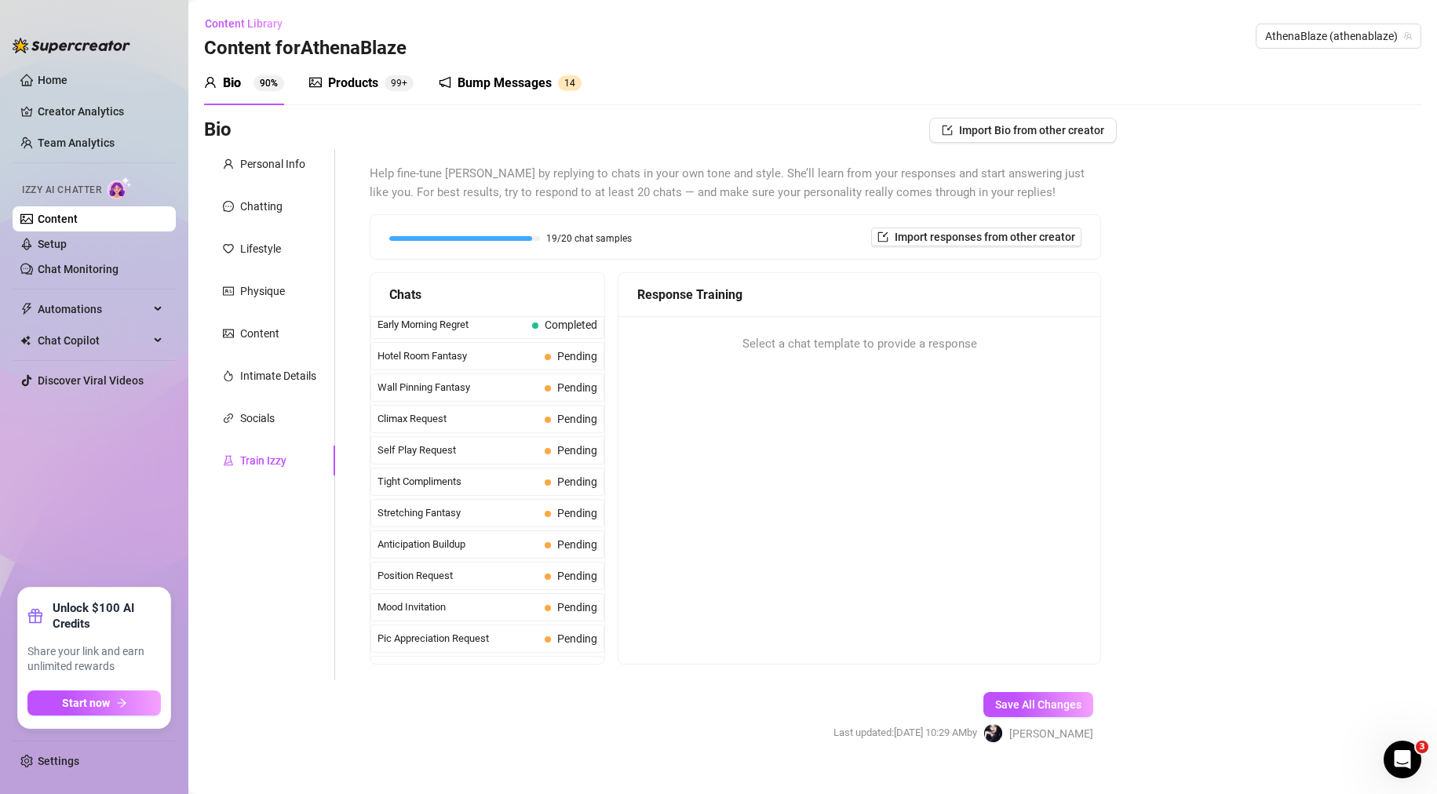
scroll to position [681, 0]
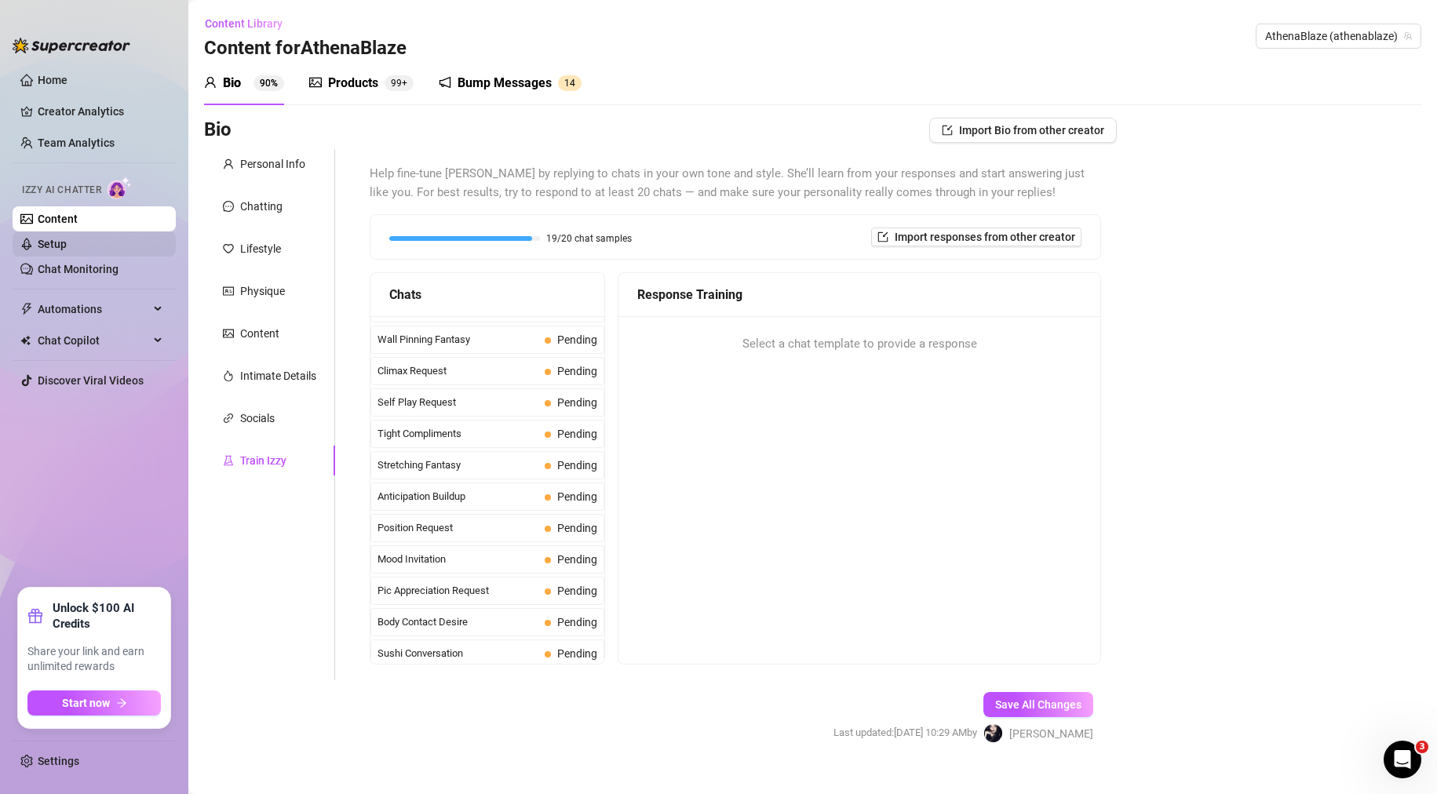
click at [67, 242] on link "Setup" at bounding box center [52, 244] width 29 height 13
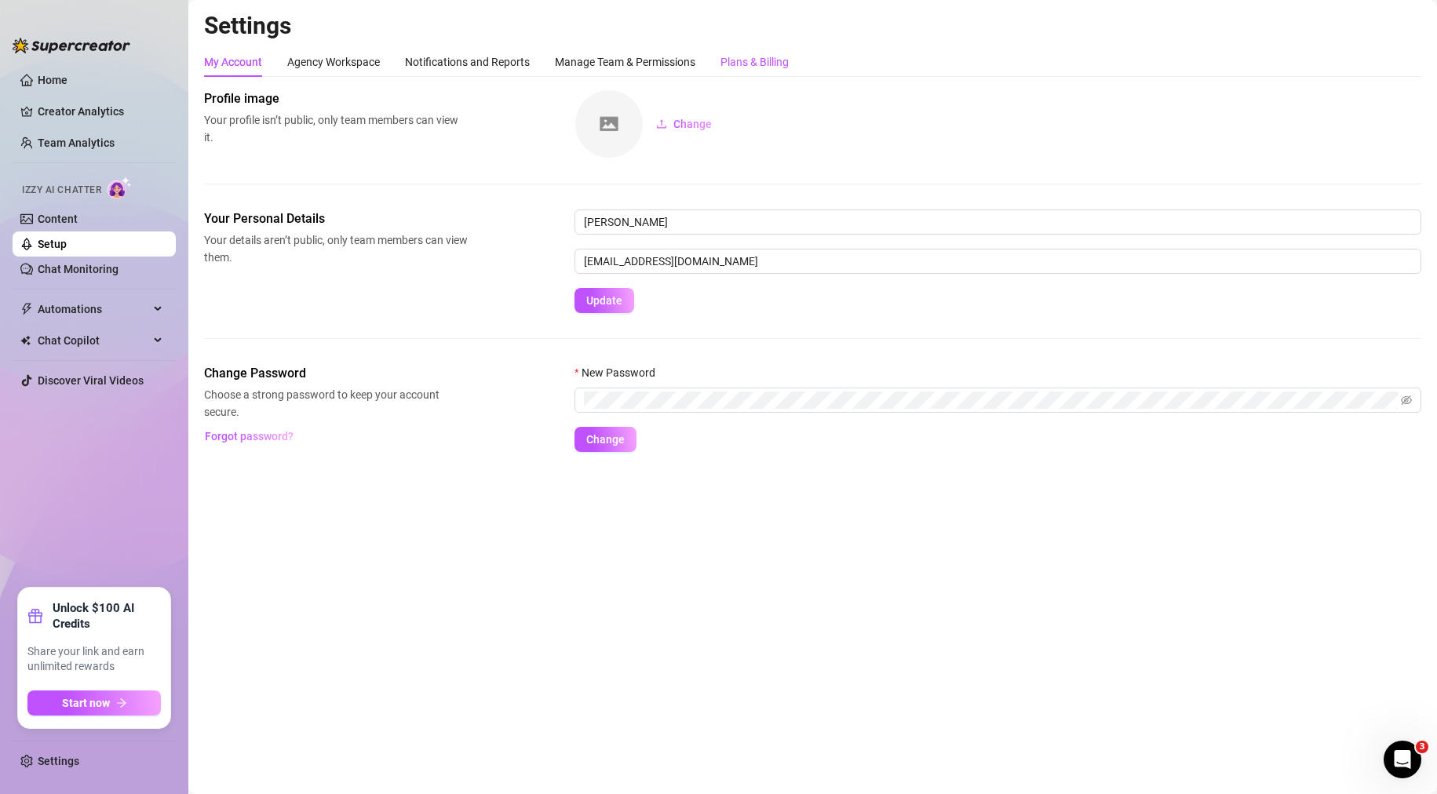
click at [782, 59] on div "Plans & Billing" at bounding box center [754, 61] width 68 height 17
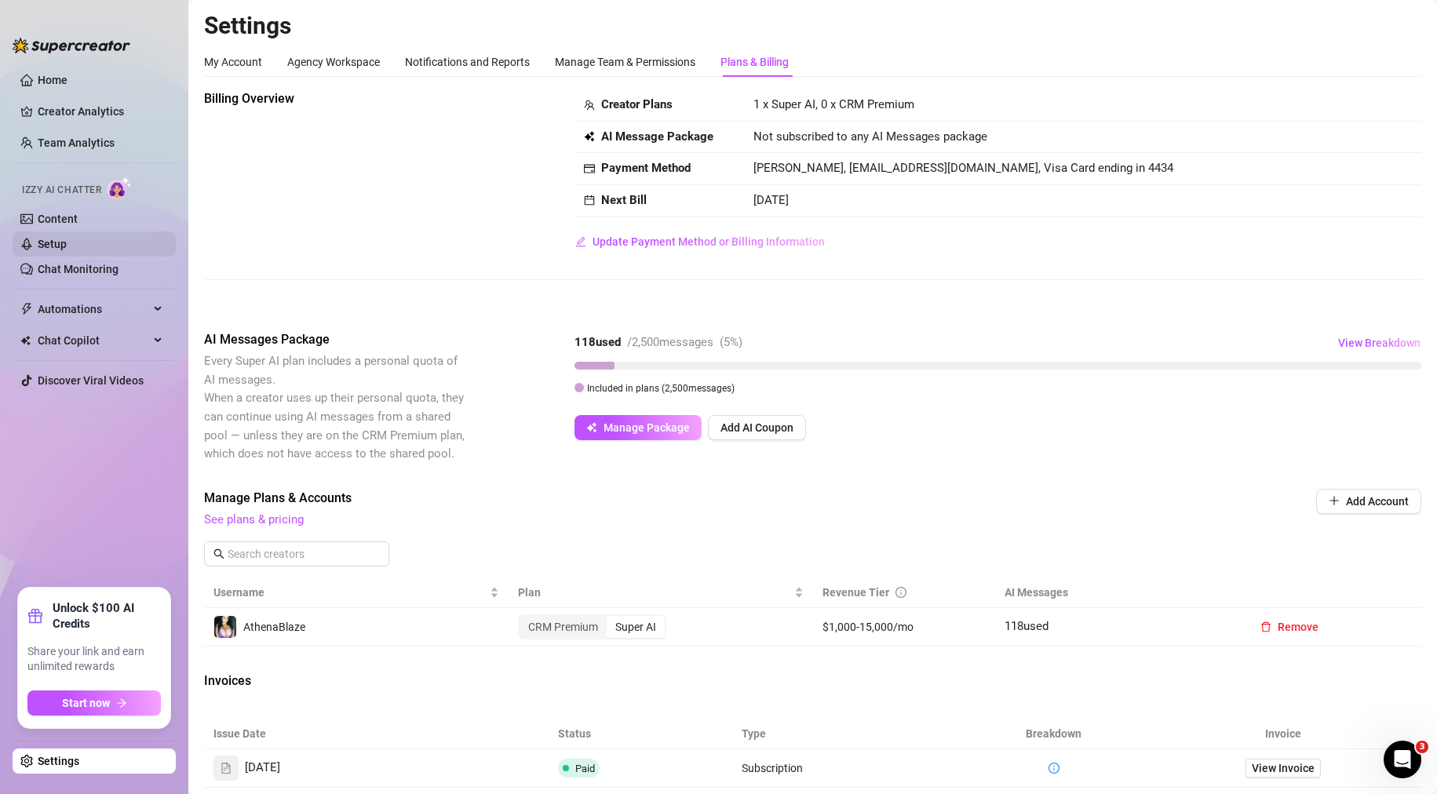
click at [67, 250] on link "Setup" at bounding box center [52, 244] width 29 height 13
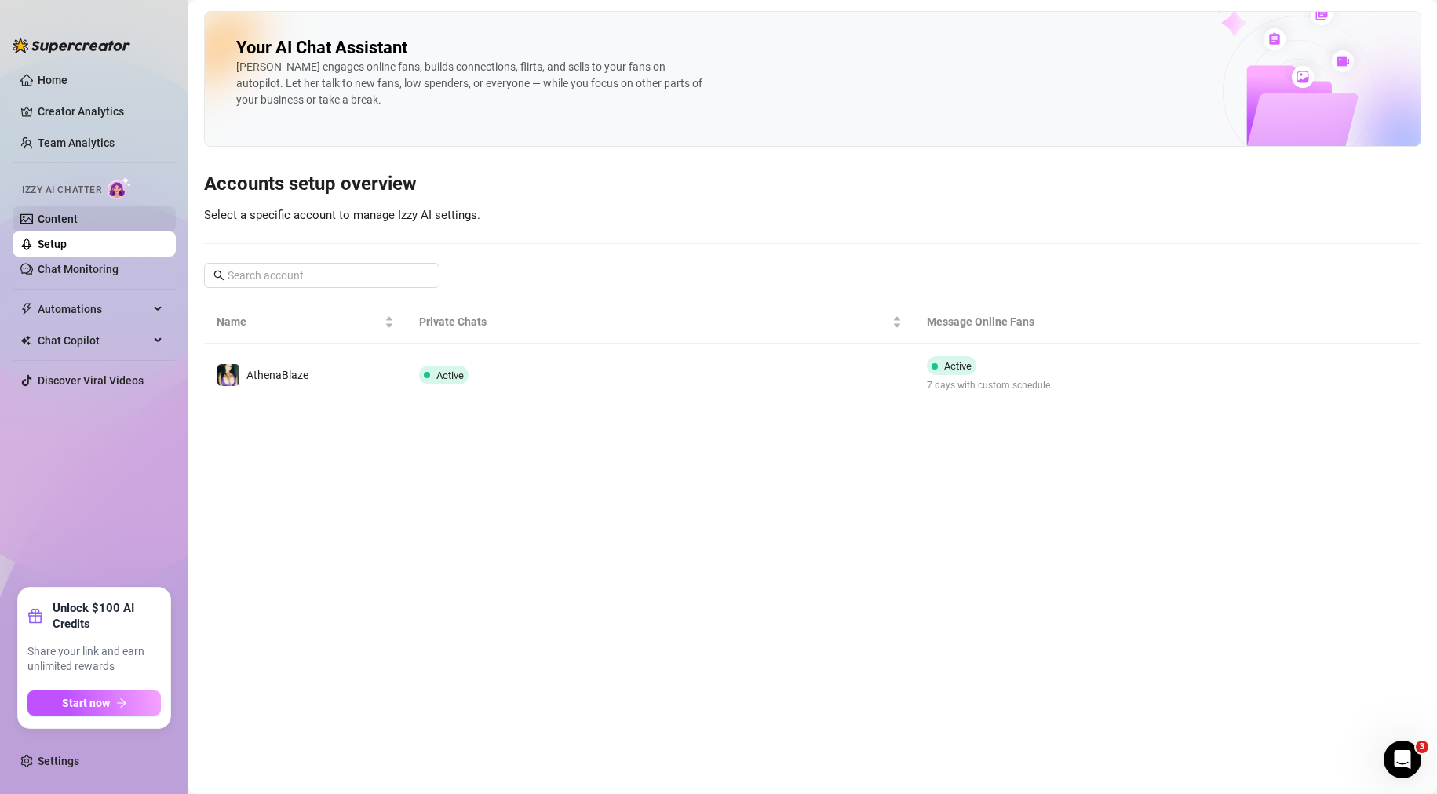
click at [73, 224] on link "Content" at bounding box center [58, 219] width 40 height 13
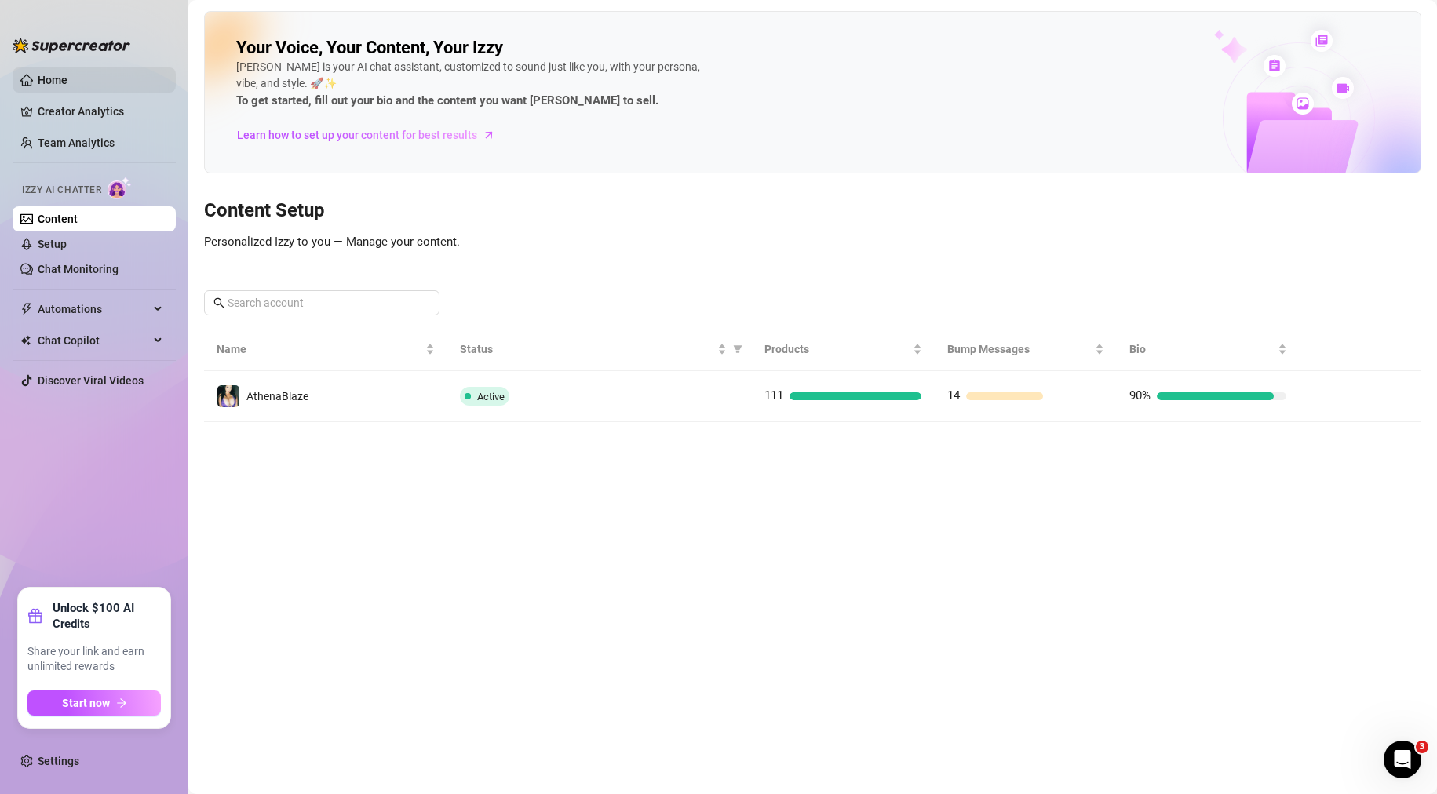
click at [43, 74] on link "Home" at bounding box center [53, 80] width 30 height 13
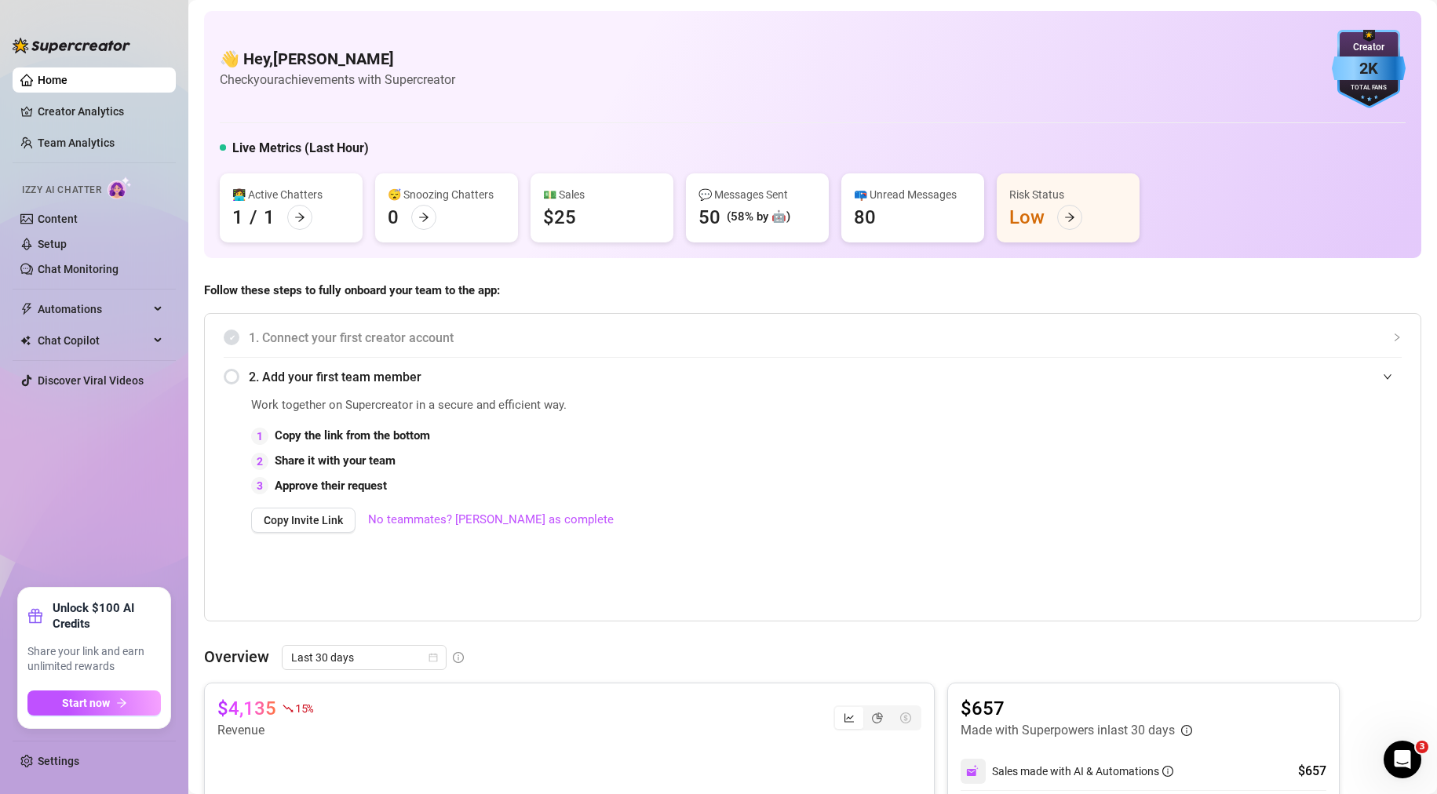
drag, startPoint x: 1358, startPoint y: 71, endPoint x: 1338, endPoint y: 156, distance: 87.8
click at [1340, 151] on div "👋 Hey, [PERSON_NAME] Check your achievements with Supercreator 2K Creator Total…" at bounding box center [812, 134] width 1217 height 247
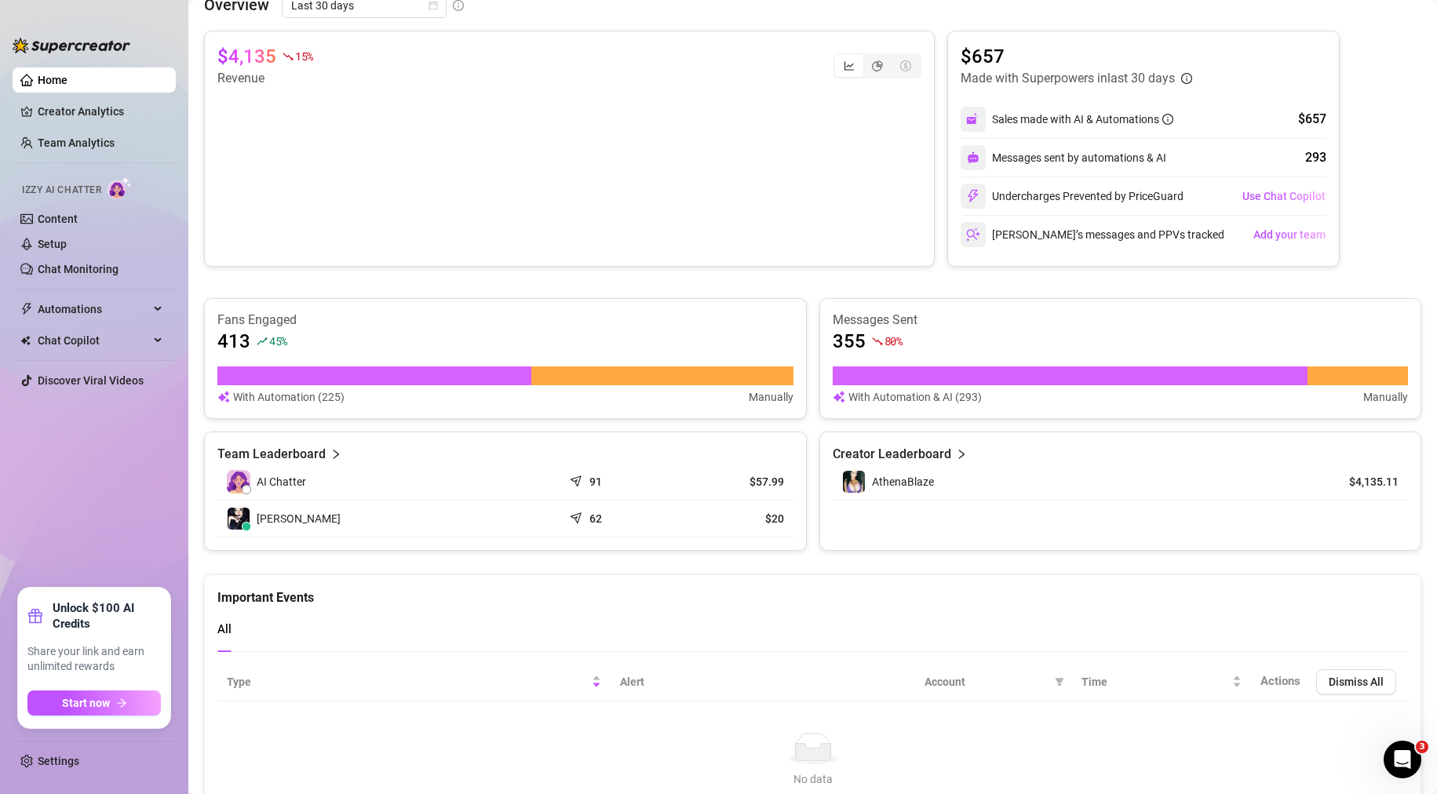
scroll to position [581, 0]
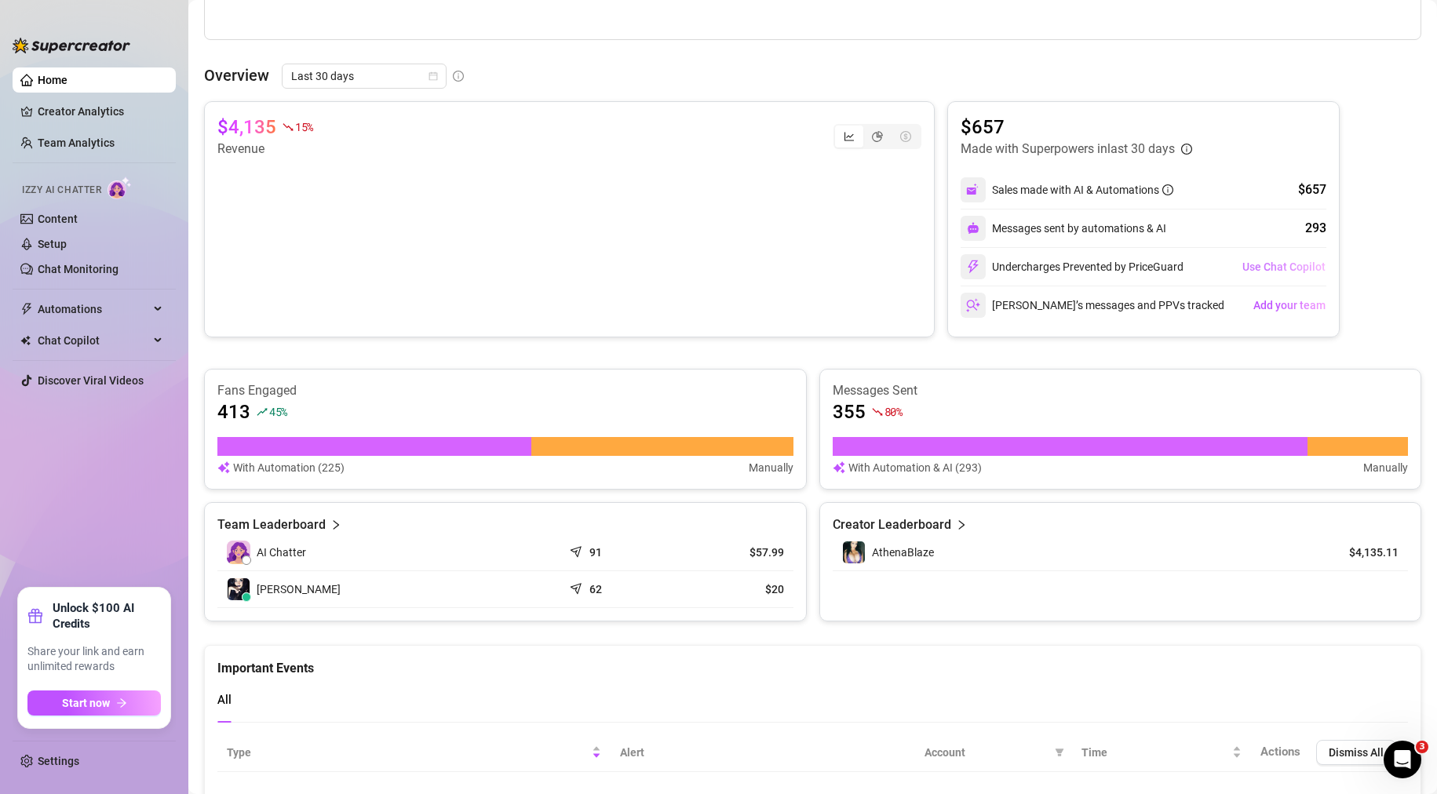
click at [1252, 268] on span "Use Chat Copilot" at bounding box center [1283, 267] width 83 height 13
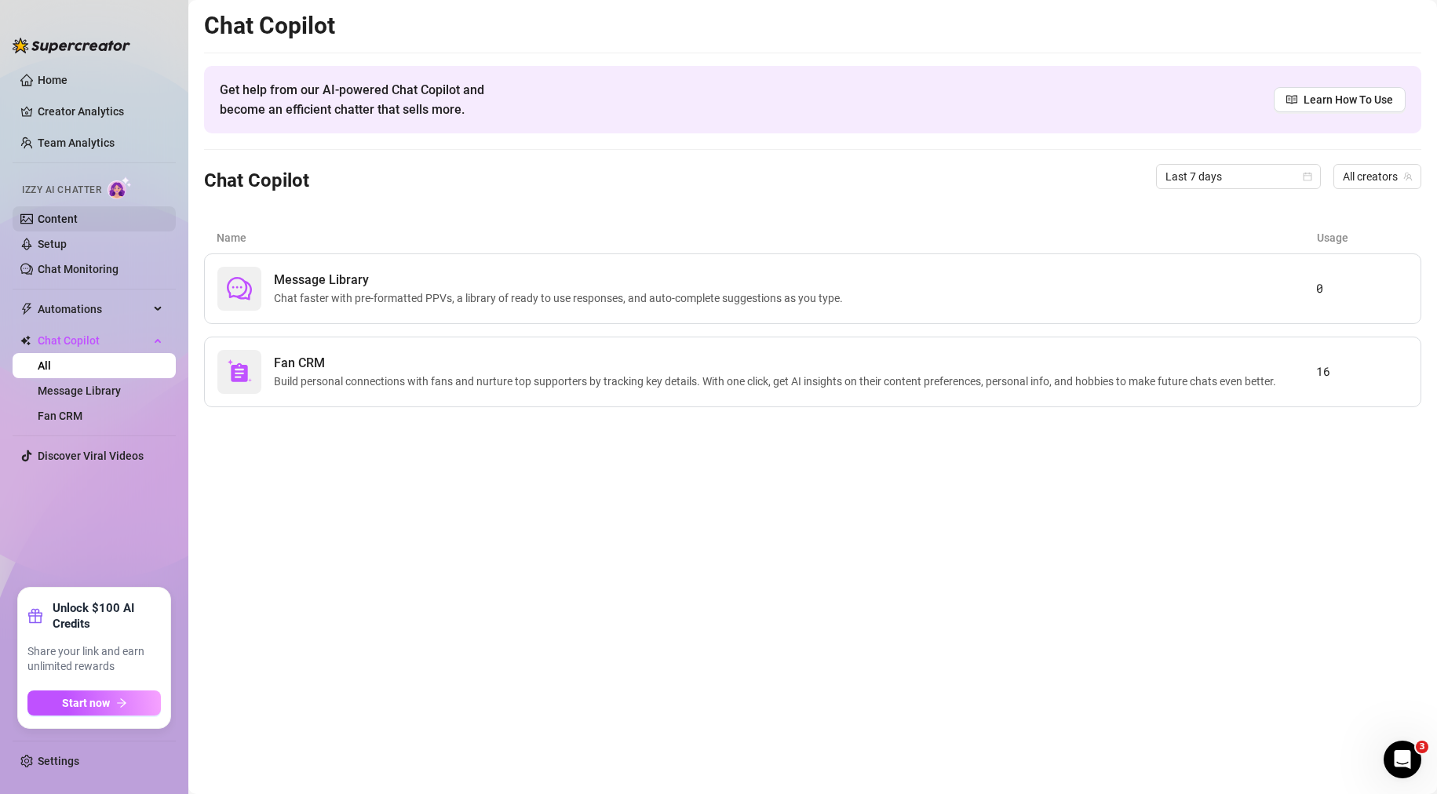
click at [53, 224] on link "Content" at bounding box center [58, 219] width 40 height 13
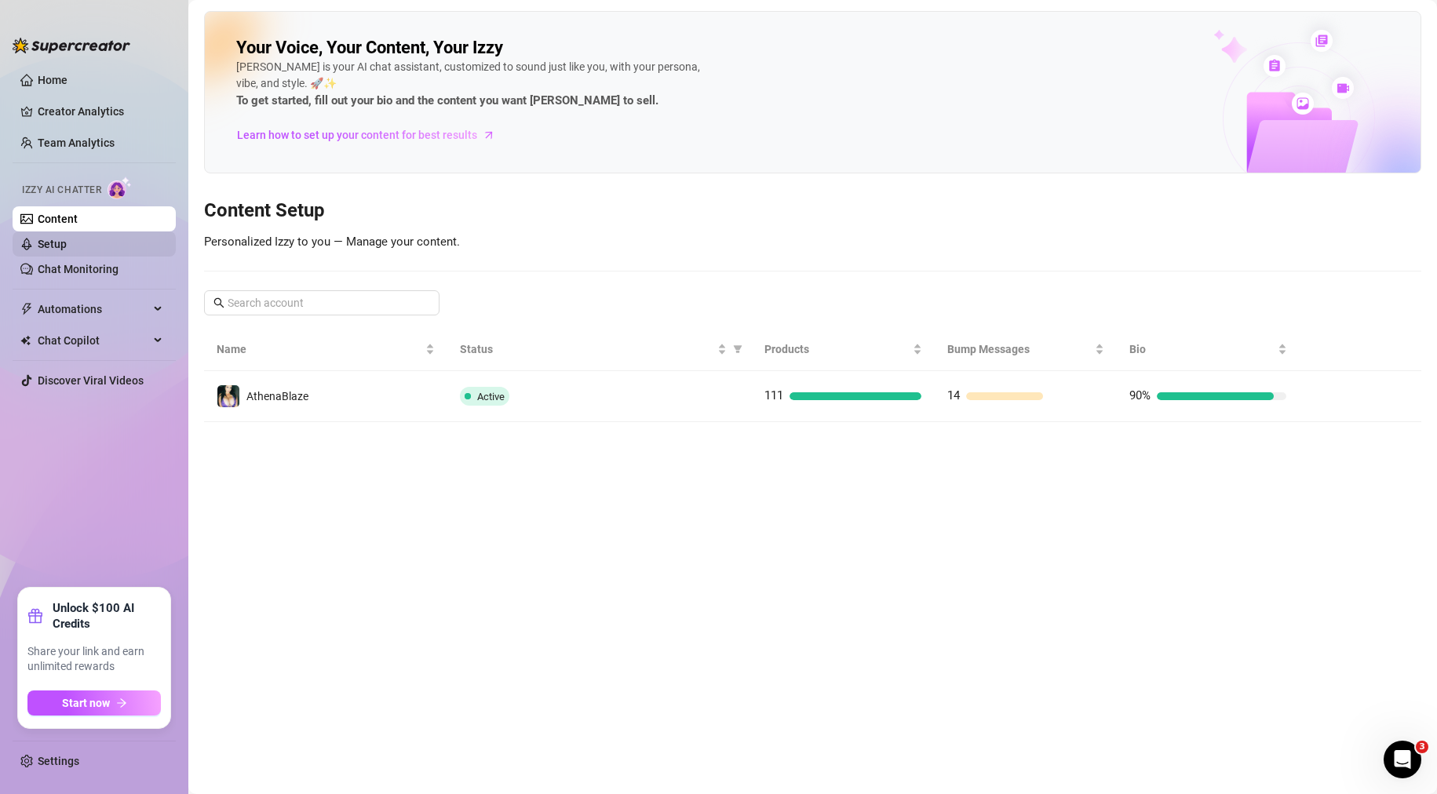
click at [51, 250] on link "Setup" at bounding box center [52, 244] width 29 height 13
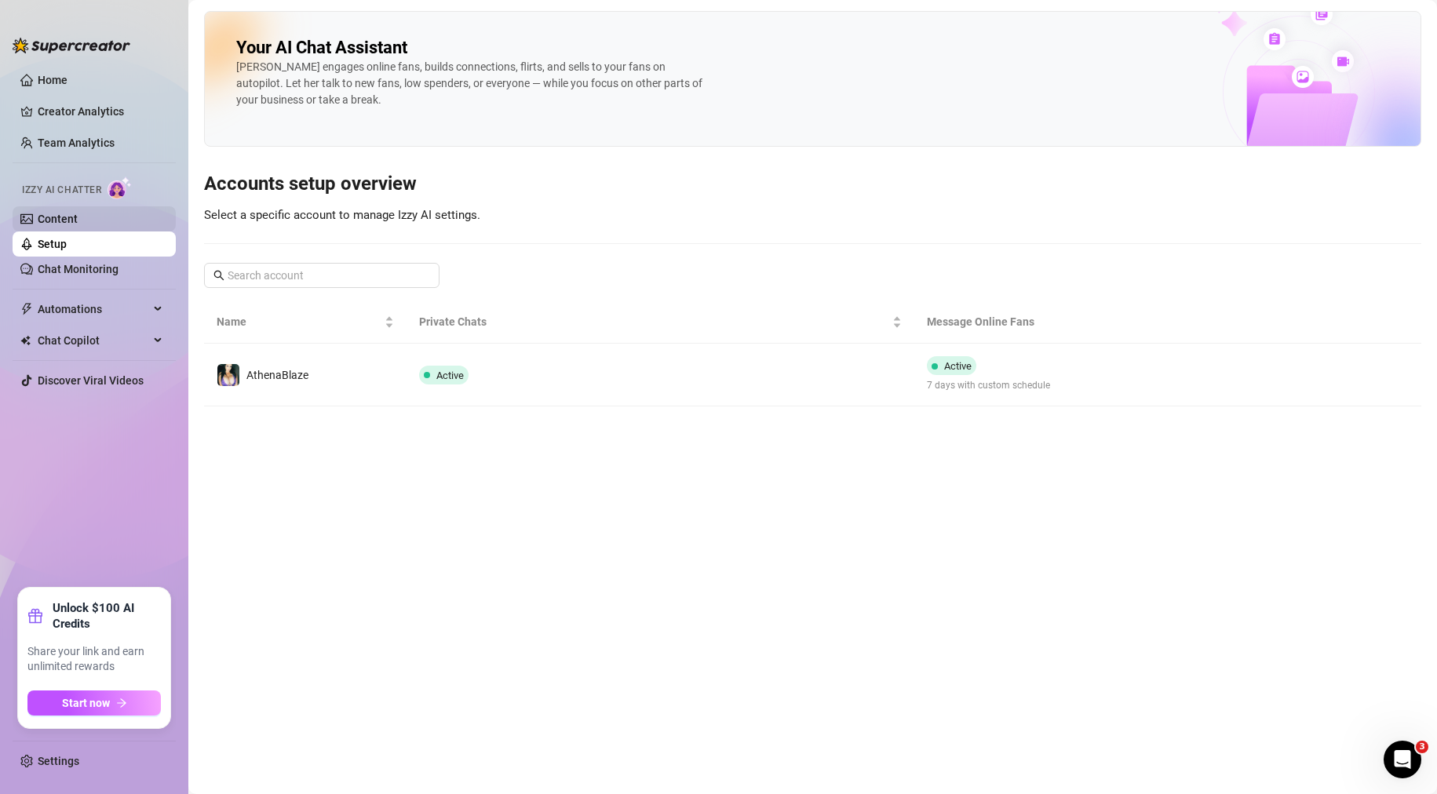
click at [75, 221] on link "Content" at bounding box center [58, 219] width 40 height 13
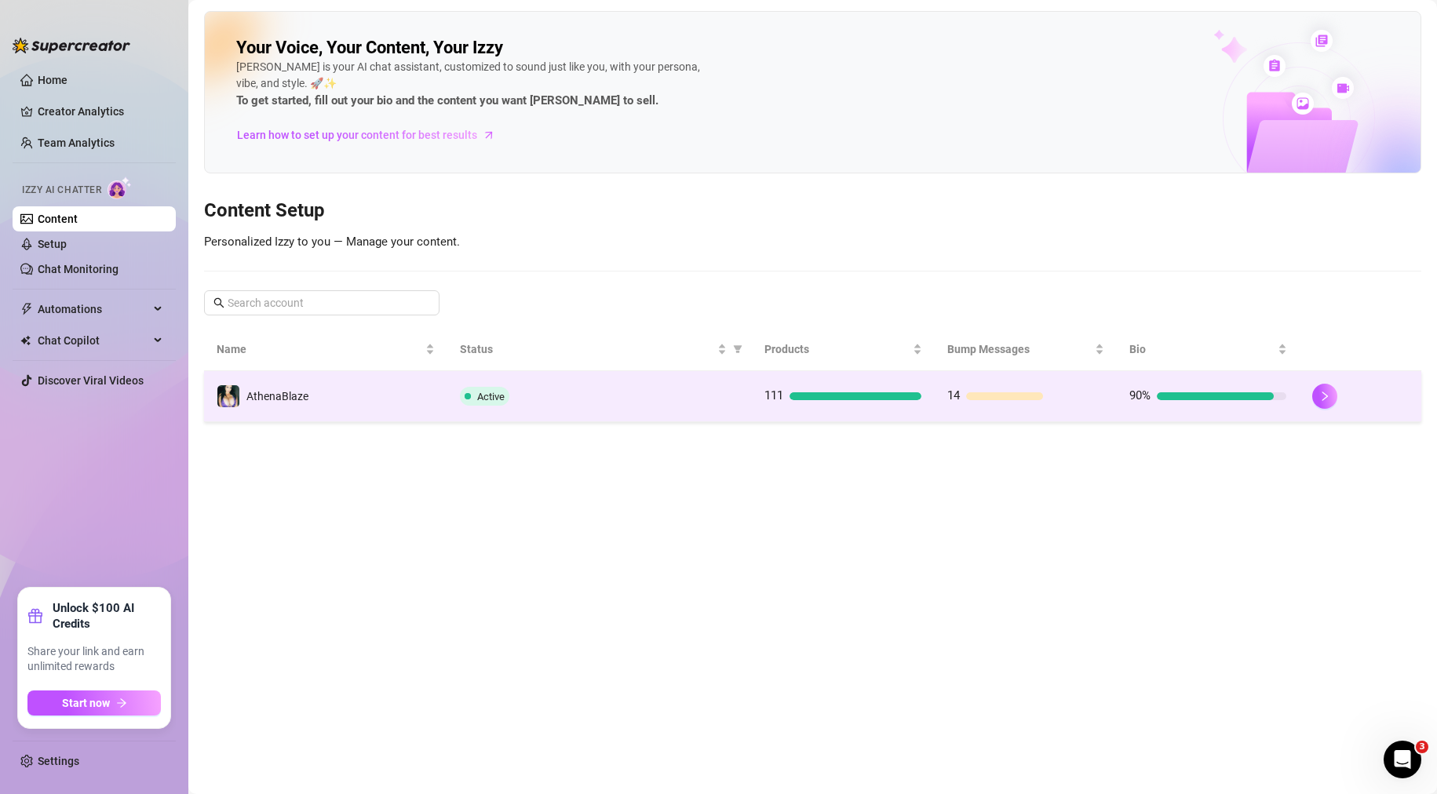
click at [731, 396] on div "Active" at bounding box center [599, 396] width 279 height 19
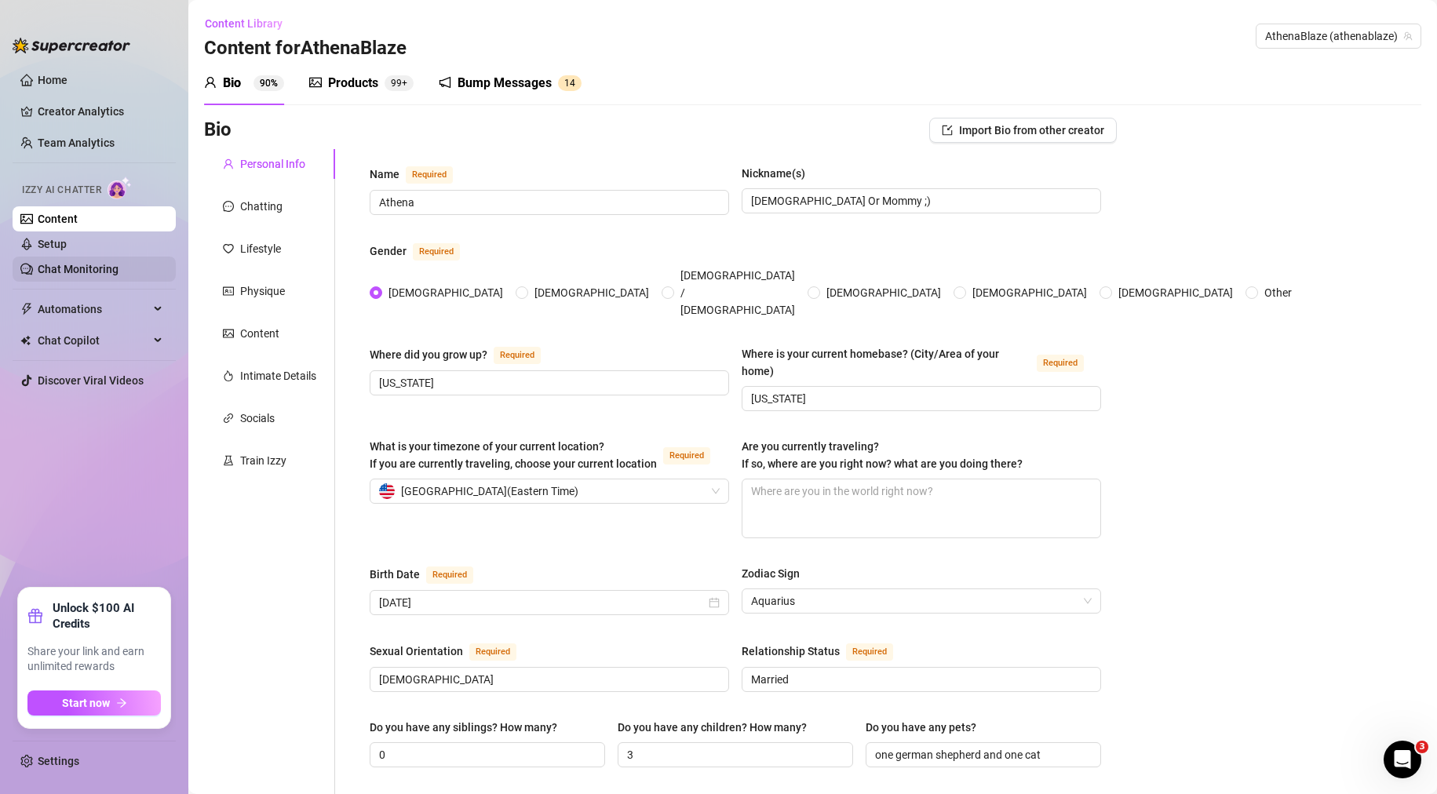
click at [52, 274] on link "Chat Monitoring" at bounding box center [78, 269] width 81 height 13
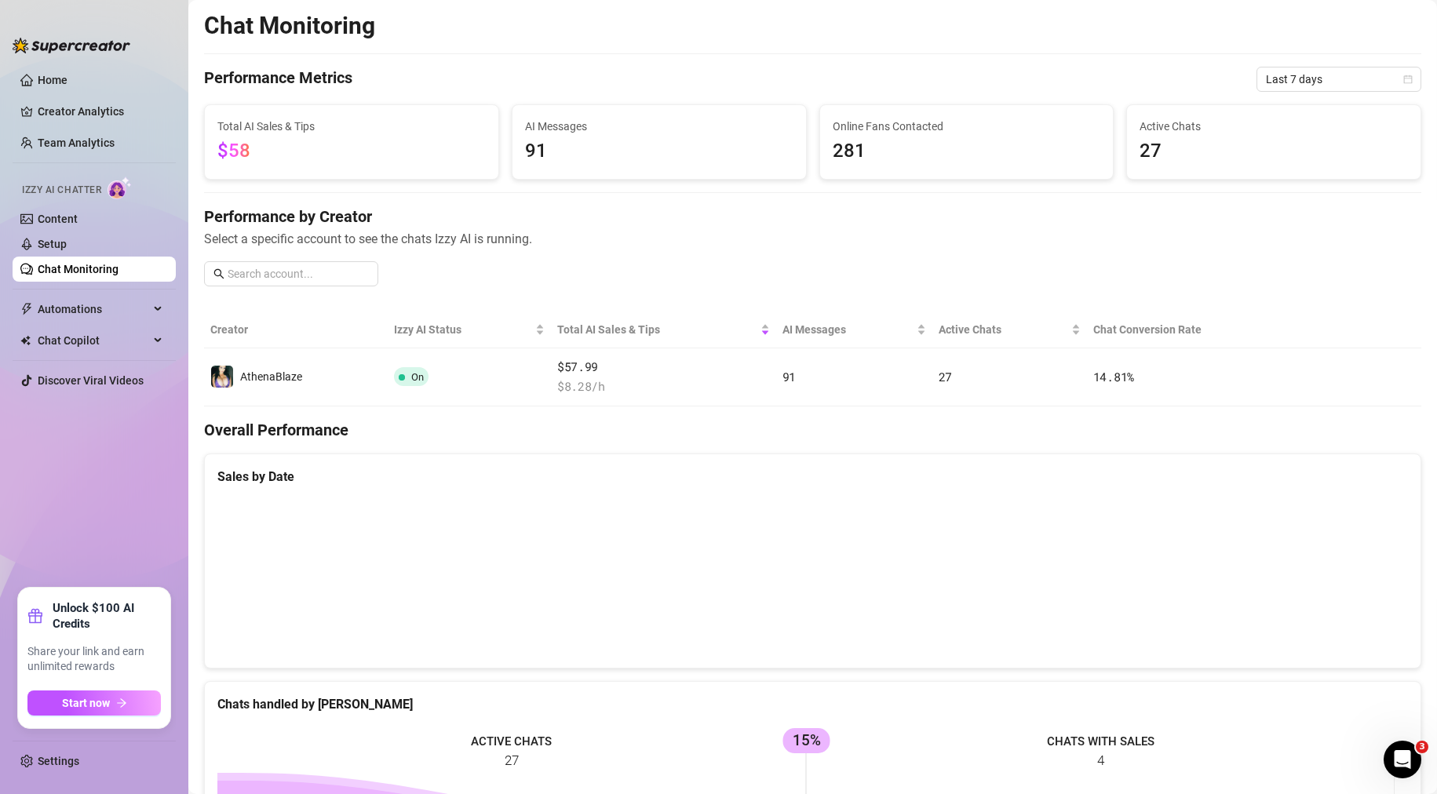
click at [898, 232] on span "Select a specific account to see the chats Izzy AI is running." at bounding box center [812, 239] width 1217 height 20
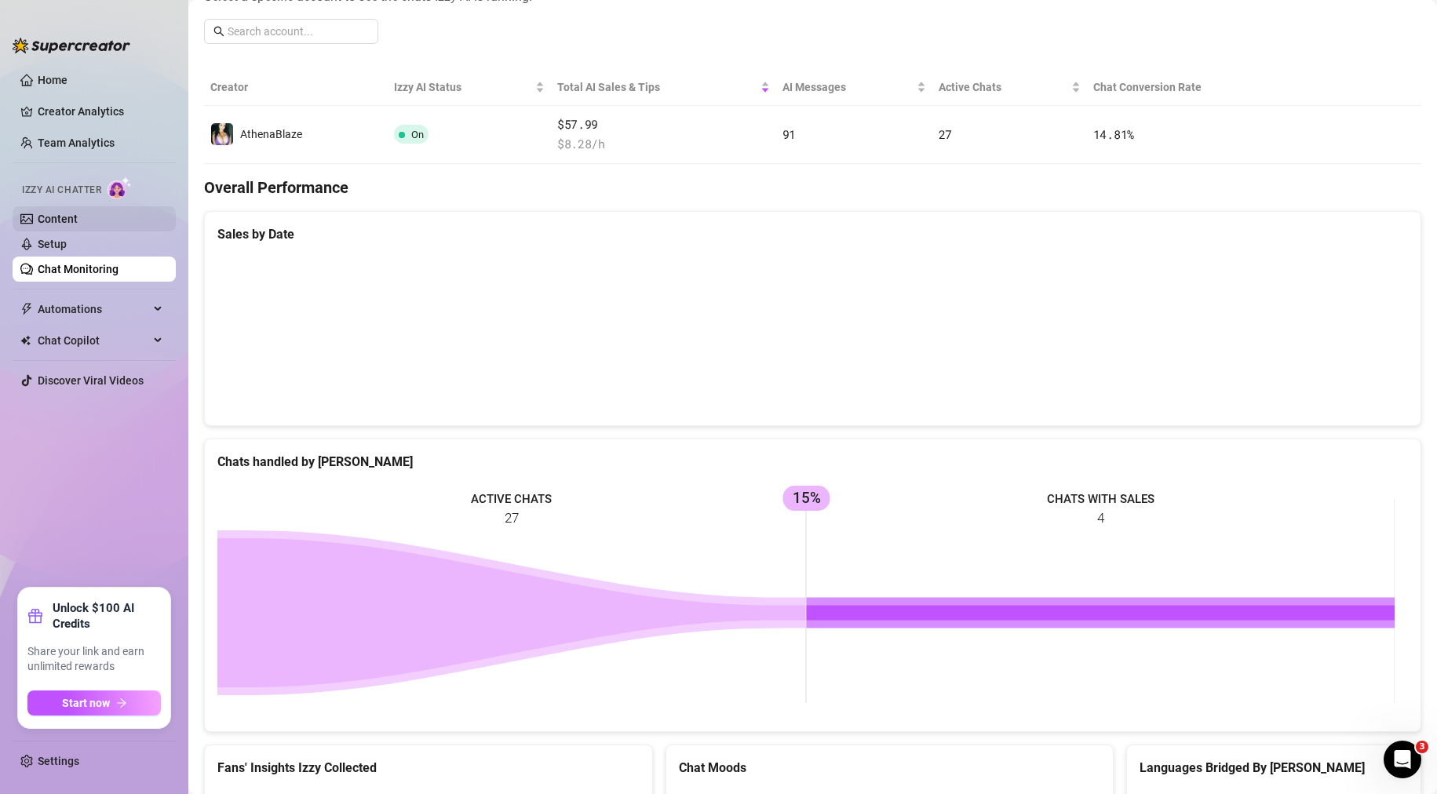
scroll to position [159, 0]
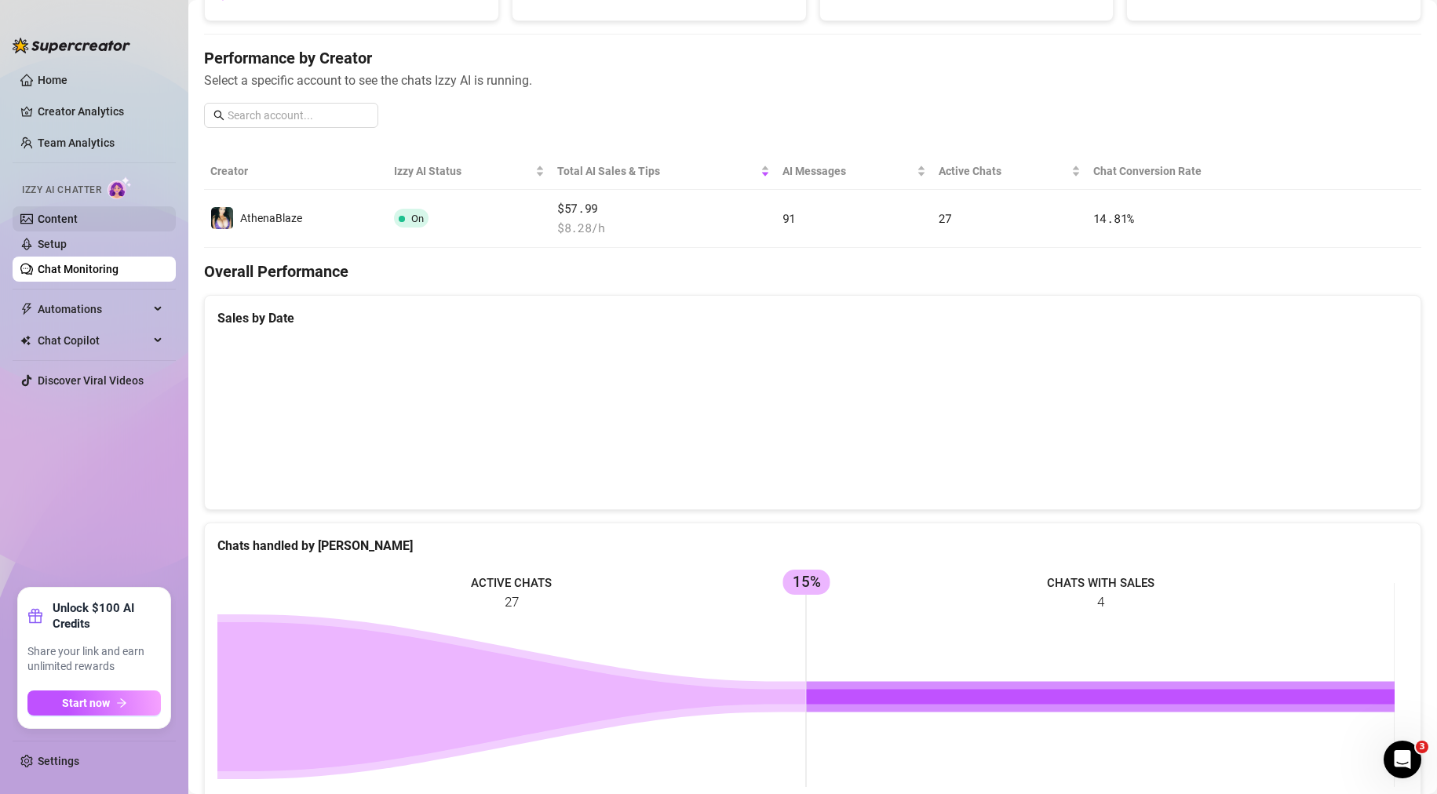
click at [38, 221] on link "Content" at bounding box center [58, 219] width 40 height 13
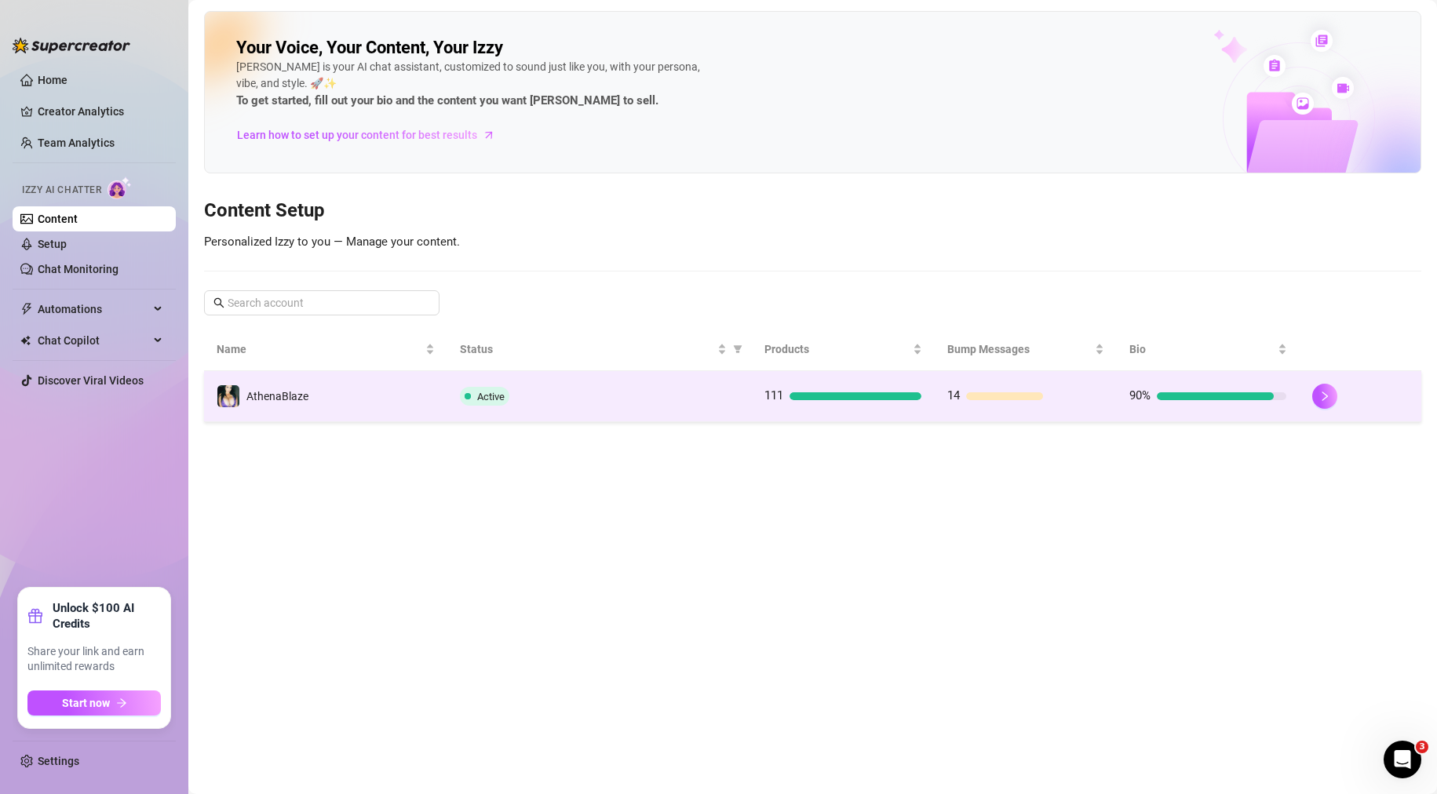
click at [568, 392] on div "Active" at bounding box center [599, 396] width 279 height 19
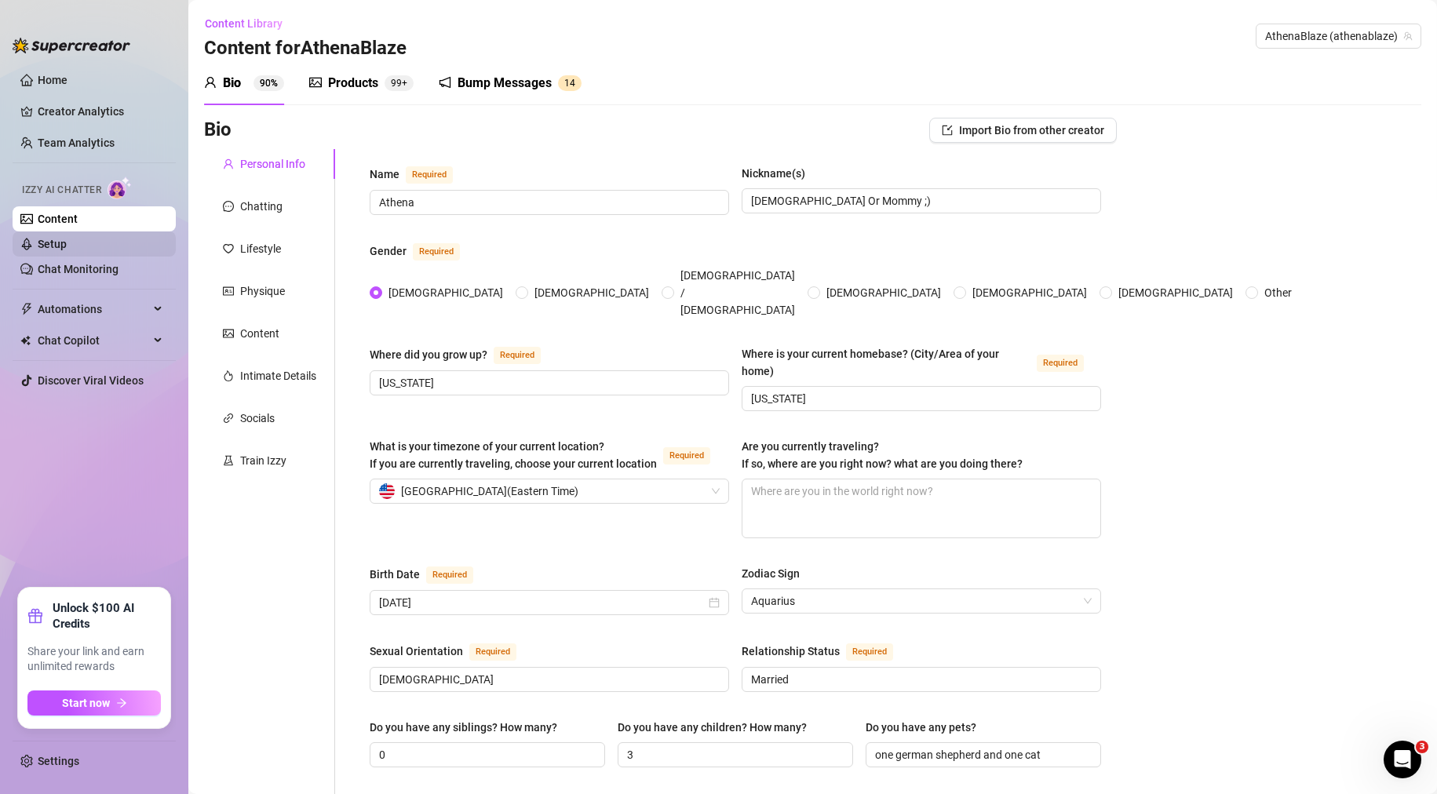
click at [48, 242] on link "Setup" at bounding box center [52, 244] width 29 height 13
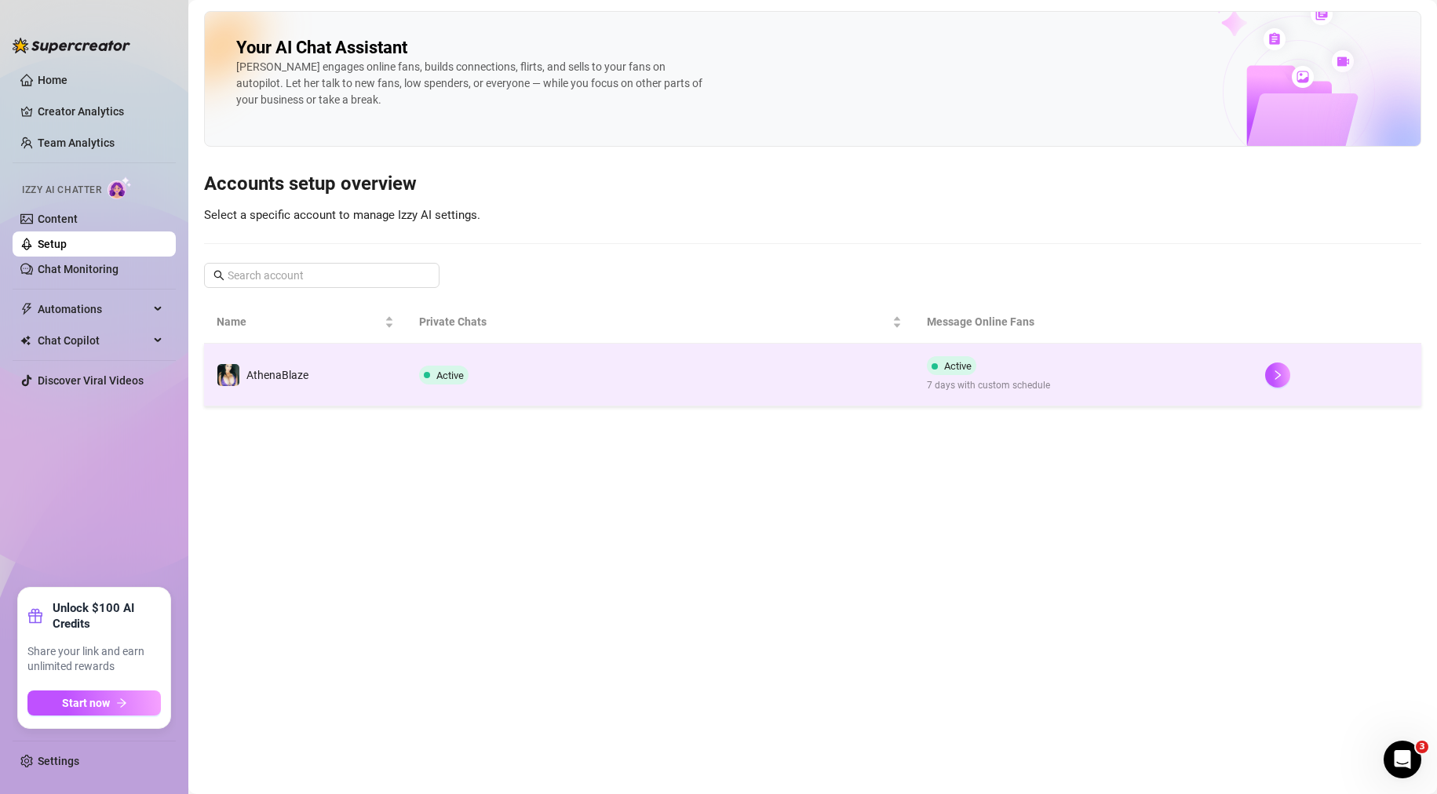
click at [505, 363] on td "Active" at bounding box center [659, 375] width 507 height 63
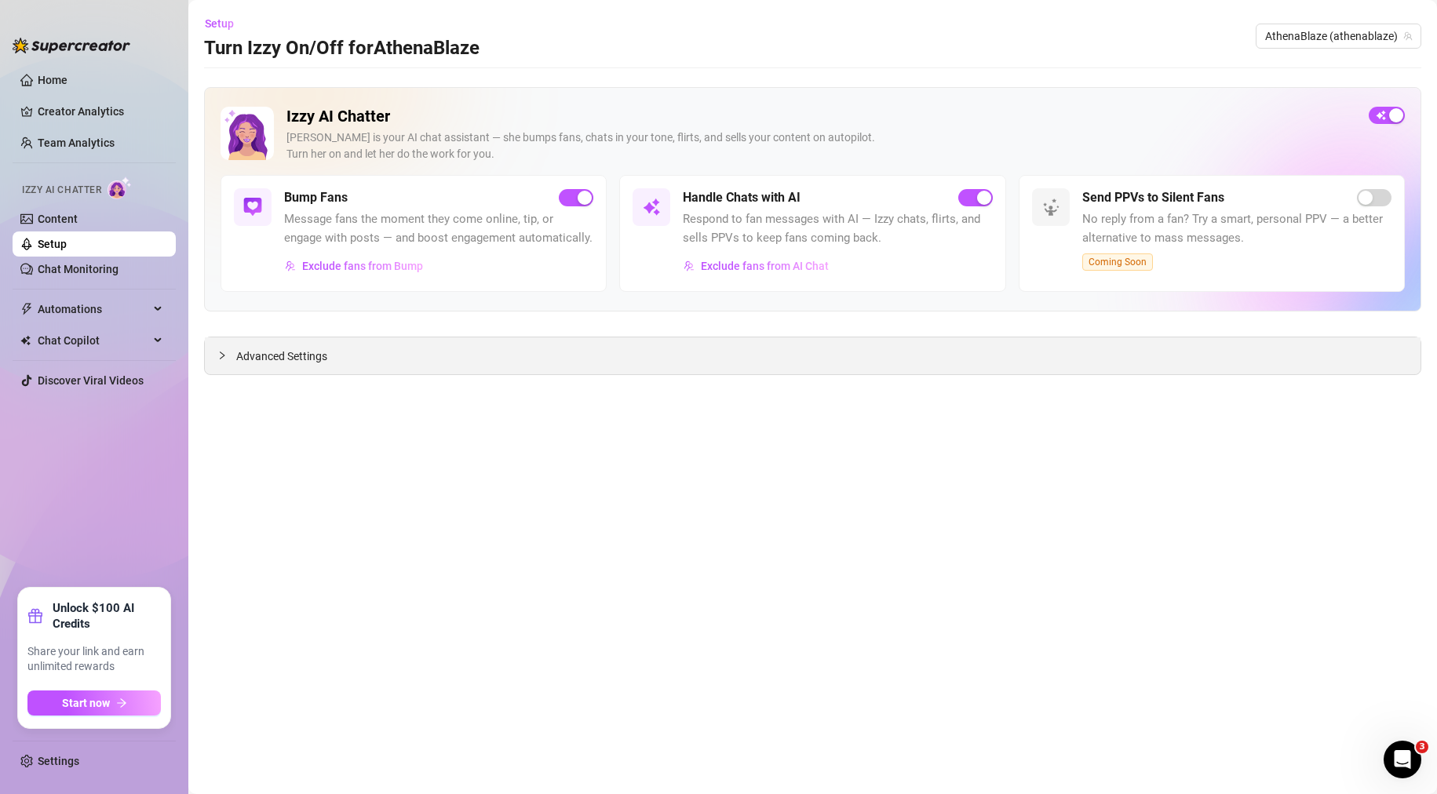
click at [235, 358] on div at bounding box center [226, 355] width 19 height 17
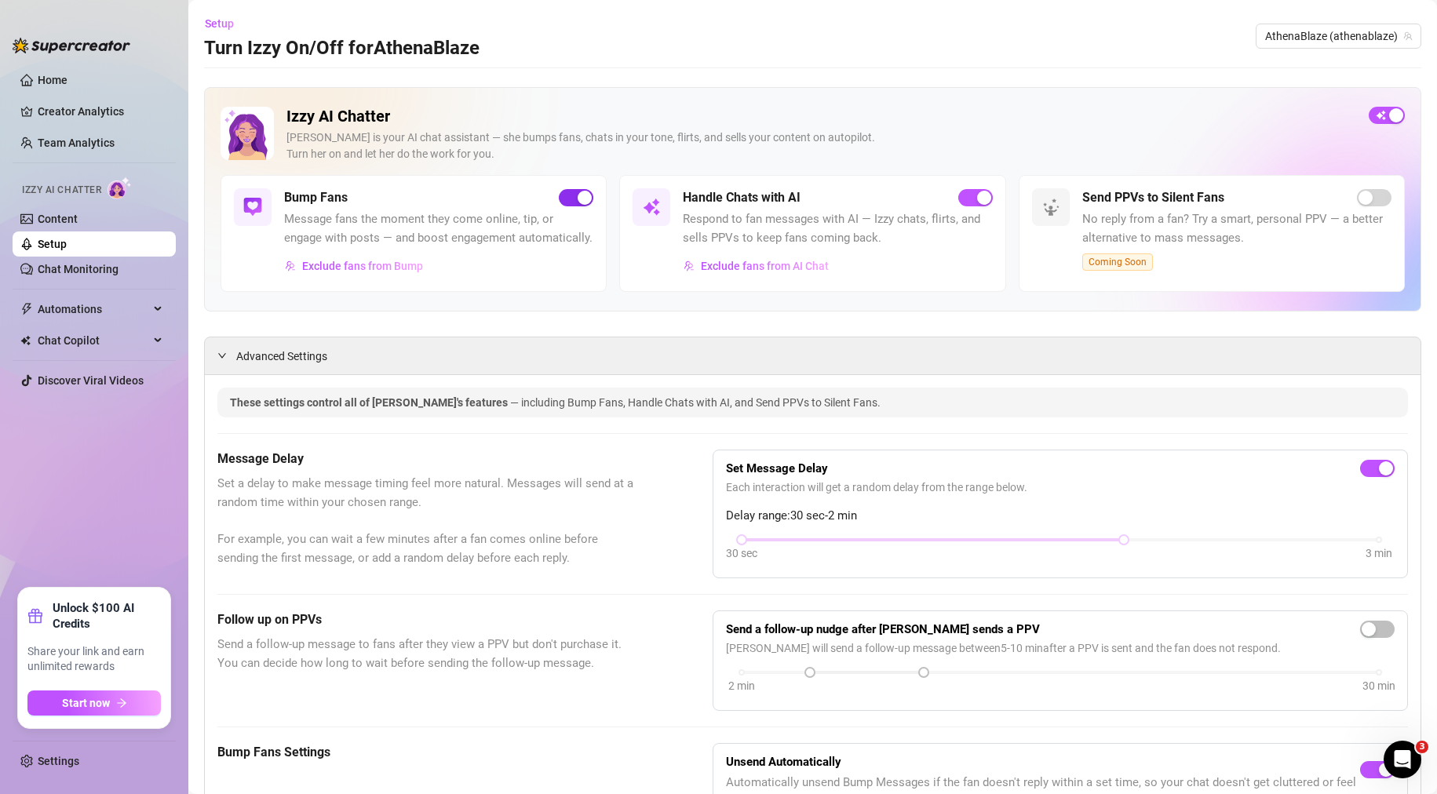
click at [581, 199] on div "button" at bounding box center [585, 198] width 14 height 14
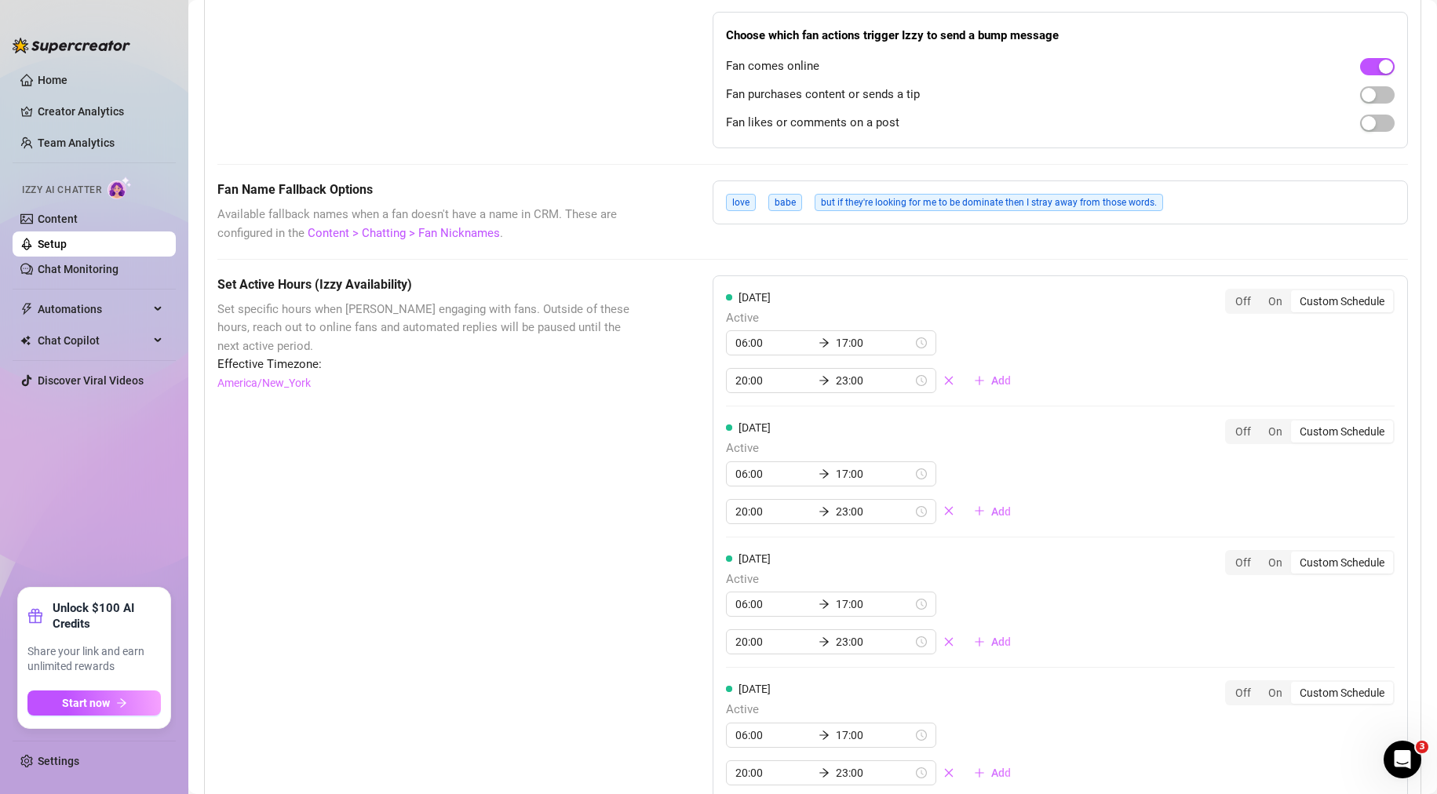
scroll to position [443, 0]
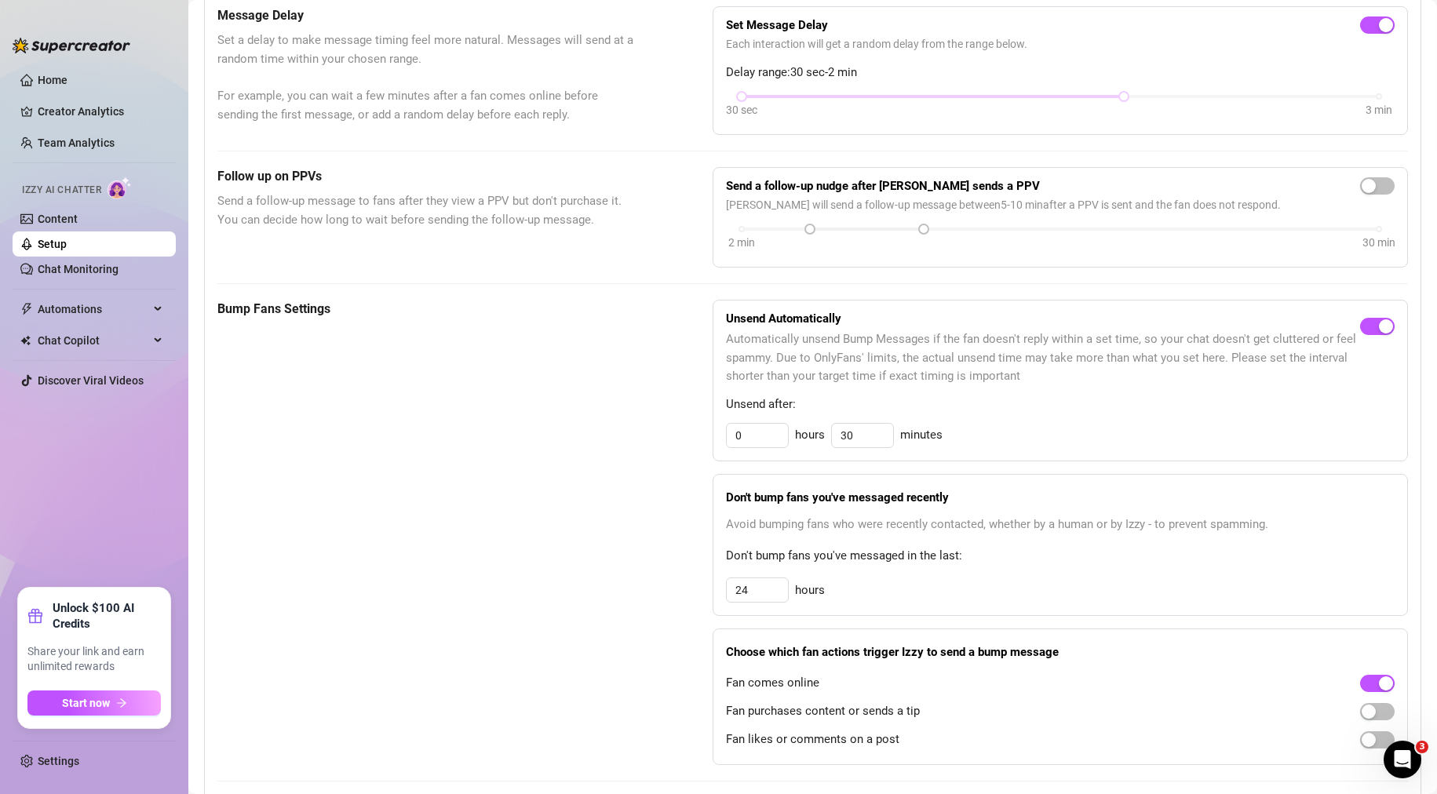
drag, startPoint x: 603, startPoint y: 663, endPoint x: 662, endPoint y: 465, distance: 206.3
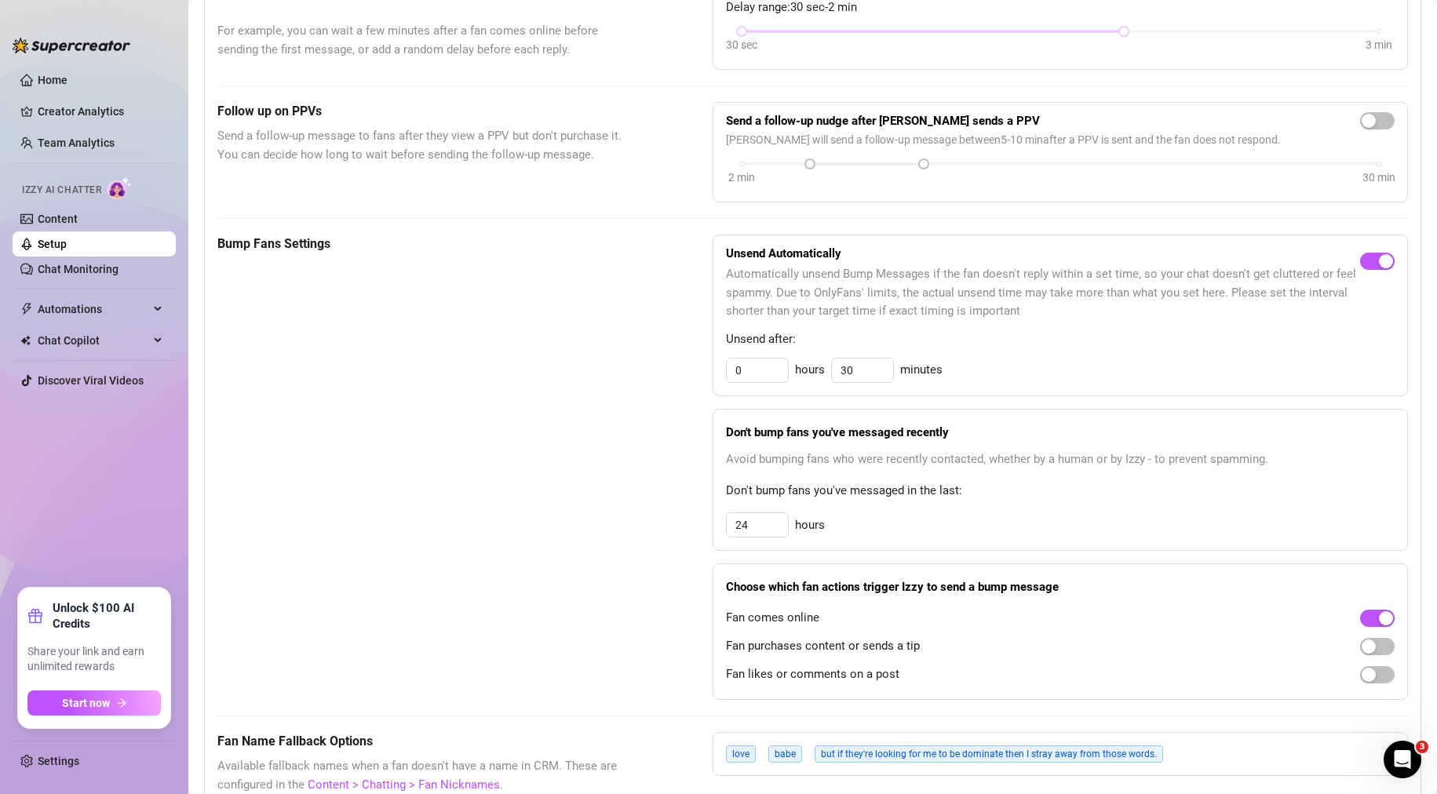
drag, startPoint x: 644, startPoint y: 599, endPoint x: 626, endPoint y: 654, distance: 57.8
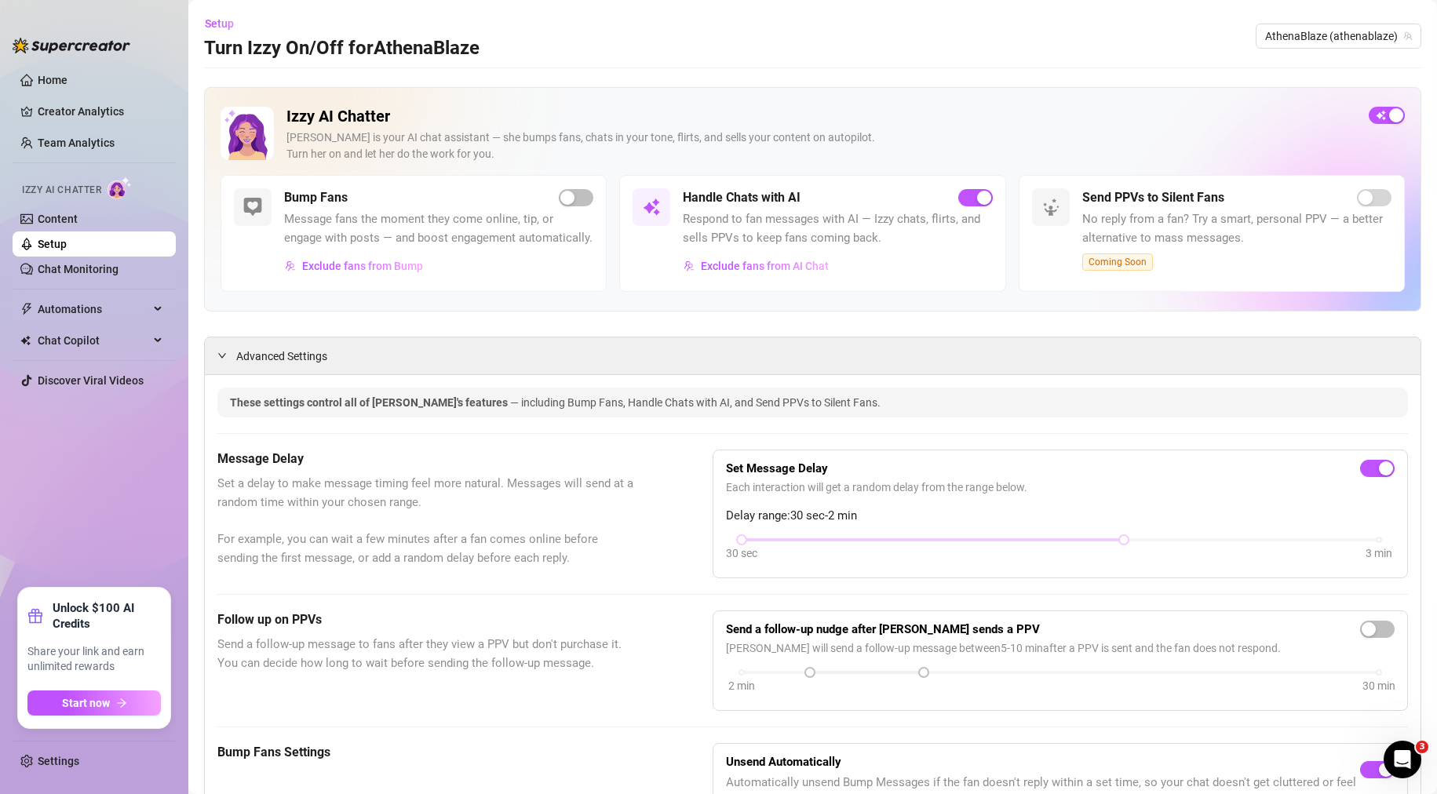
drag, startPoint x: 599, startPoint y: 674, endPoint x: 527, endPoint y: 115, distance: 564.1
